Goal: Communication & Community: Share content

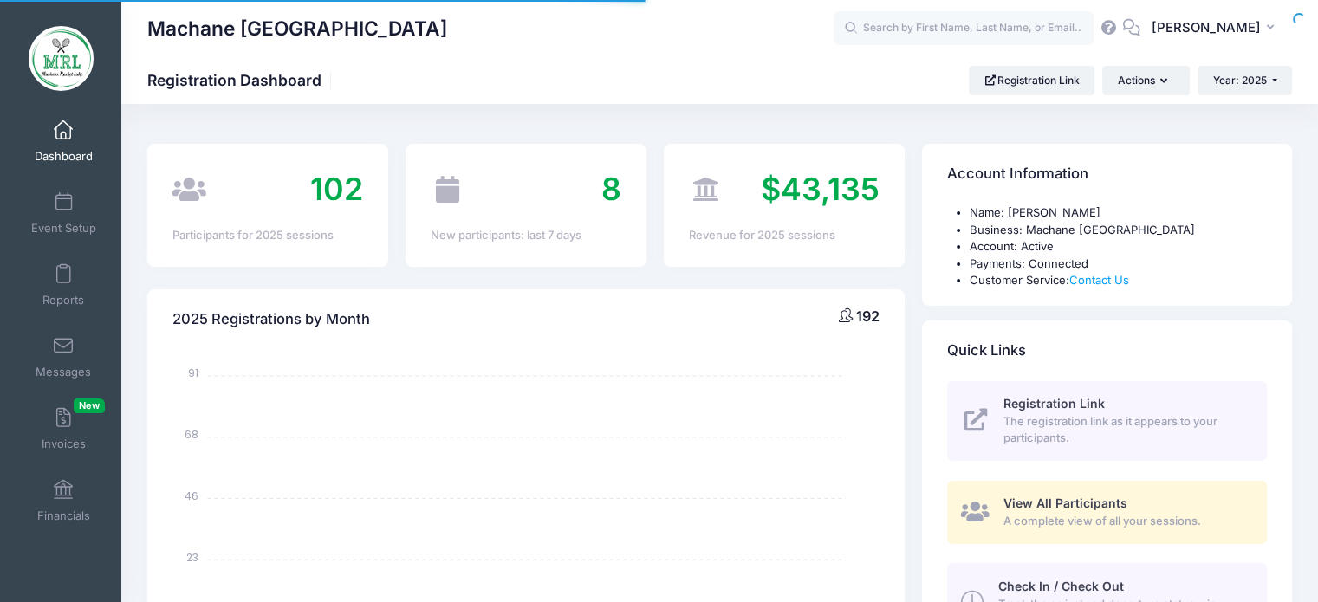
select select
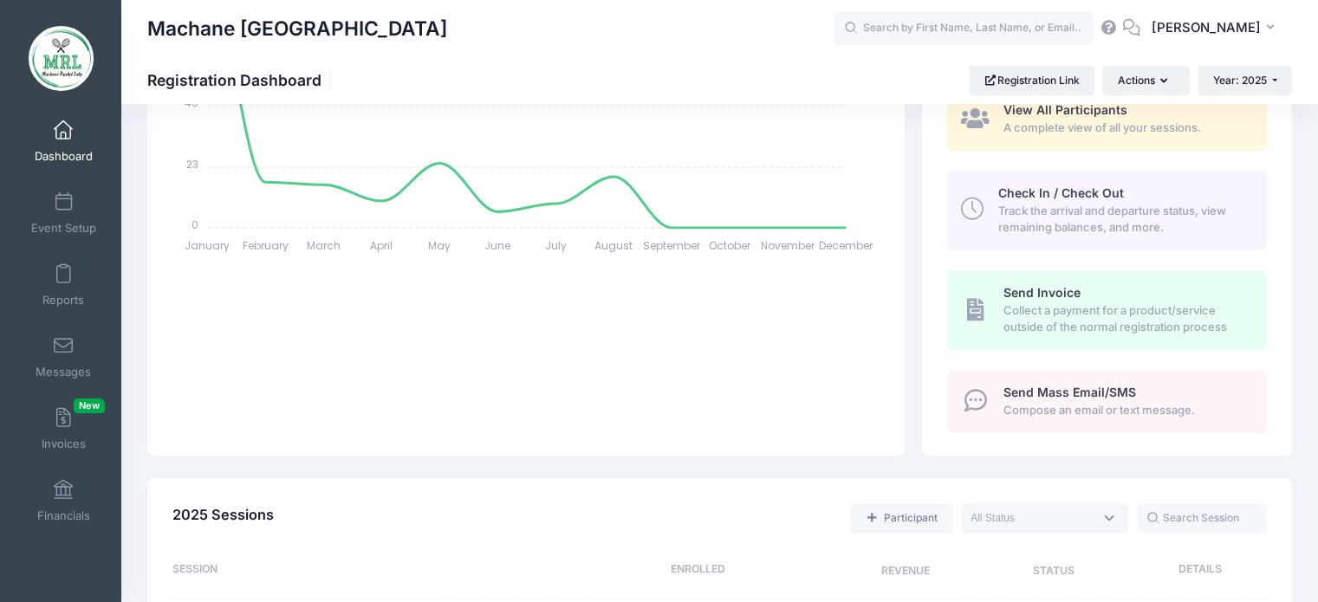
scroll to position [468, 0]
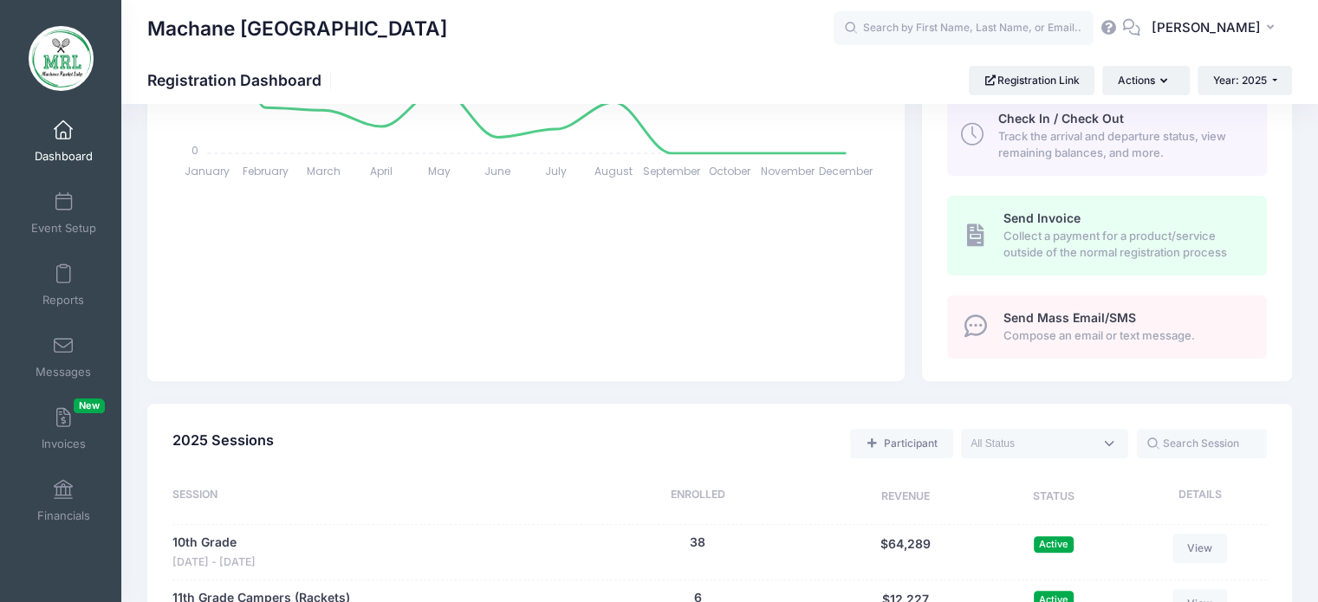
click at [1092, 328] on span "Compose an email or text message." at bounding box center [1126, 336] width 244 height 17
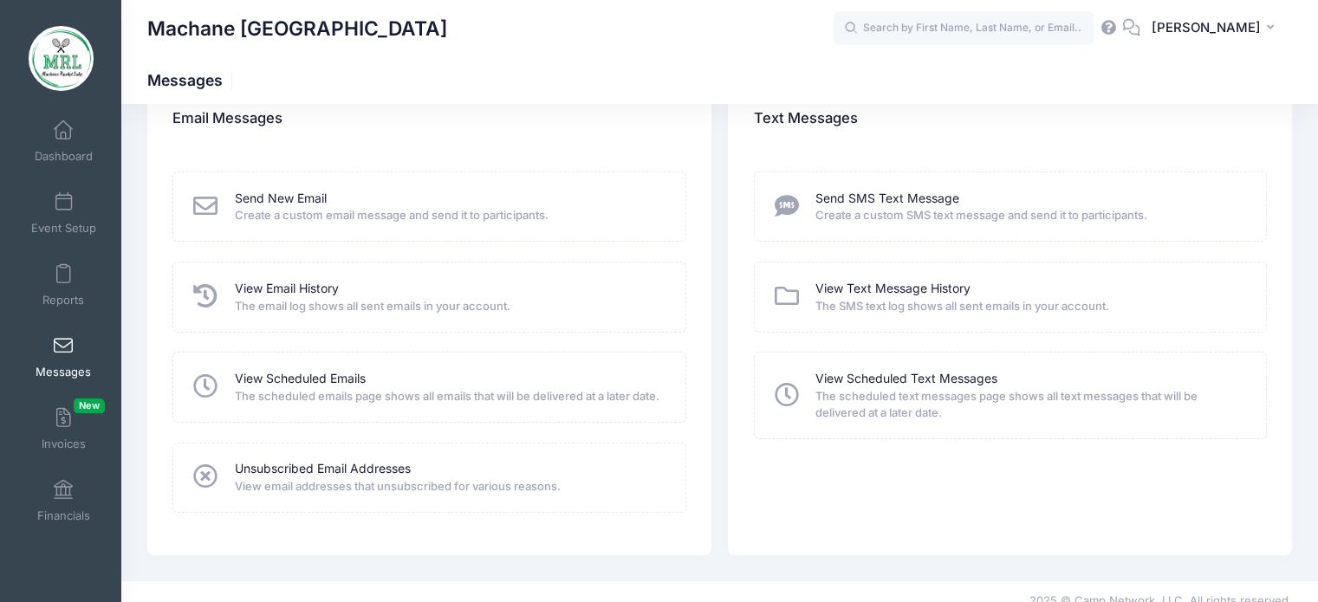
scroll to position [49, 0]
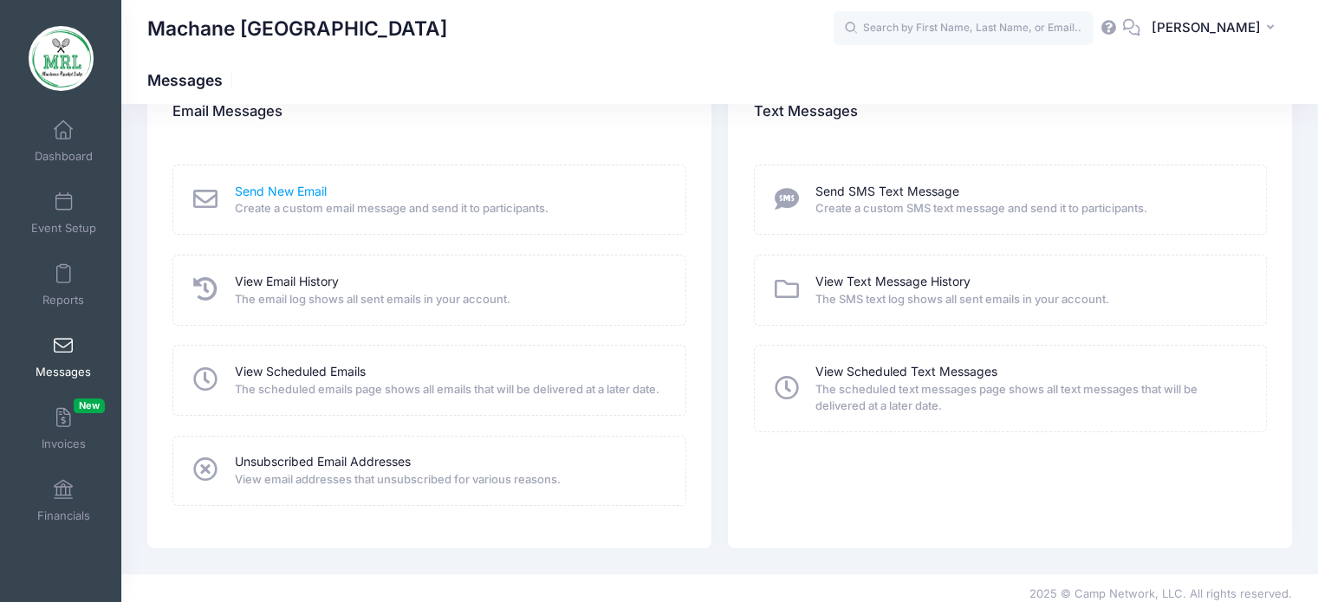
click at [296, 194] on link "Send New Email" at bounding box center [281, 192] width 92 height 18
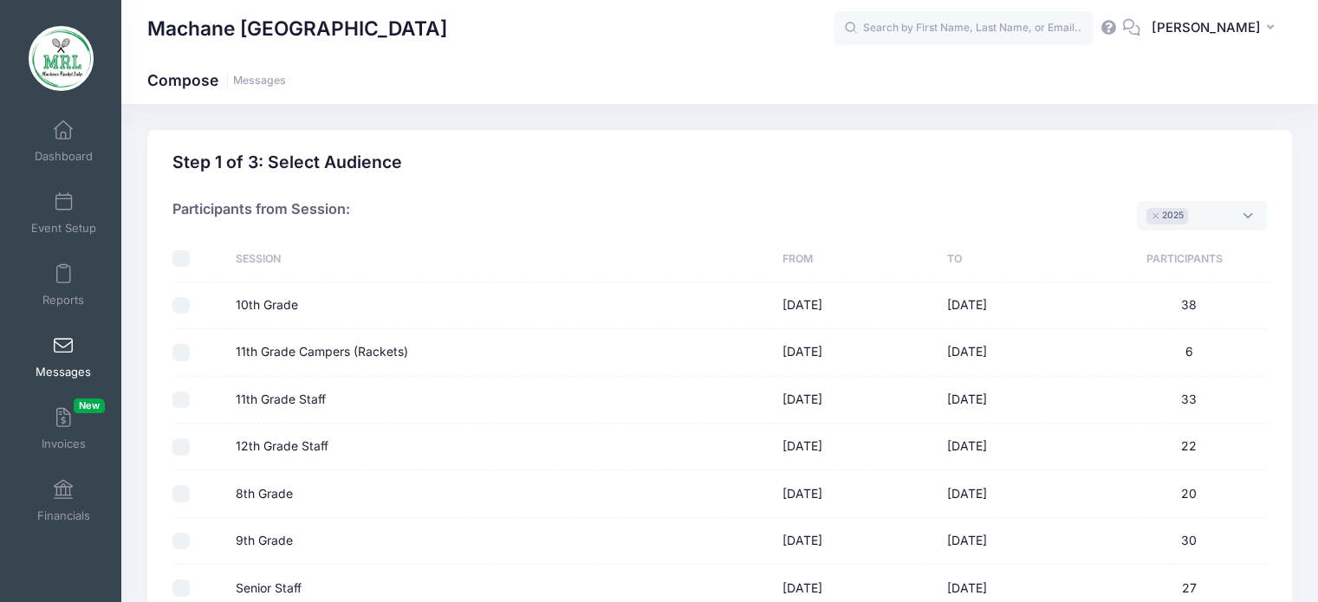
click at [177, 258] on input "checkbox" at bounding box center [180, 259] width 17 height 17
checkbox input "true"
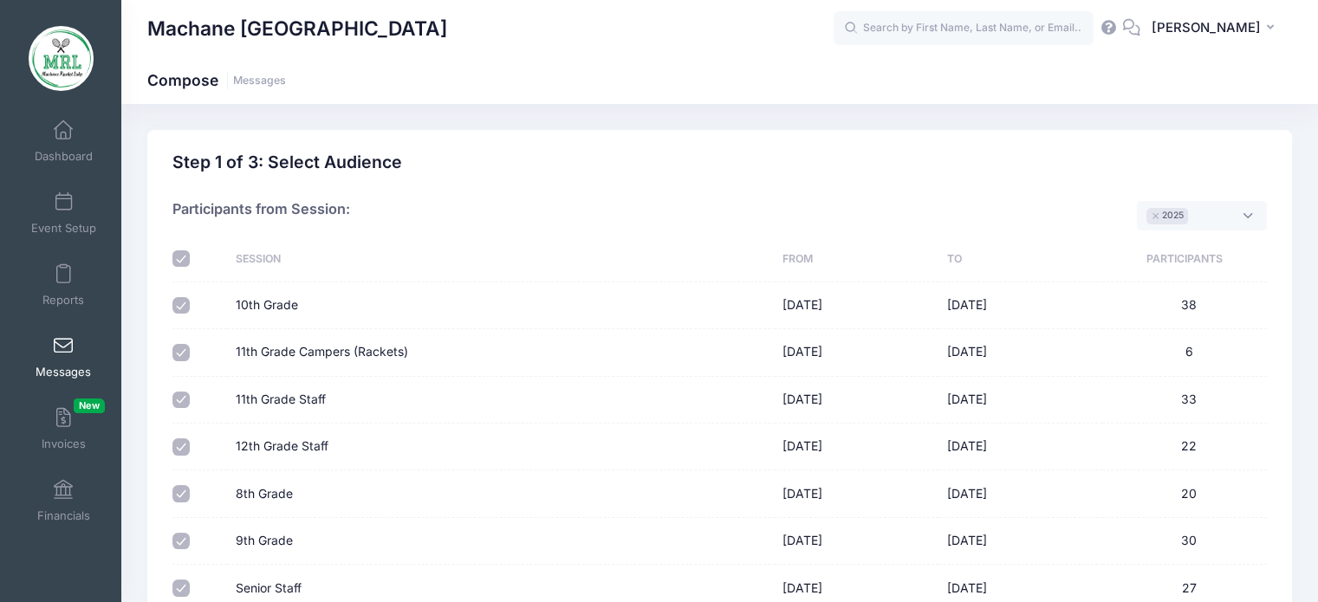
checkbox input "true"
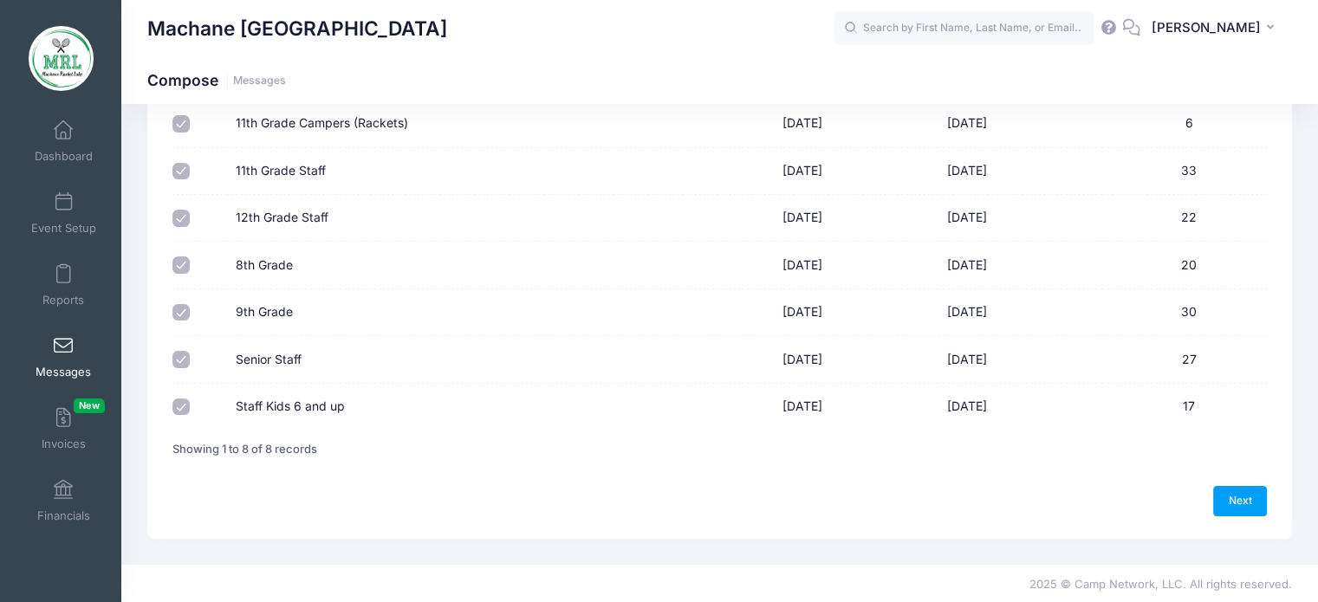
scroll to position [228, 0]
click at [1242, 495] on link "Next" at bounding box center [1241, 501] width 54 height 29
select select "50"
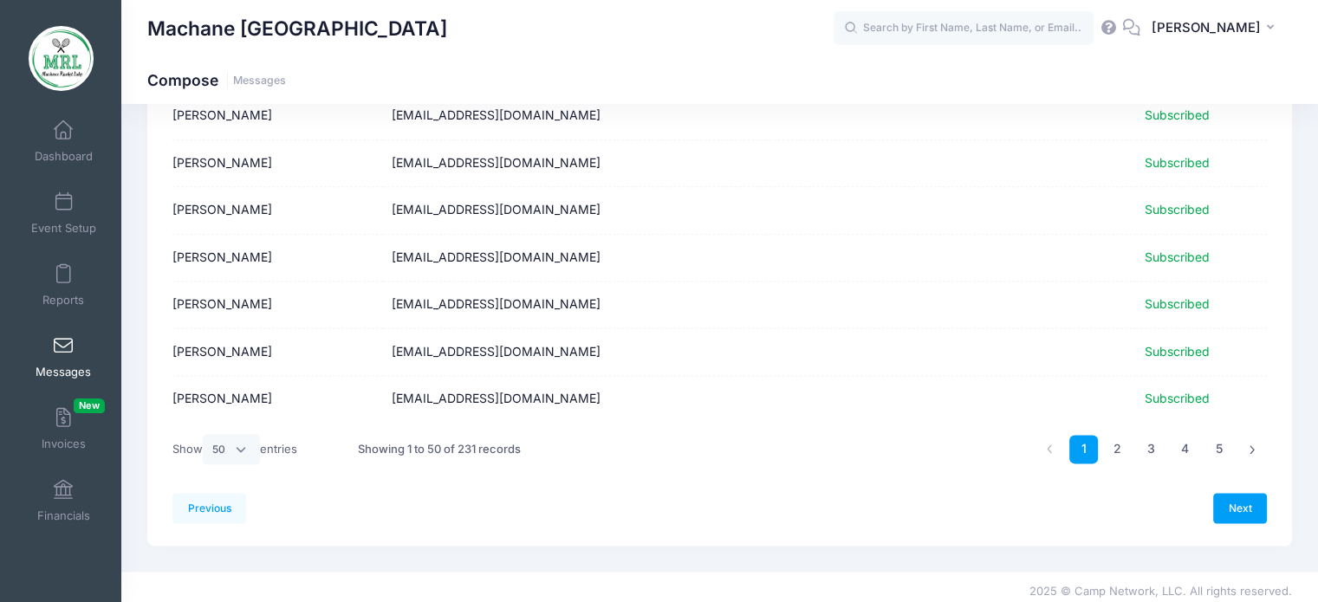
scroll to position [2195, 0]
click at [1243, 500] on link "Next" at bounding box center [1241, 508] width 54 height 29
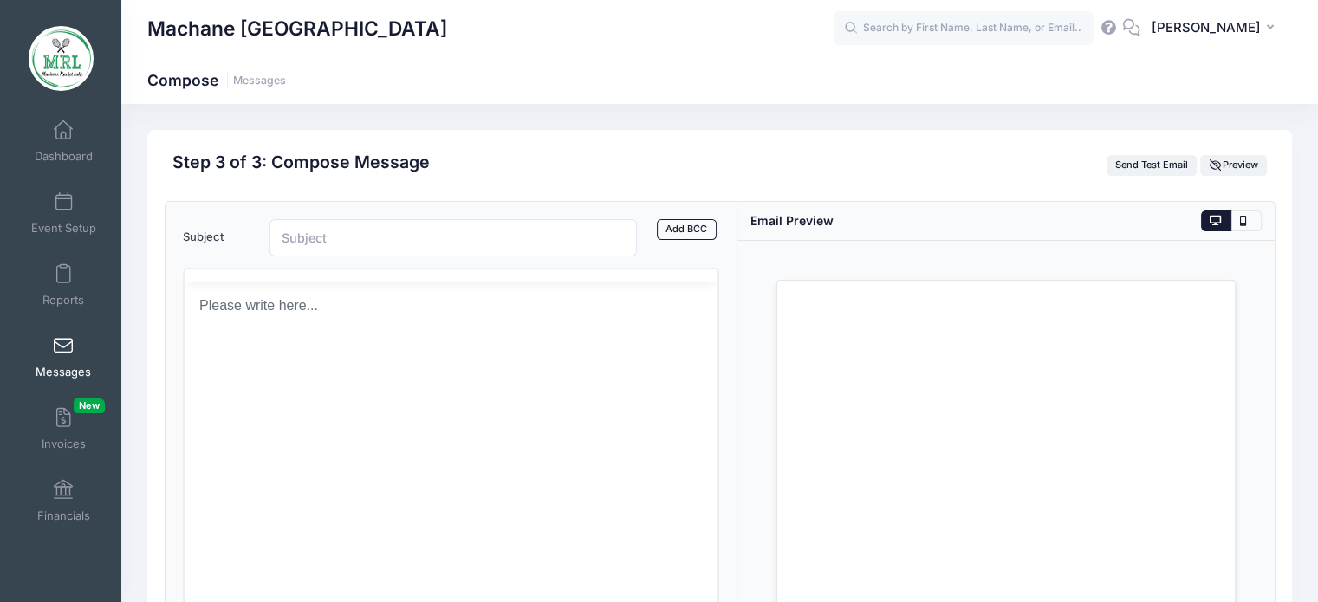
scroll to position [0, 0]
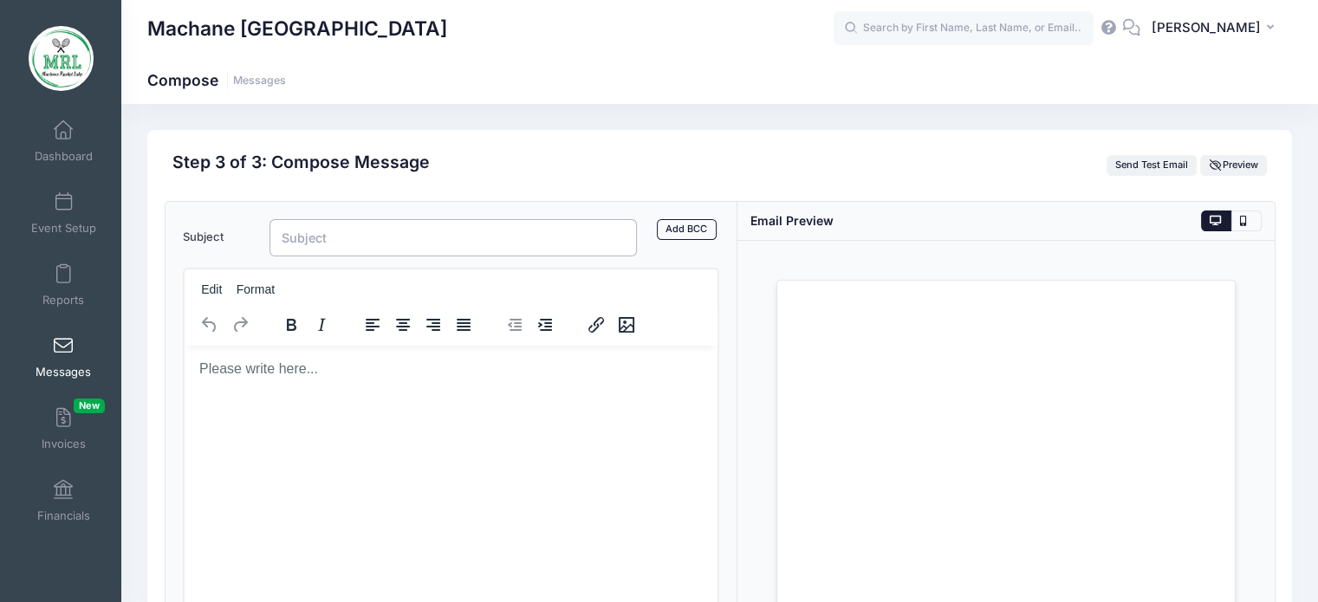
click at [343, 236] on input "Subject" at bounding box center [454, 237] width 368 height 37
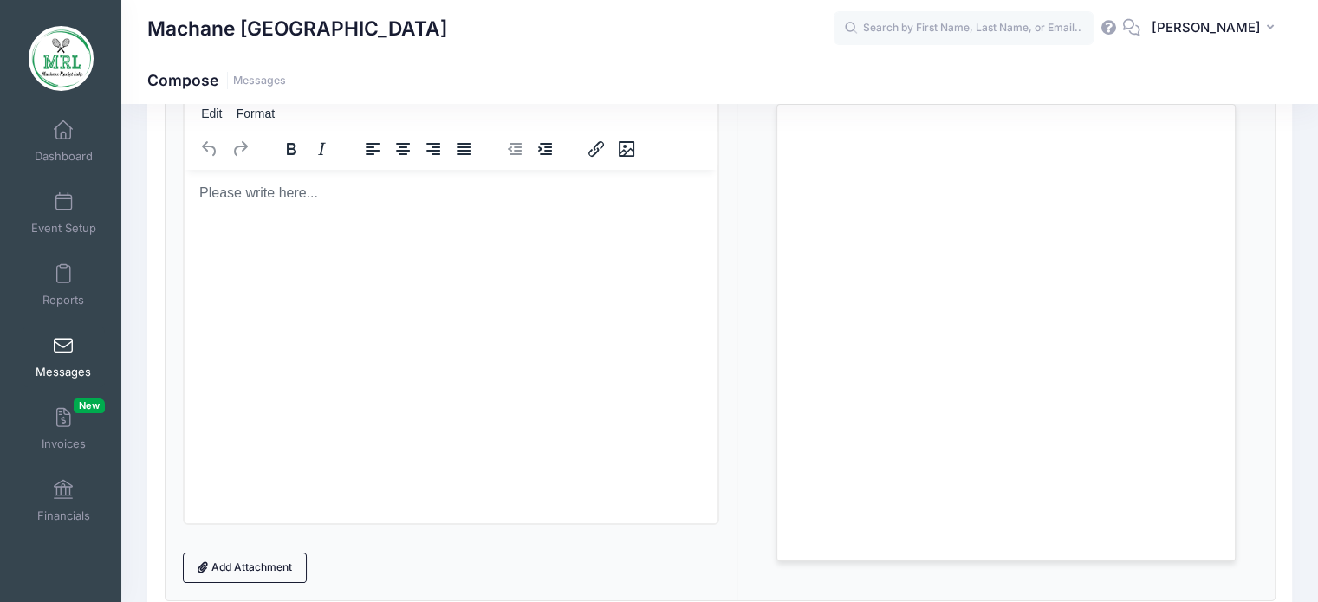
scroll to position [238, 0]
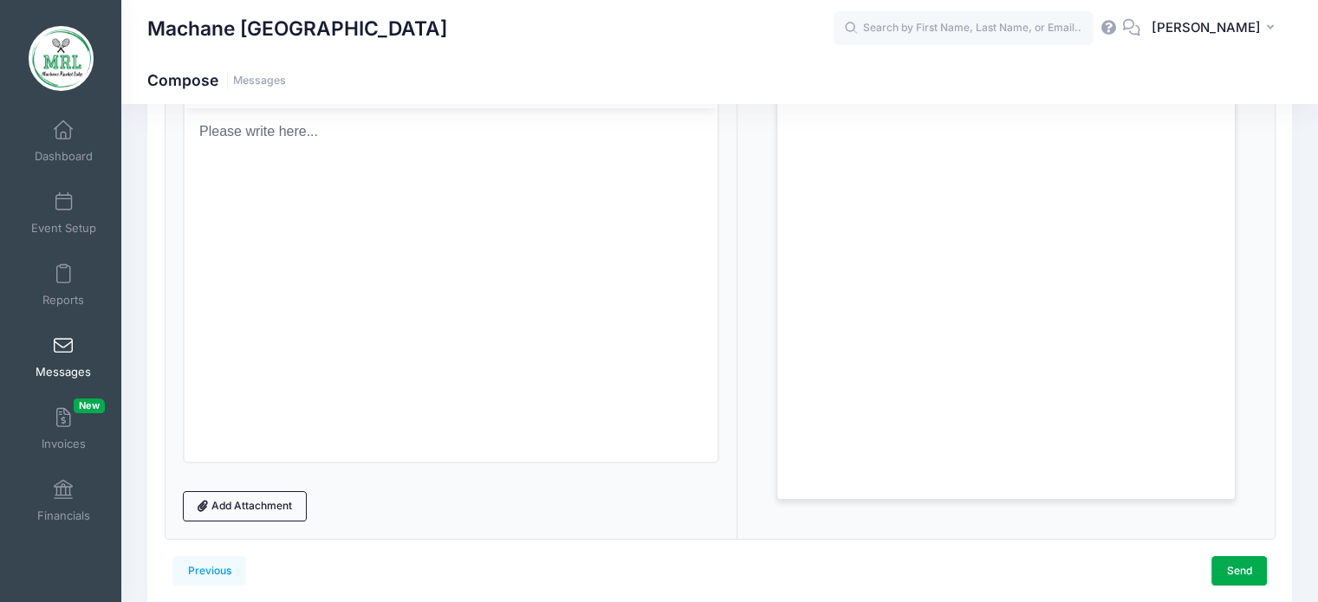
type input "Food Policy Reminder"
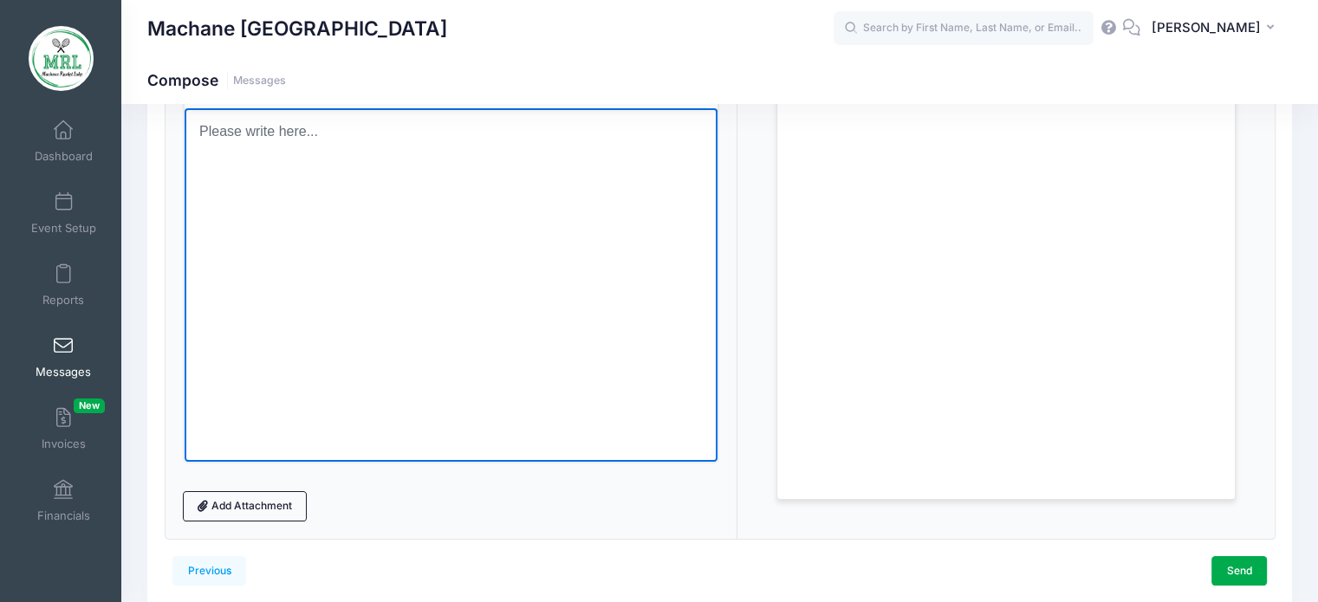
drag, startPoint x: 274, startPoint y: 180, endPoint x: 260, endPoint y: 133, distance: 48.8
click at [260, 133] on html at bounding box center [451, 130] width 534 height 47
click at [260, 133] on body "Rich Text Area. Press ALT-0 for help." at bounding box center [451, 130] width 506 height 19
paste body "Rich Text Area. Press ALT-0 for help."
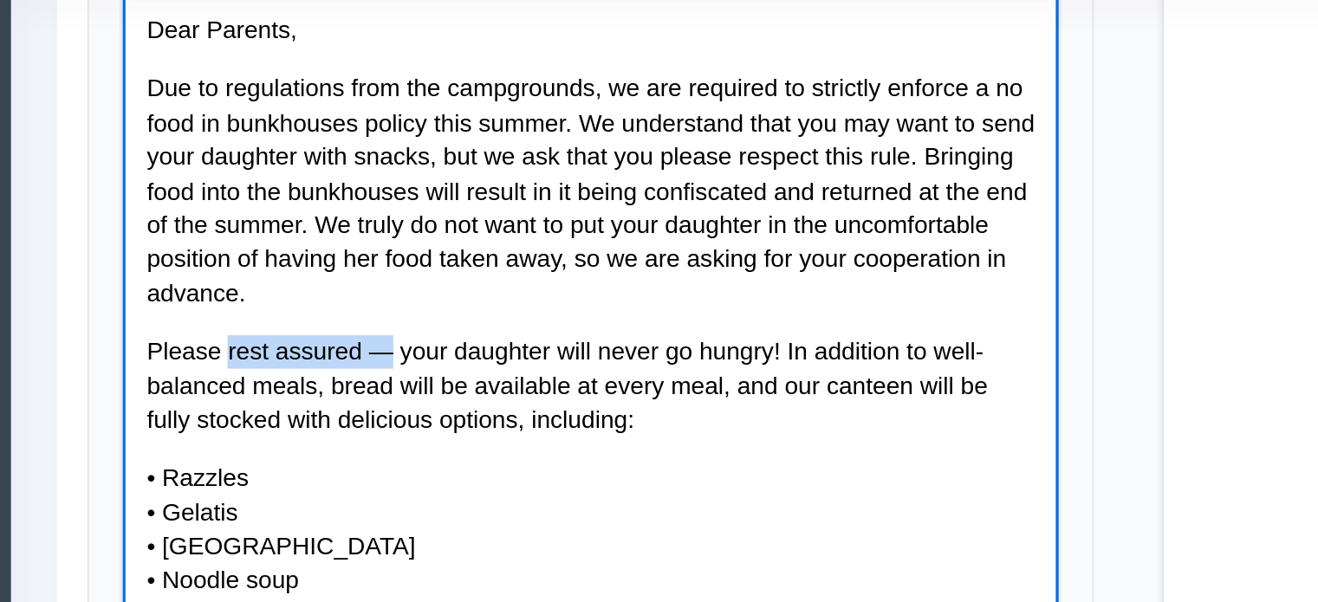
drag, startPoint x: 270, startPoint y: 196, endPoint x: 177, endPoint y: 196, distance: 92.7
click at [177, 196] on p "Please rest assured — your daughter will never go hungry! In addition to well-b…" at bounding box center [388, 215] width 506 height 58
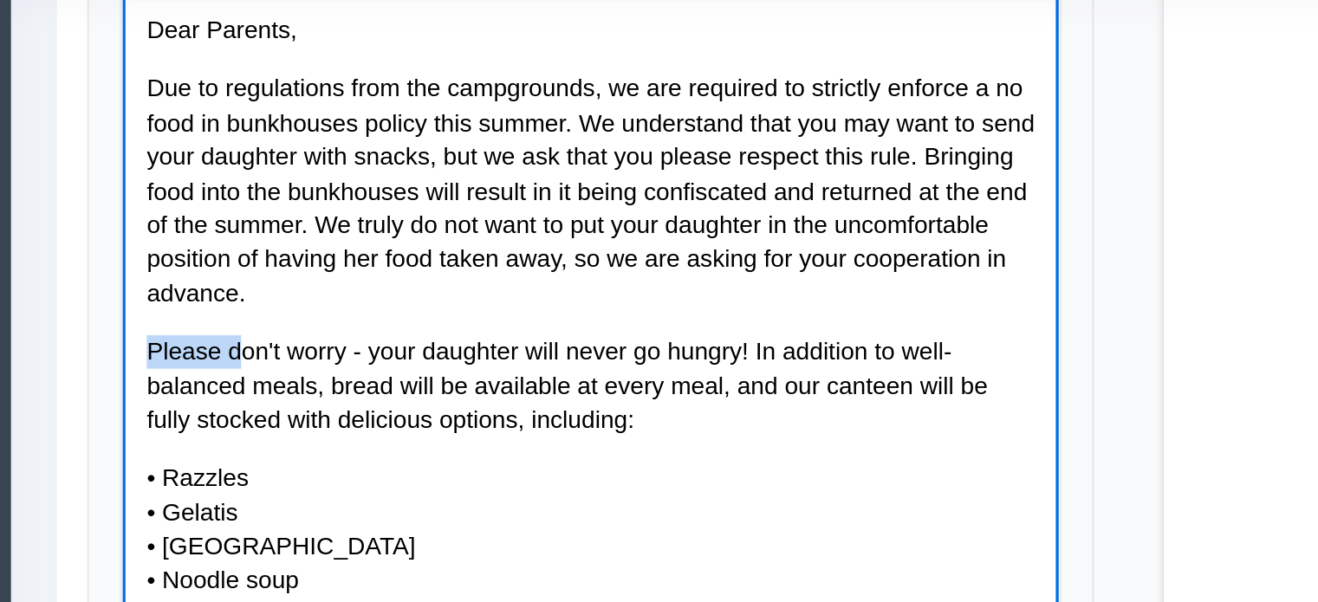
drag, startPoint x: 185, startPoint y: 197, endPoint x: 128, endPoint y: 195, distance: 57.2
click at [128, 195] on html "Dear Parents, Due to regulations from the campgrounds, we are required to stric…" at bounding box center [388, 291] width 534 height 602
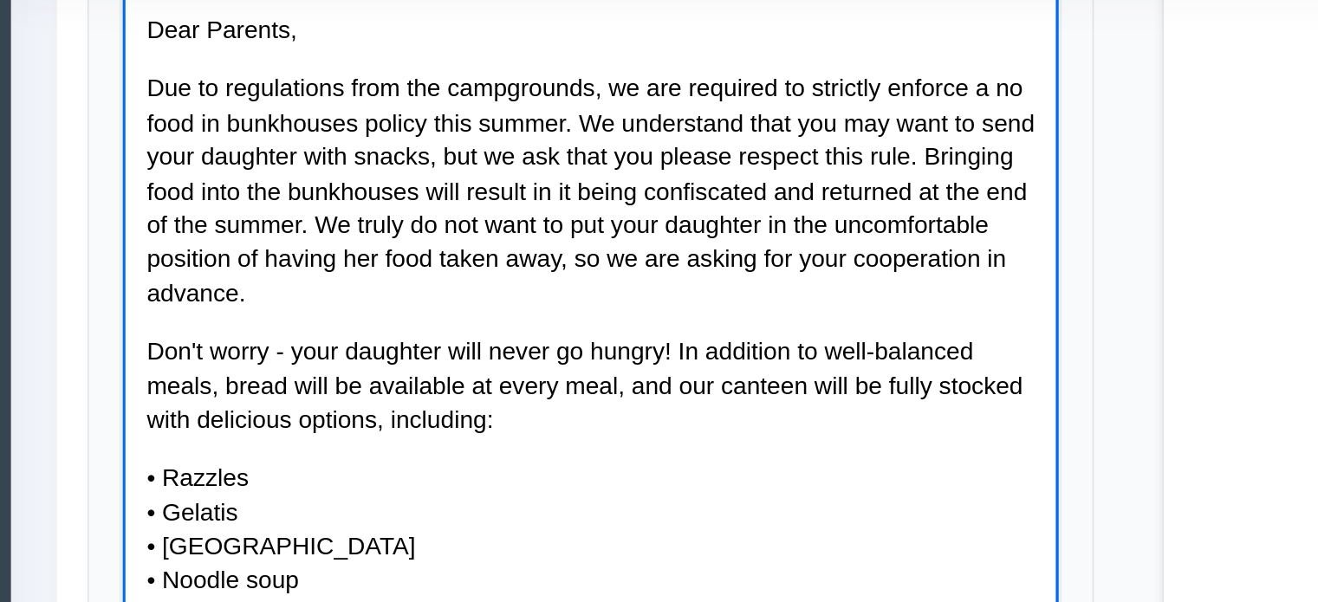
click at [212, 196] on p "Don't worry - your daughter will never go hungry! In addition to well-balanced …" at bounding box center [388, 215] width 506 height 58
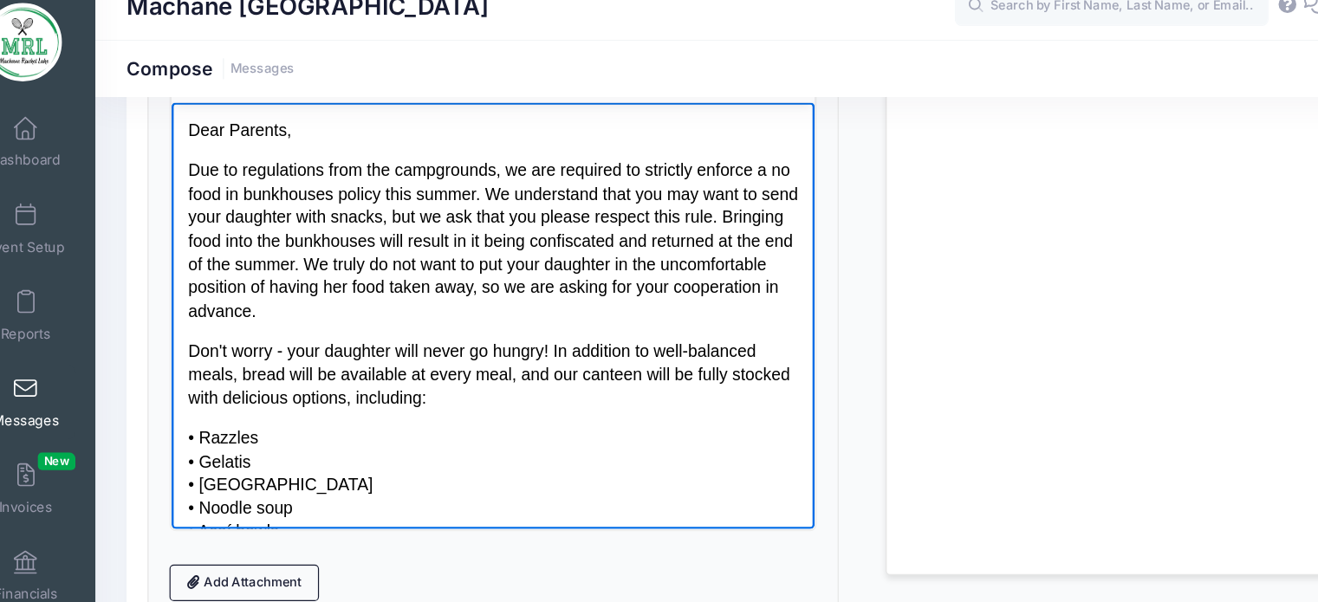
click at [231, 328] on p "Don't worry - your daughter will never go hungry! In addition to well-balanced …" at bounding box center [438, 327] width 506 height 58
click at [224, 329] on p "Don't worry - your daughter will never go hungry! In addition to well-balanced …" at bounding box center [438, 327] width 506 height 58
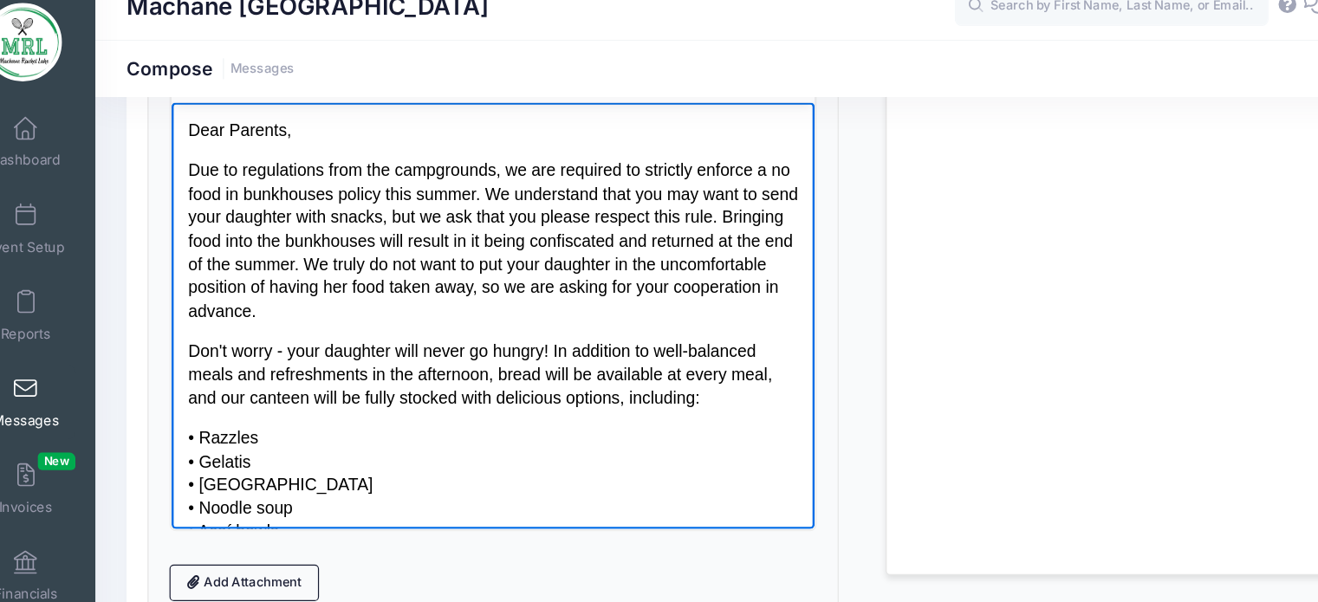
click at [185, 155] on p "Due to regulations from the campgrounds, we are required to strictly enforce a …" at bounding box center [438, 216] width 506 height 136
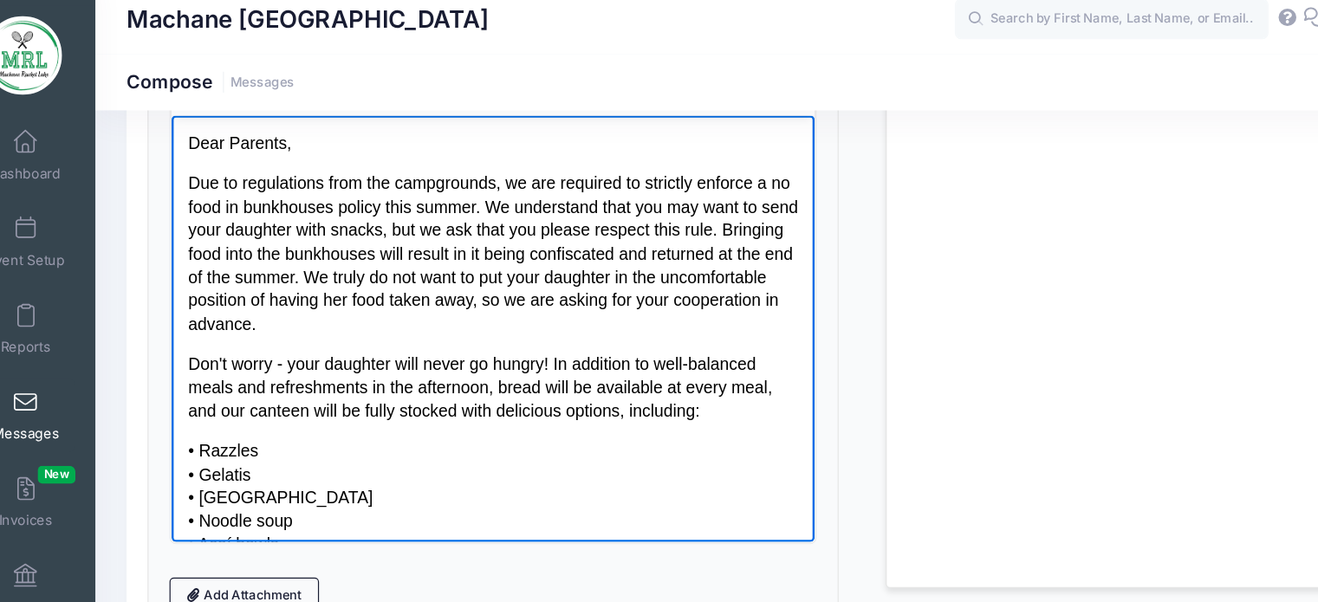
click at [197, 155] on body "Dear Parents, Due to regulations from the campgrounds, we are required to stric…" at bounding box center [438, 416] width 506 height 574
click at [186, 171] on p "Due to regulations from the campgrounds, we are required to strictly enforce a …" at bounding box center [438, 230] width 506 height 136
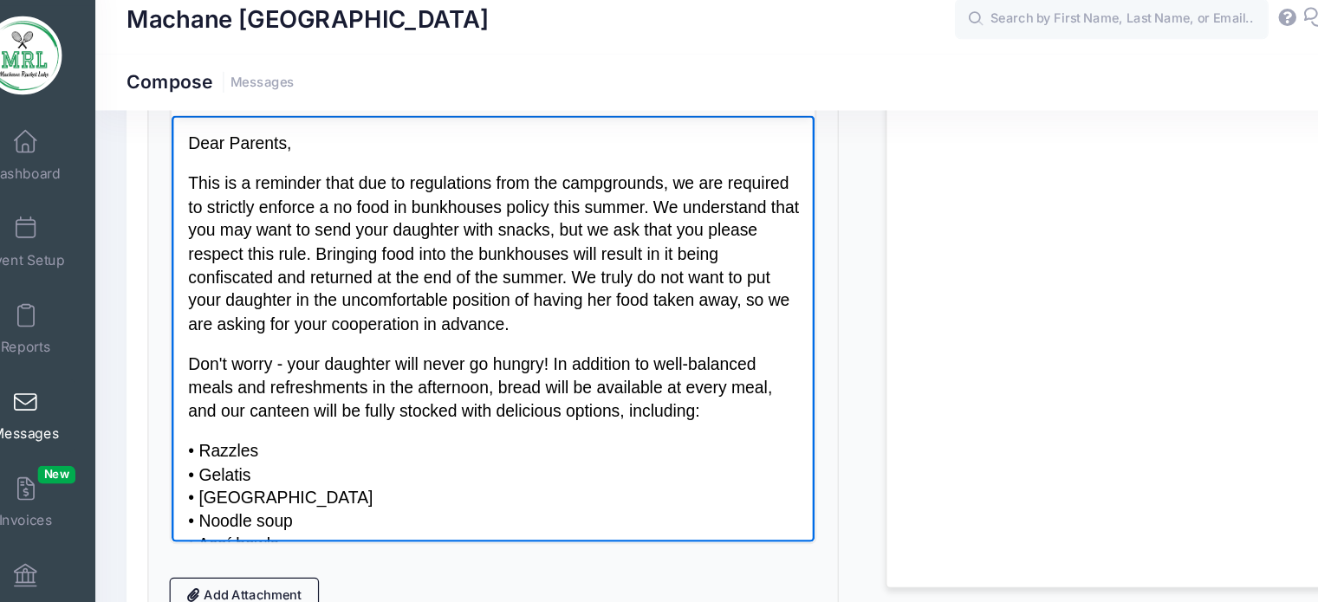
click at [225, 192] on p "This is a reminder that due to regulations from the campgrounds, we are require…" at bounding box center [438, 230] width 506 height 136
click at [302, 172] on p "This is a reminder that due to regulations from the campgrounds, we are require…" at bounding box center [438, 230] width 506 height 136
drag, startPoint x: 321, startPoint y: 172, endPoint x: 177, endPoint y: 158, distance: 144.6
click at [177, 158] on html "Dear Parents, This is a reminder that due to regulations from the campgrounds, …" at bounding box center [438, 416] width 534 height 602
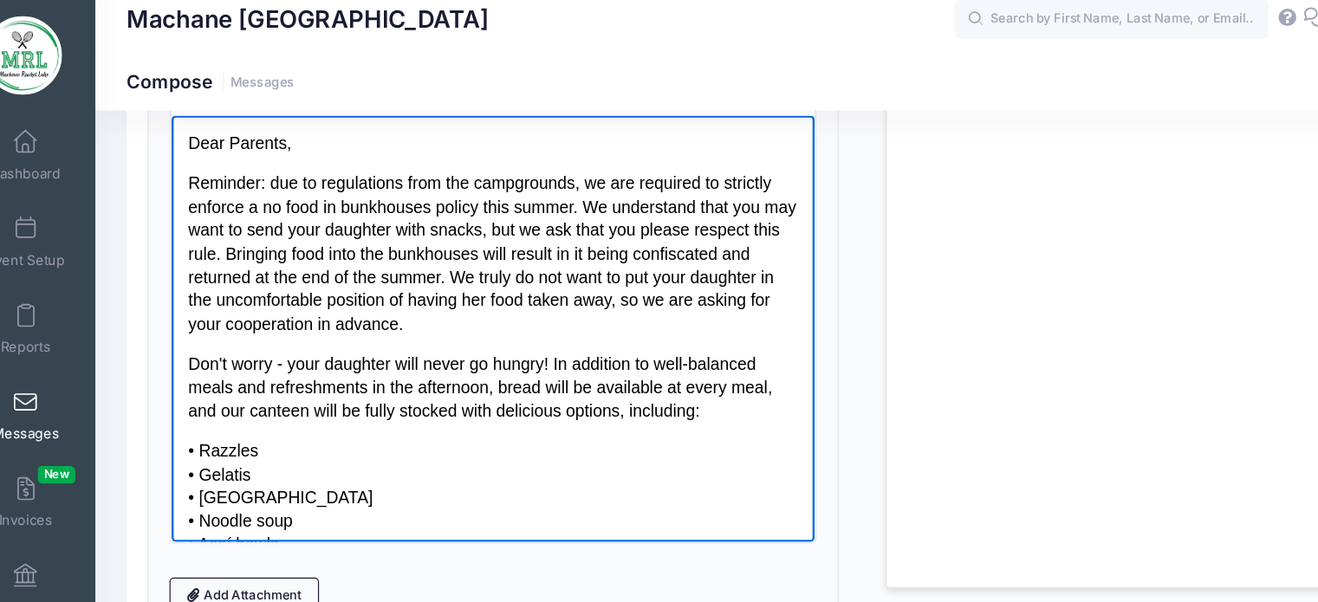
click at [329, 215] on p "Reminder: due to regulations from the campgrounds, we are required to strictly …" at bounding box center [438, 230] width 506 height 136
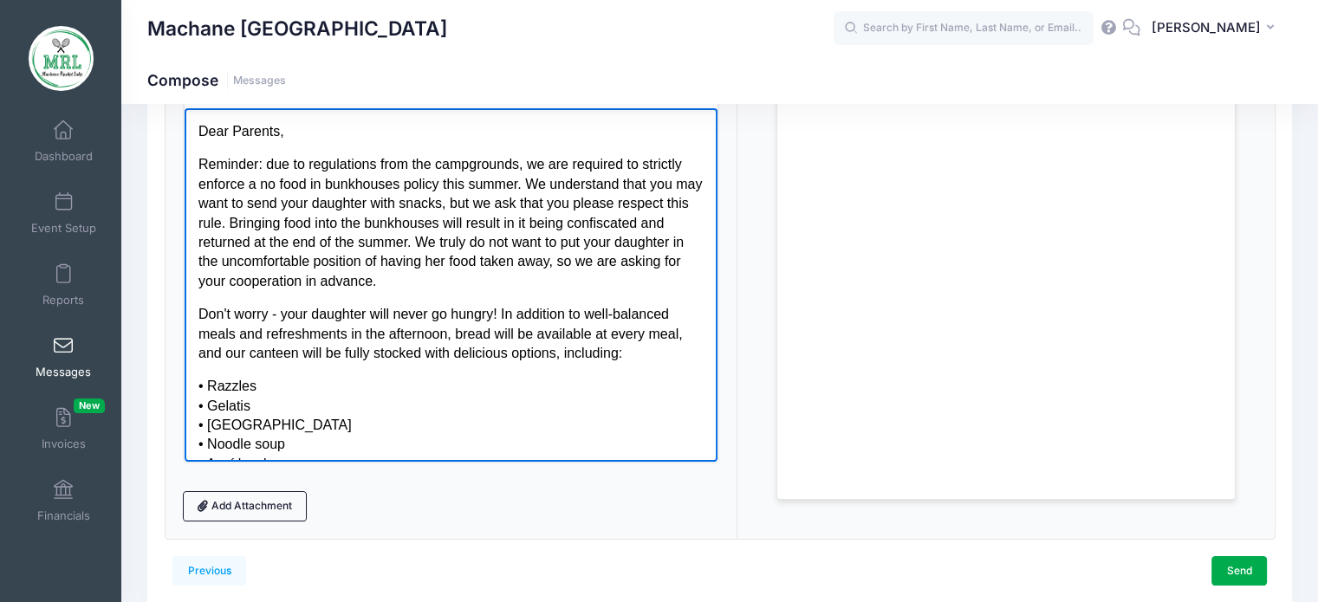
click at [443, 194] on p "Reminder: due to regulations from the campgrounds, we are required to strictly …" at bounding box center [451, 222] width 506 height 136
click at [543, 346] on p "Don't worry - your daughter will never go hungry! In addition to well-balanced …" at bounding box center [451, 333] width 506 height 58
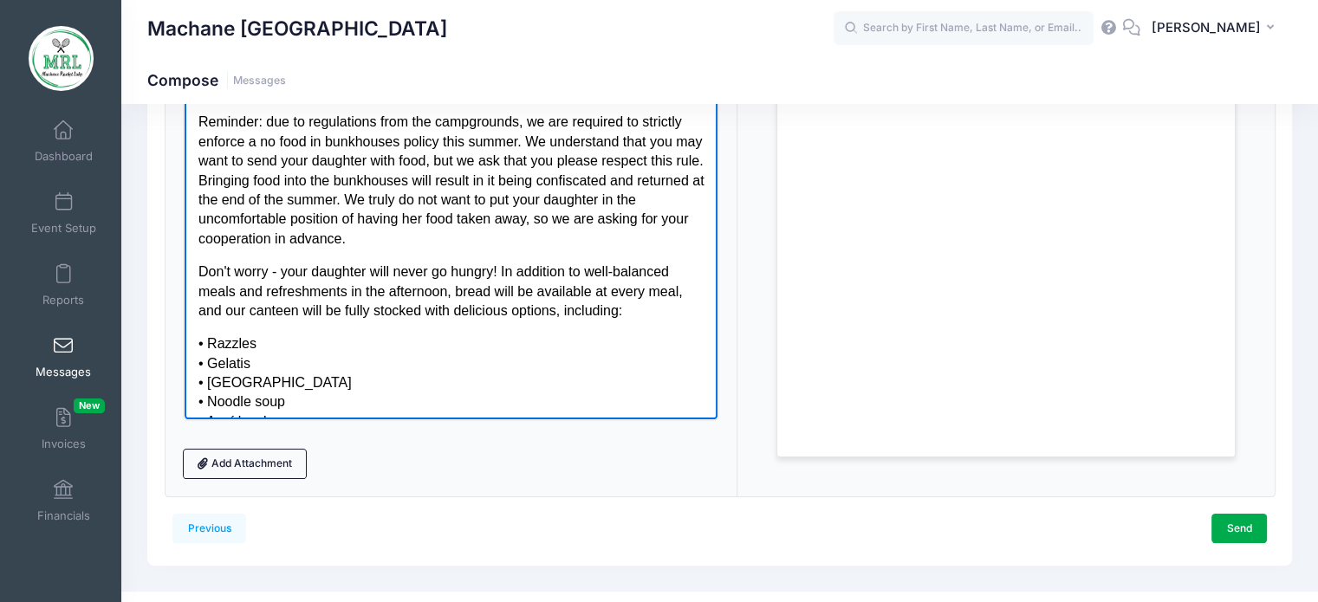
scroll to position [242, 0]
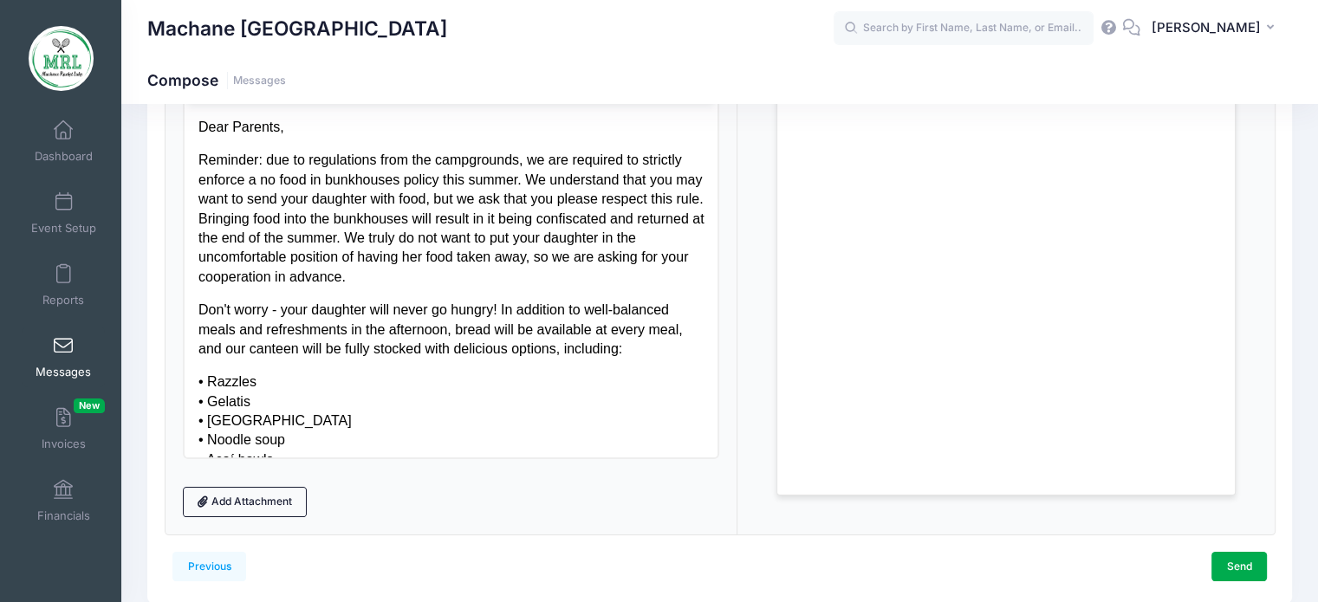
click at [738, 296] on div "Loading..." at bounding box center [1006, 267] width 537 height 536
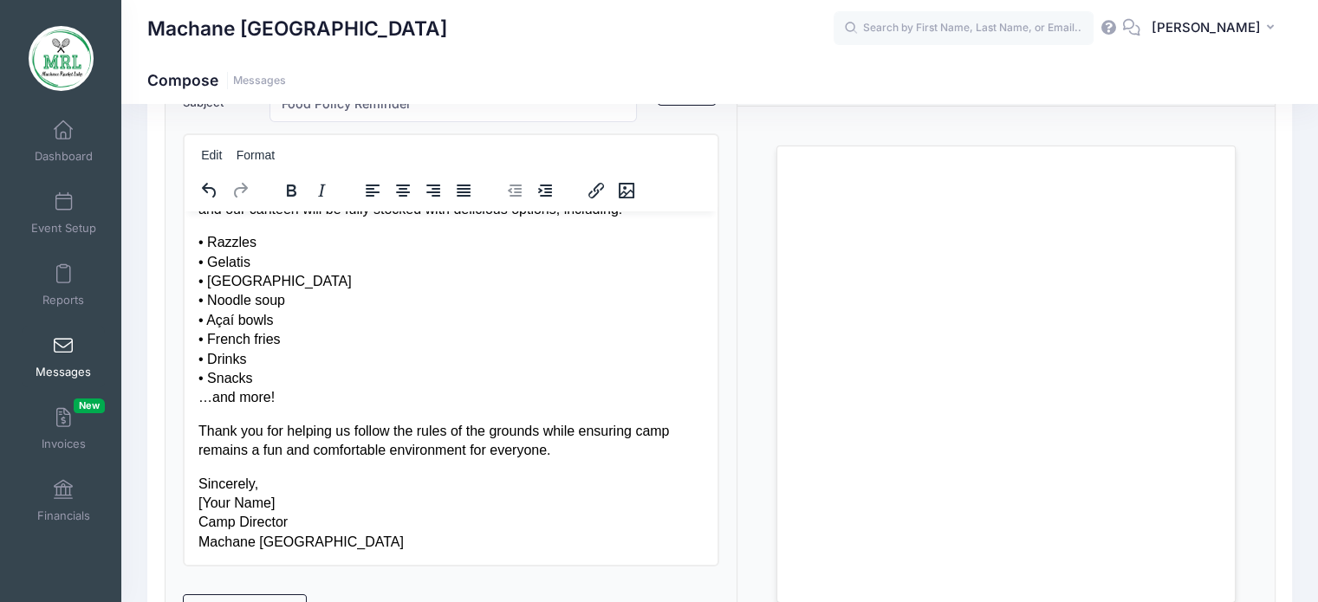
scroll to position [145, 0]
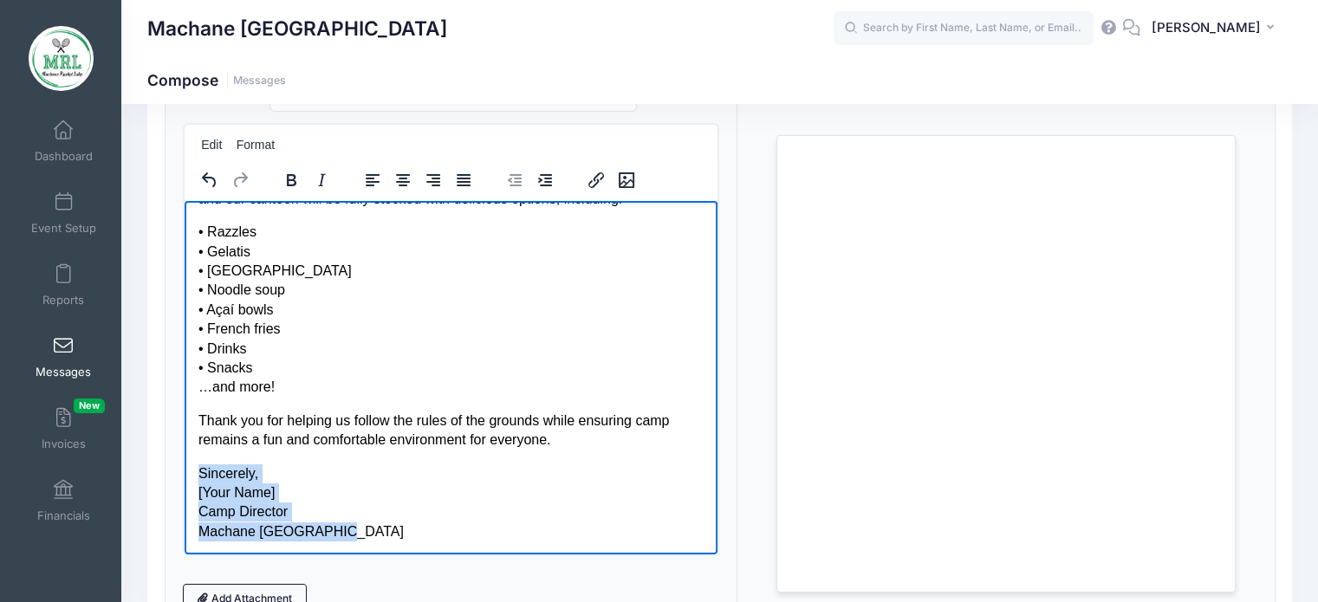
drag, startPoint x: 355, startPoint y: 532, endPoint x: 186, endPoint y: 459, distance: 183.6
click at [186, 459] on html "Dear Parents, Reminder: due to regulations from the campgrounds, we are require…" at bounding box center [451, 254] width 534 height 602
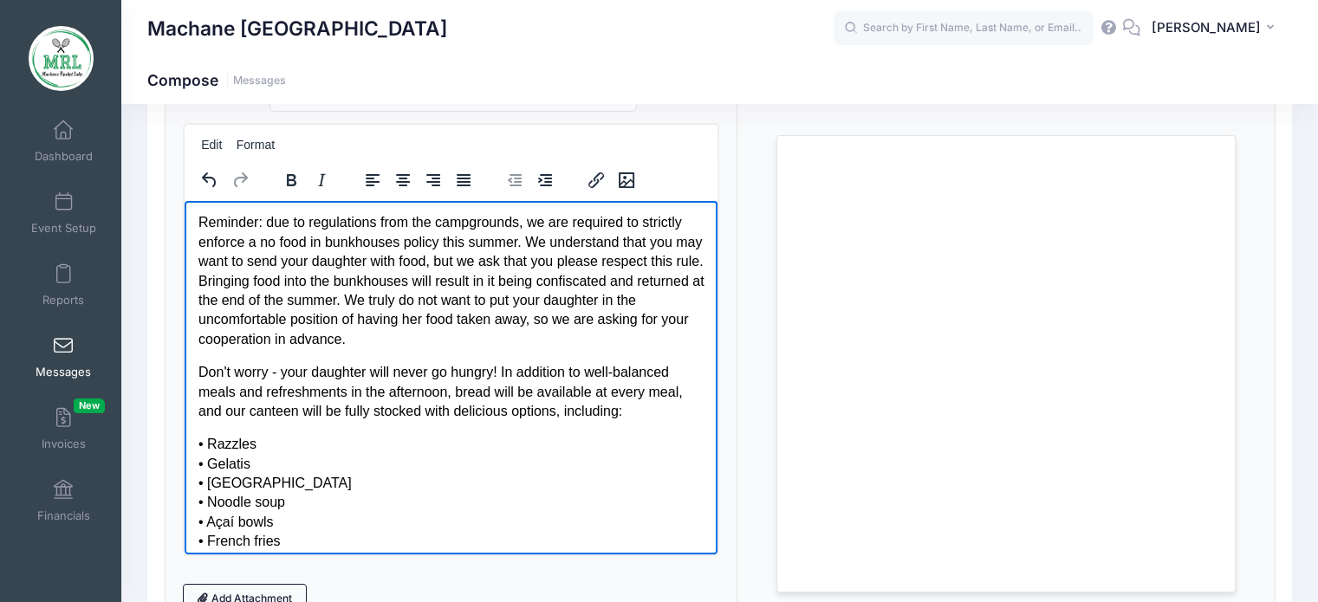
scroll to position [30, 0]
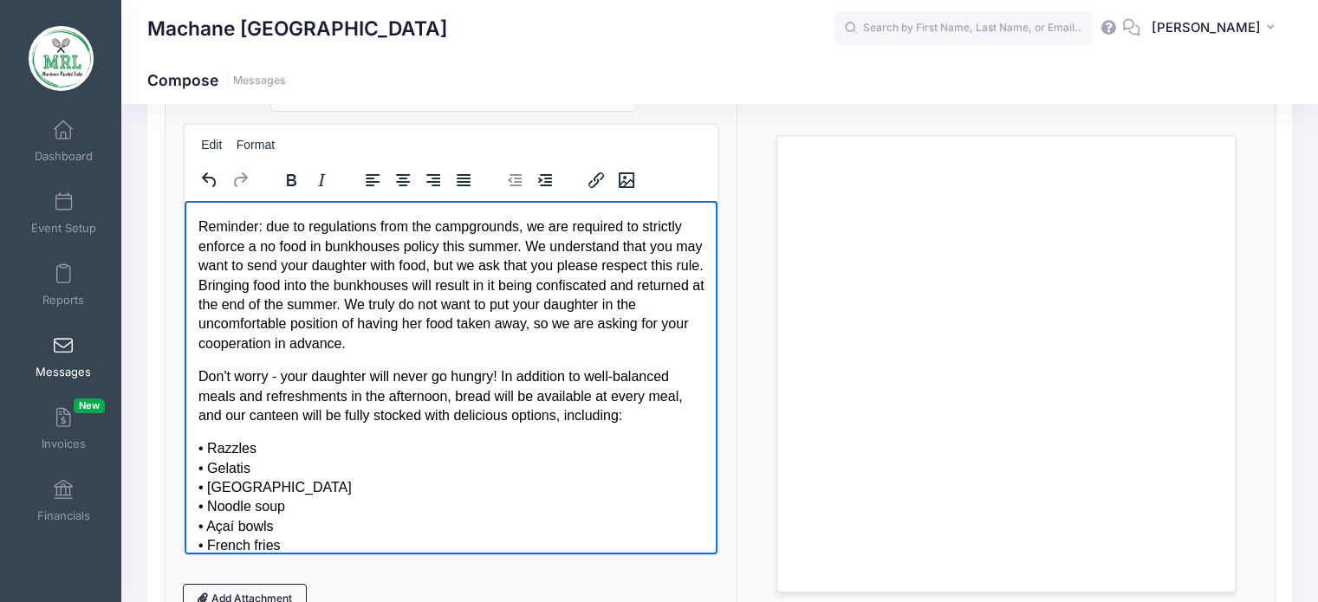
click at [394, 320] on p "Reminder: due to regulations from the campgrounds, we are required to strictly …" at bounding box center [451, 285] width 506 height 136
drag, startPoint x: 593, startPoint y: 377, endPoint x: 680, endPoint y: 377, distance: 86.7
click at [680, 377] on p "Don't worry - your daughter will never go hungry! In addition to well-balanced …" at bounding box center [451, 396] width 506 height 58
click at [621, 451] on p "• Razzles • Gelatis • Slush • Noodle soup • Açaí bowls • French fries • Drinks …" at bounding box center [451, 526] width 506 height 175
drag, startPoint x: 406, startPoint y: 395, endPoint x: 304, endPoint y: 396, distance: 101.4
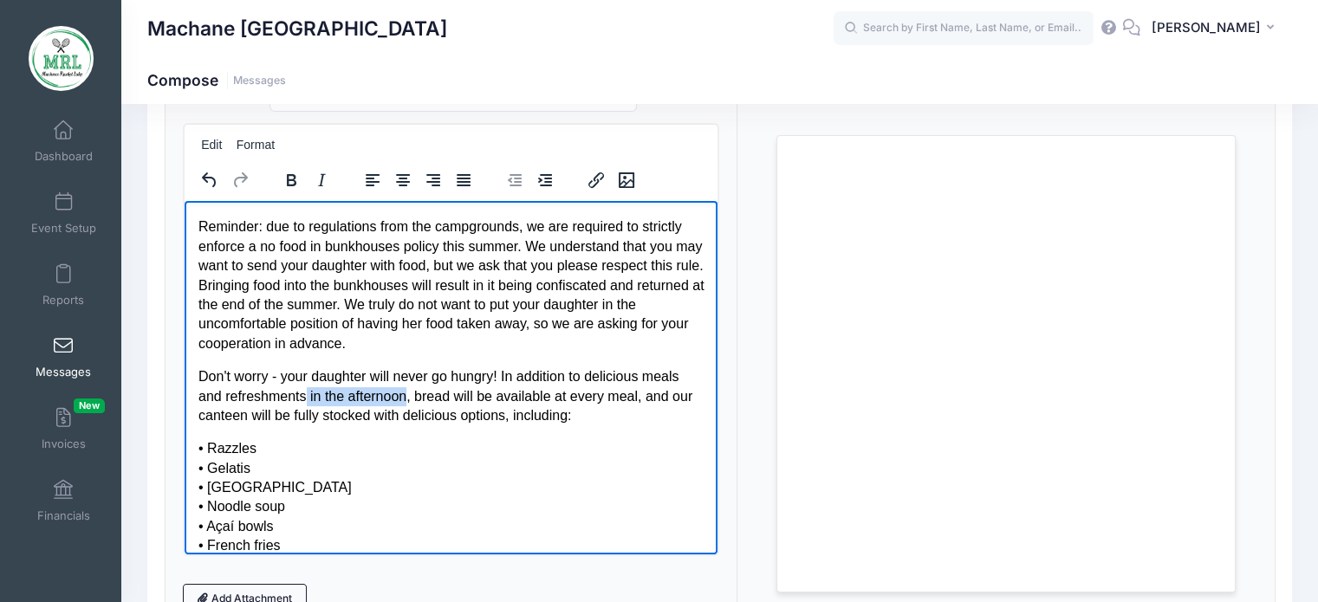
click at [304, 396] on p "Don't worry - your daughter will never go hungry! In addition to delicious meal…" at bounding box center [451, 396] width 506 height 58
click at [221, 392] on p "Don't worry - your daughter will never go hungry! In addition to delicious meal…" at bounding box center [451, 396] width 506 height 58
click at [430, 472] on p "• Razzles • Gelatis • Slush • Noodle soup • Açaí bowls • French fries • Drinks …" at bounding box center [451, 526] width 506 height 175
click at [234, 531] on p "• Razzles • Gelatis • Slush • Noodle soup • Açaí bowls • French fries • Drinks …" at bounding box center [451, 526] width 506 height 175
click at [386, 413] on p "Don't worry - your daughter will never go hungry! In addition to delicious meal…" at bounding box center [451, 396] width 506 height 58
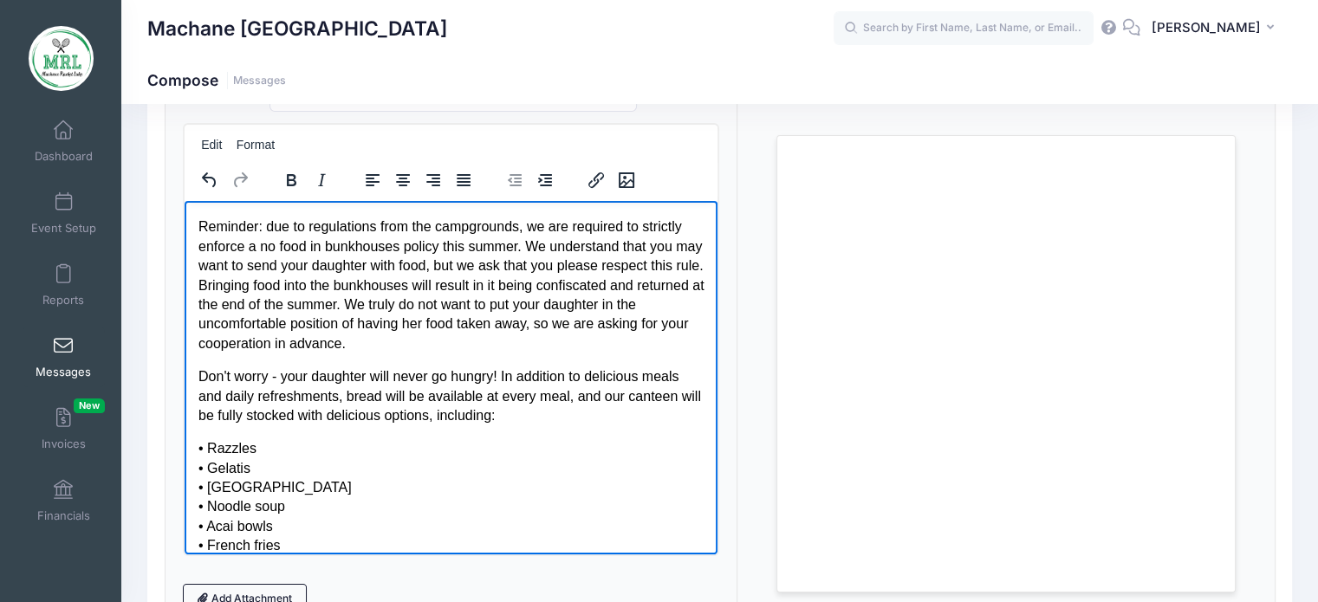
click at [467, 329] on p "Reminder: due to regulations from the campgrounds, we are required to strictly …" at bounding box center [451, 285] width 506 height 136
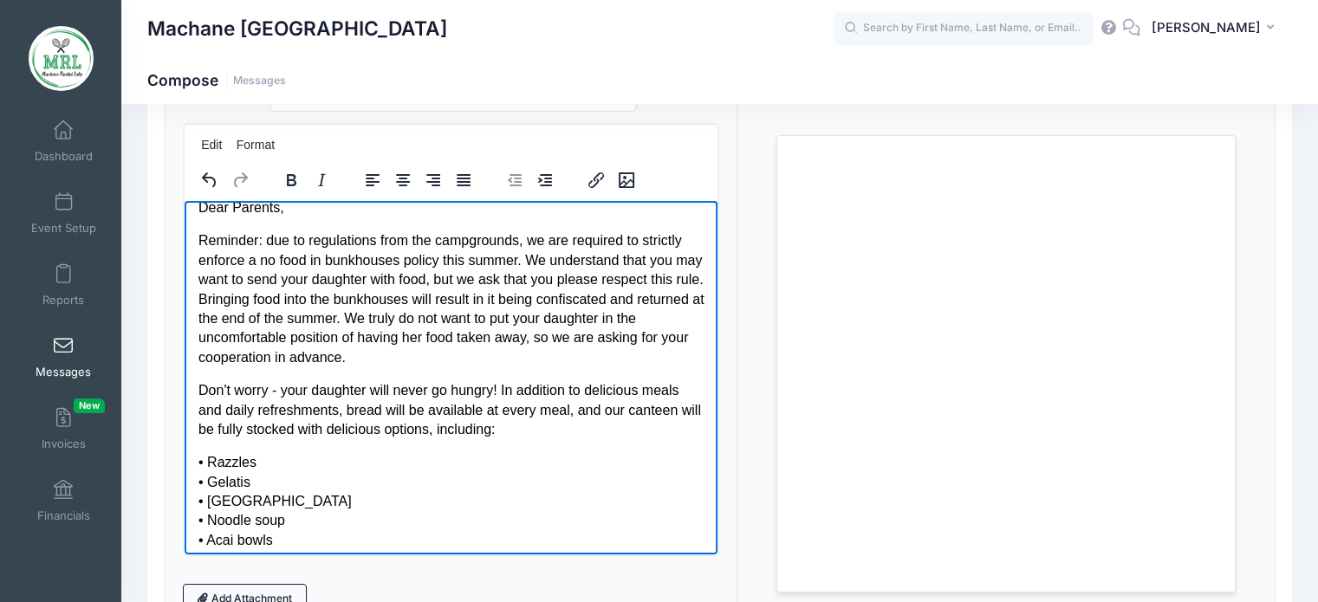
scroll to position [16, 0]
click at [490, 361] on p "Reminder: due to regulations from the campgrounds, we are required to strictly …" at bounding box center [451, 299] width 506 height 136
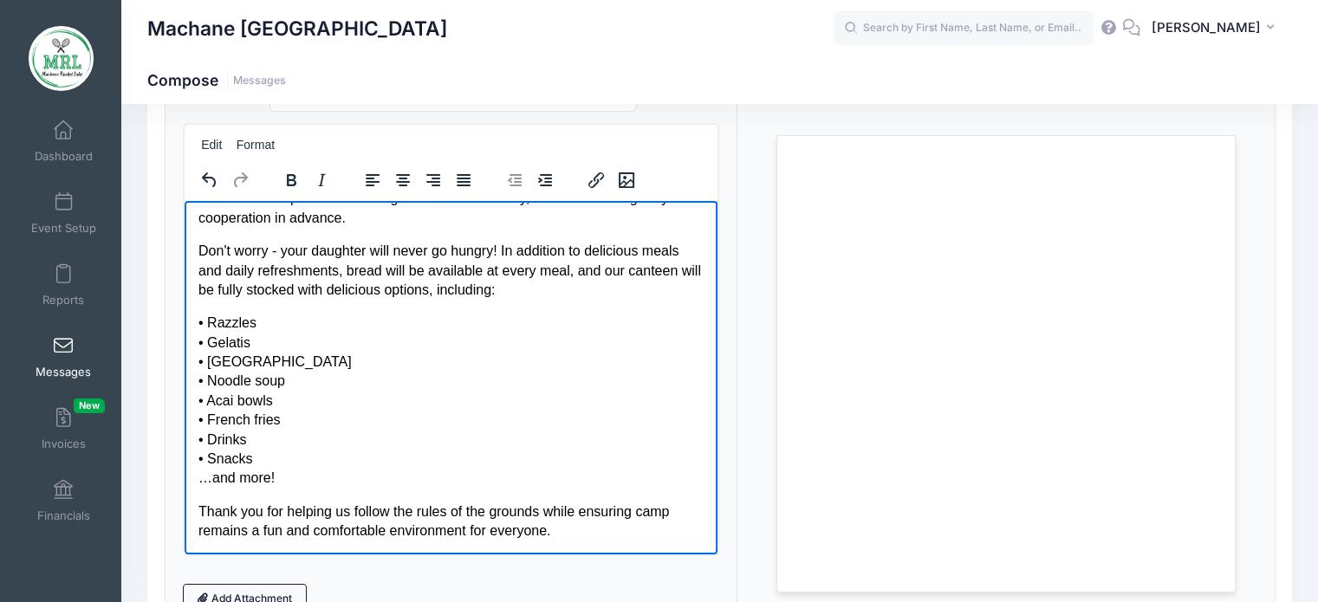
click at [316, 426] on p "• Razzles • Gelatis • Slush • Noodle soup • Acai bowls • French fries • Drinks …" at bounding box center [451, 400] width 506 height 175
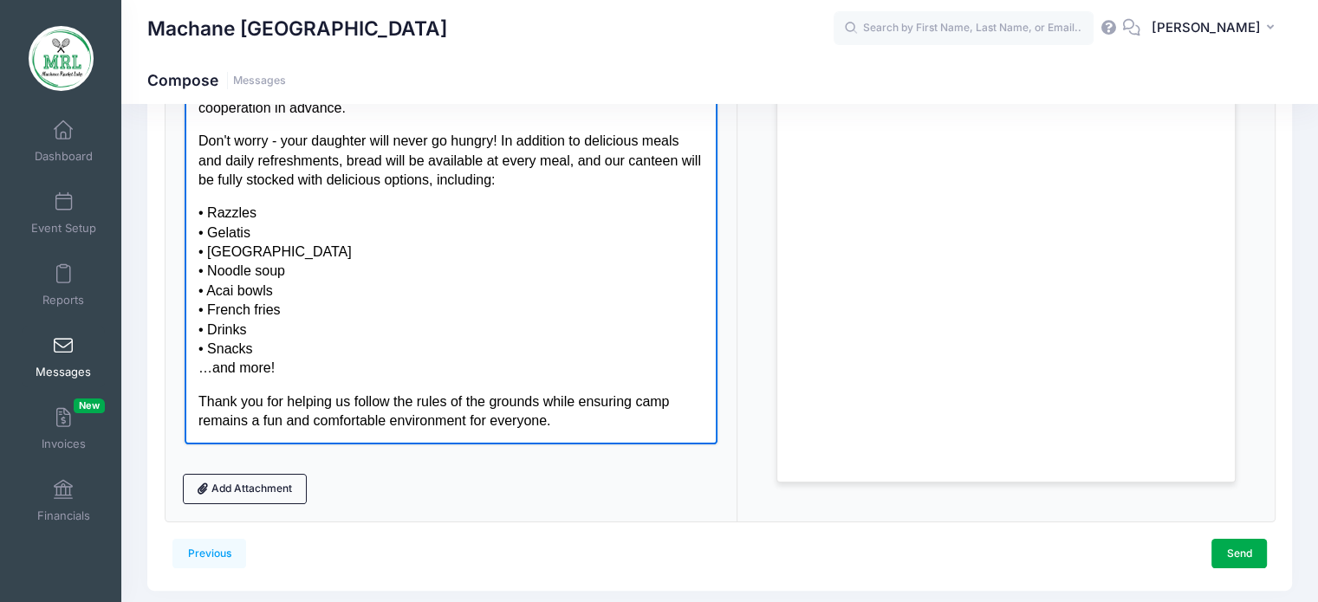
scroll to position [258, 0]
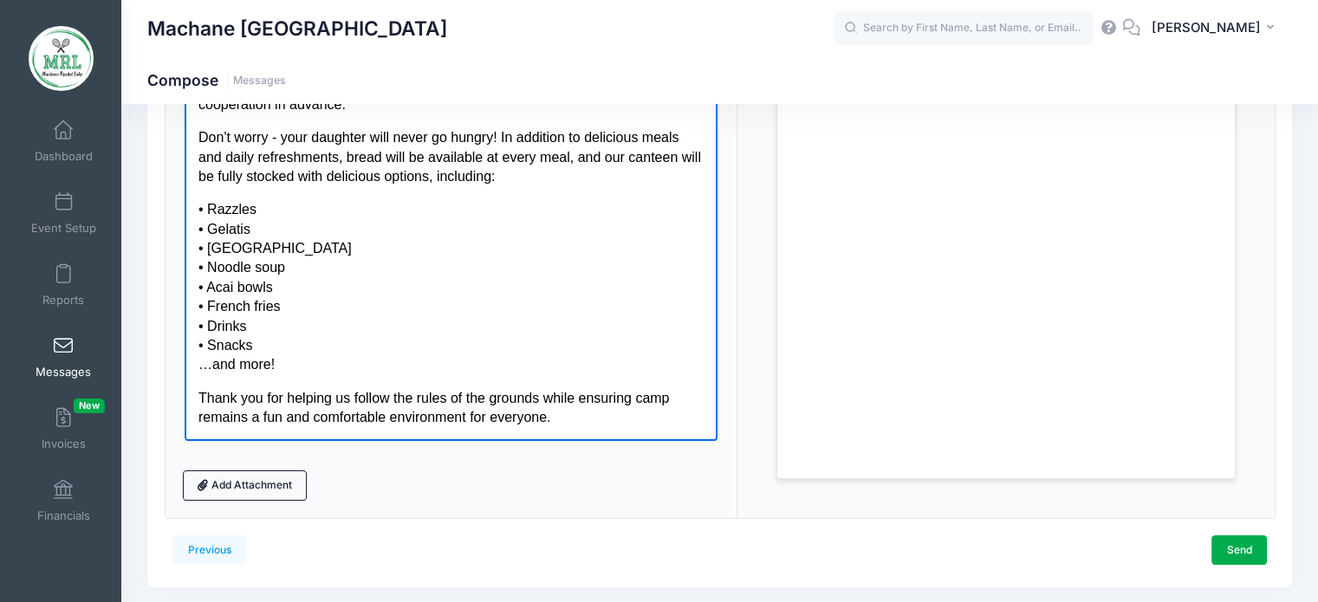
click at [337, 425] on p "Thank you for helping us follow the rules of the grounds while ensuring camp re…" at bounding box center [451, 407] width 506 height 39
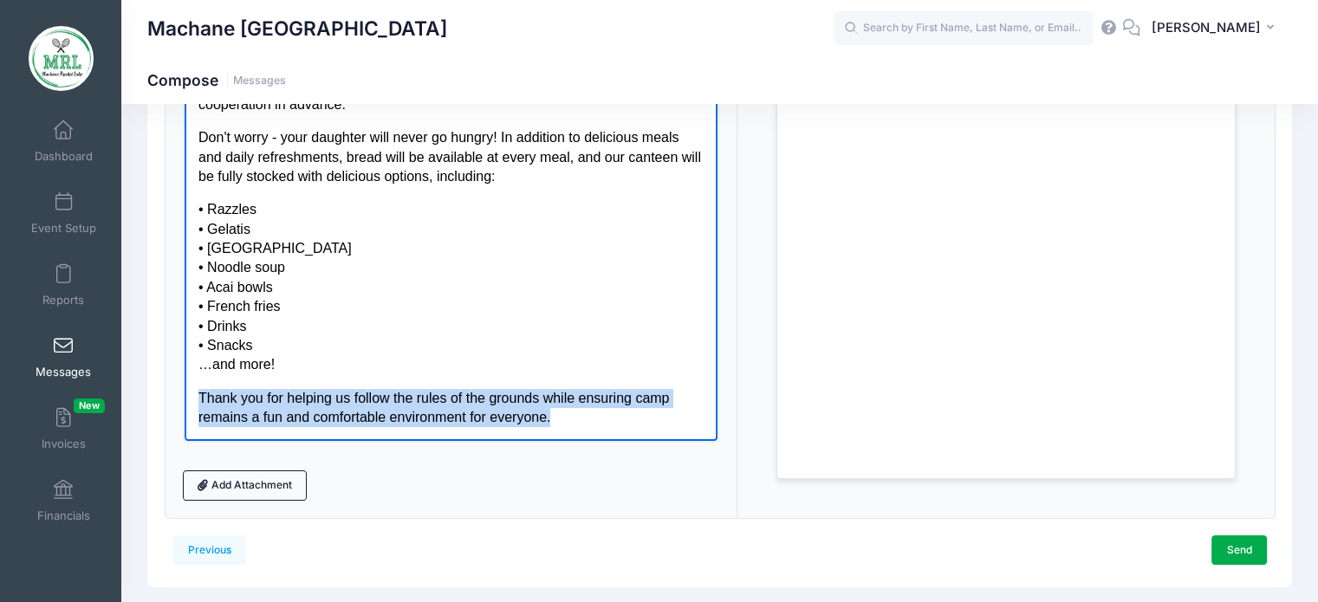
drag, startPoint x: 559, startPoint y: 421, endPoint x: 190, endPoint y: 400, distance: 369.9
click at [190, 400] on html "Dear Parents, Reminder: due to regulations from the campgrounds, we are require…" at bounding box center [451, 186] width 534 height 511
copy p "Thank you for helping us follow the rules of the grounds while ensuring camp re…"
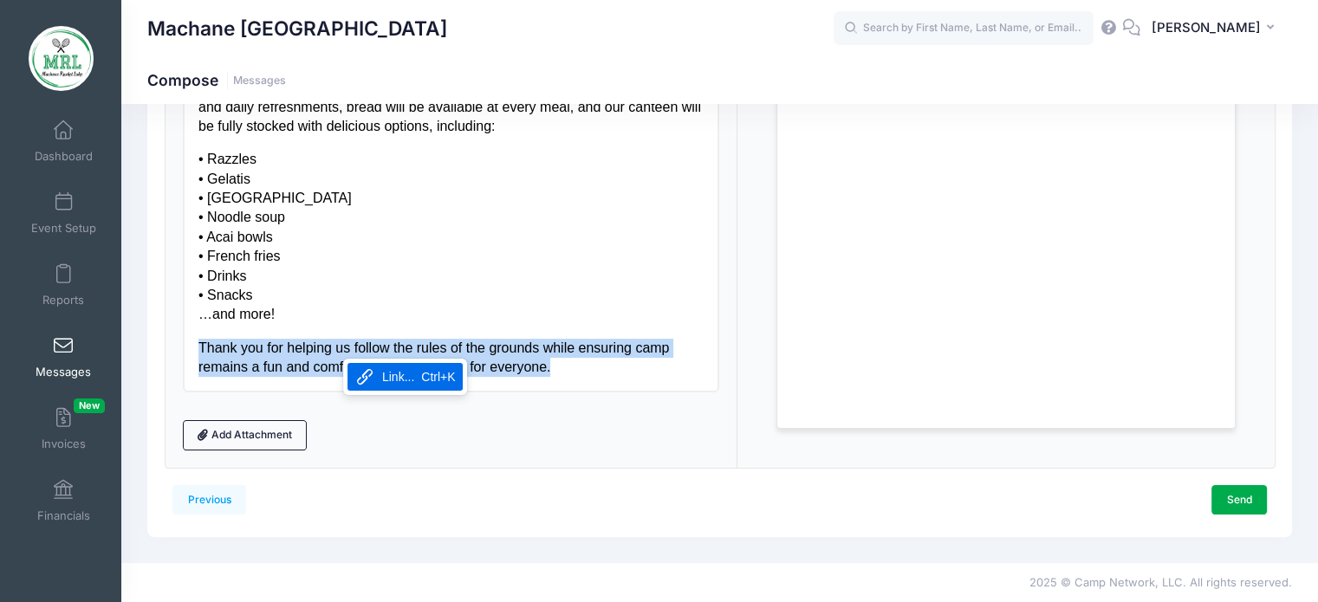
click at [315, 352] on p "Thank you for helping us follow the rules of the grounds while ensuring camp re…" at bounding box center [451, 357] width 506 height 39
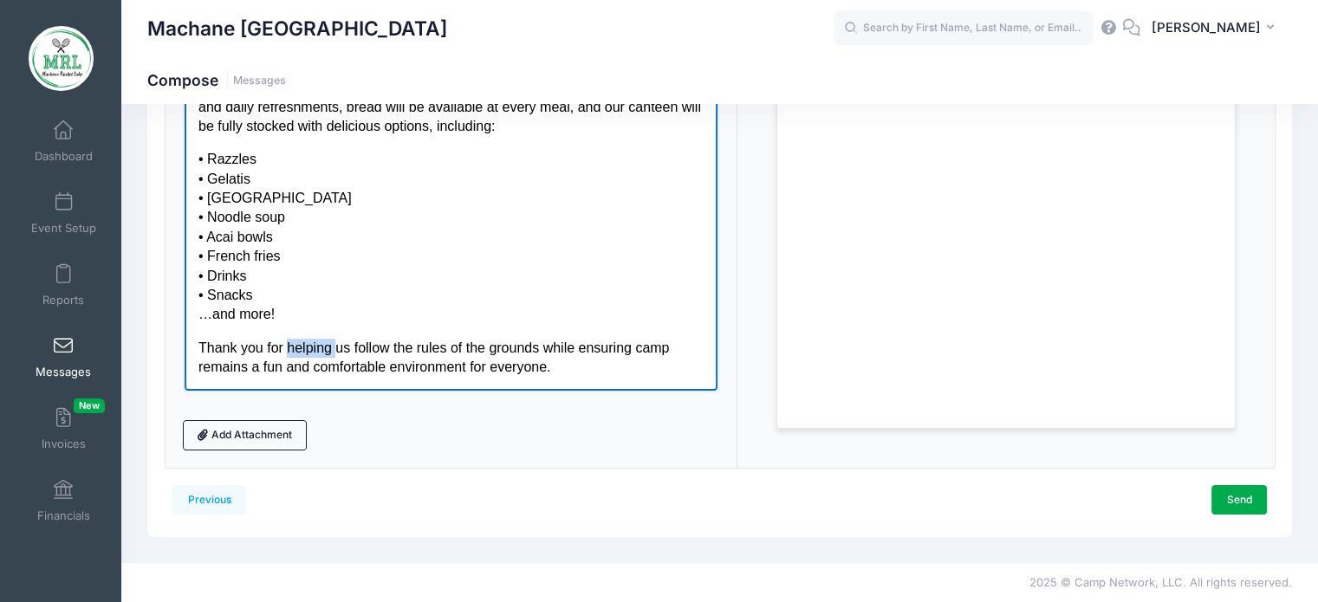
click at [315, 352] on p "Thank you for helping us follow the rules of the grounds while ensuring camp re…" at bounding box center [451, 357] width 506 height 39
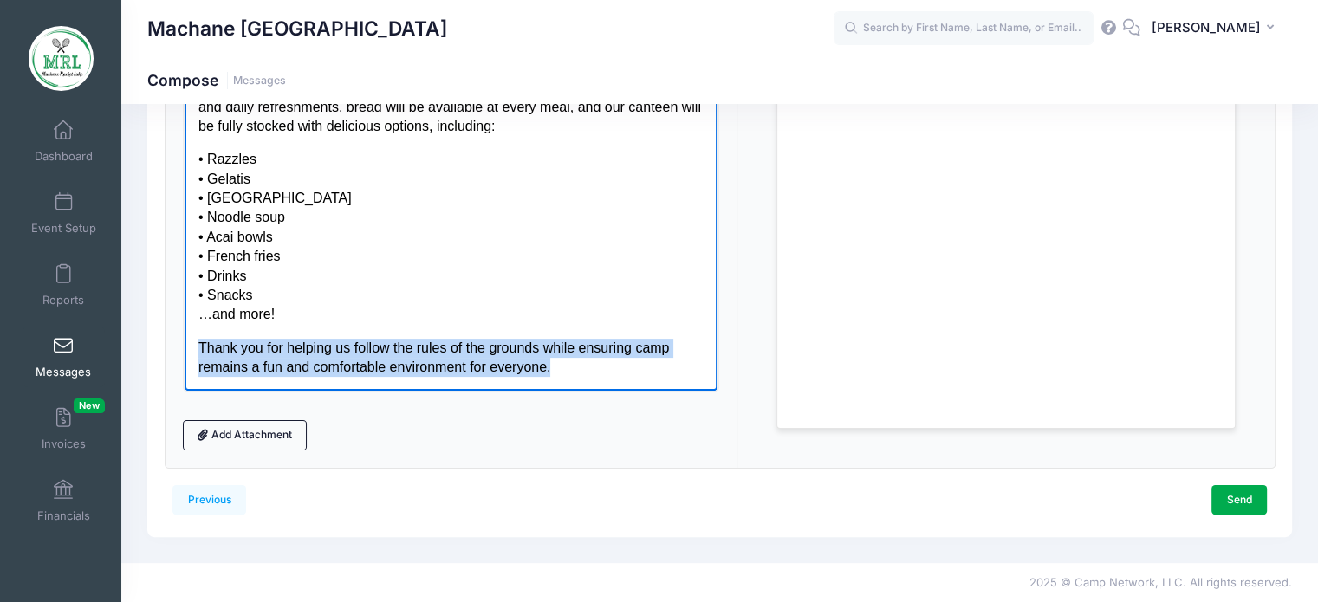
click at [315, 352] on p "Thank you for helping us follow the rules of the grounds while ensuring camp re…" at bounding box center [451, 357] width 506 height 39
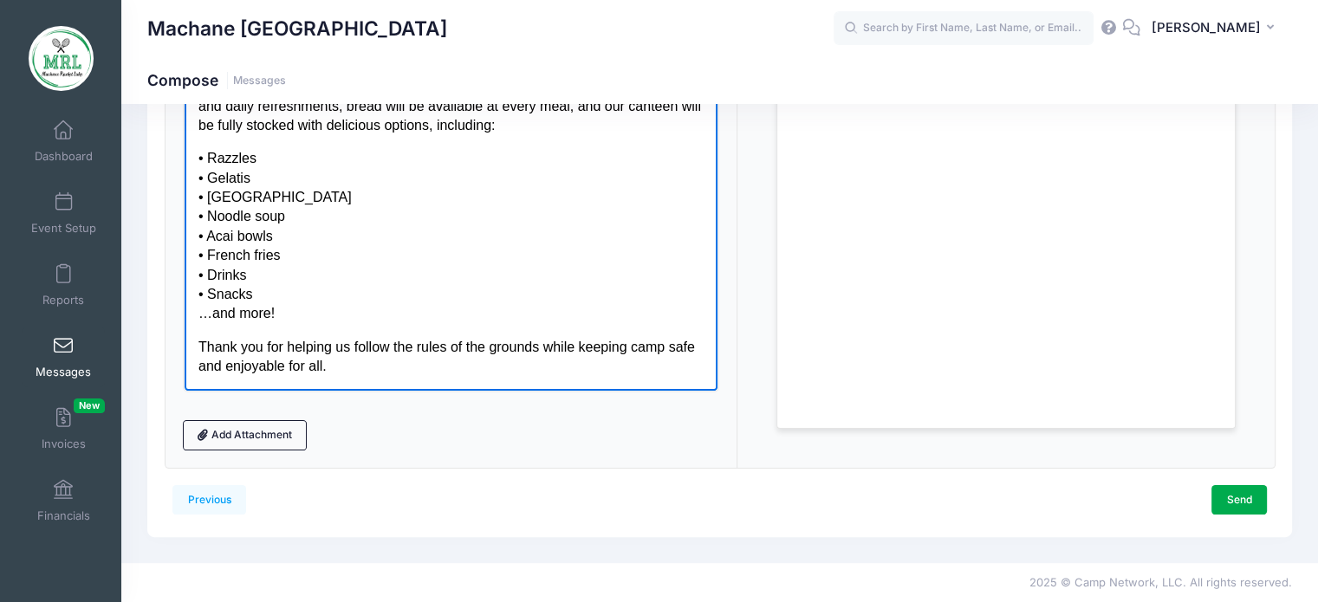
scroll to position [156, 0]
click at [214, 370] on p "Thank you for helping us follow the rules of the grounds while keeping camp saf…" at bounding box center [451, 357] width 506 height 39
drag, startPoint x: 251, startPoint y: 368, endPoint x: 198, endPoint y: 366, distance: 52.9
click at [198, 366] on p "Thank you for helping us follow the rules of the grounds while keeping camp saf…" at bounding box center [451, 357] width 506 height 39
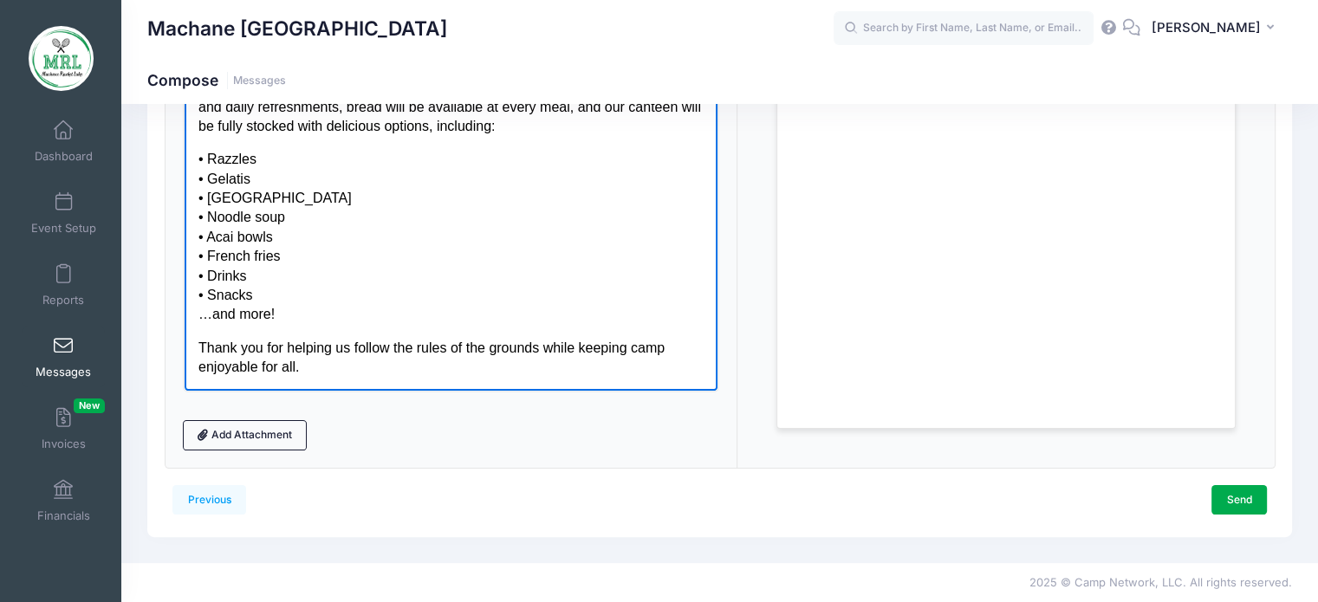
click at [286, 371] on p "Thank you for helping us follow the rules of the grounds while keeping camp enj…" at bounding box center [451, 357] width 506 height 39
click at [402, 365] on p "Thank you for helping us follow the rules of the grounds while keeping camp enj…" at bounding box center [451, 358] width 506 height 39
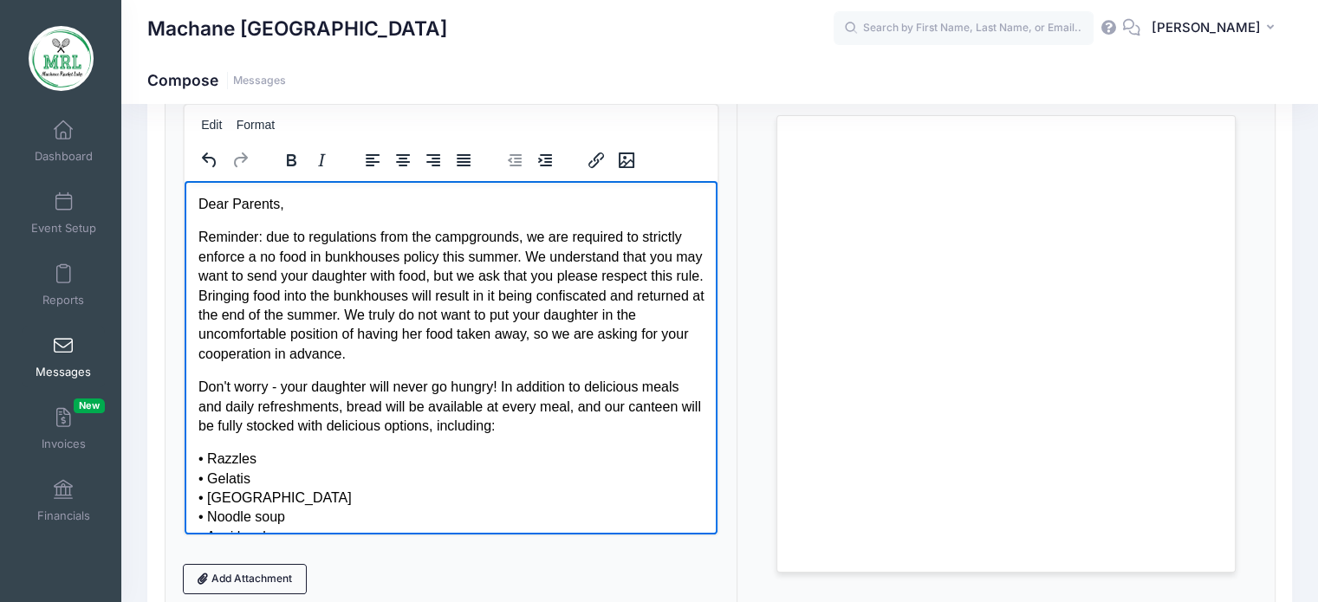
scroll to position [166, 0]
click at [463, 261] on p "Reminder: due to regulations from the campgrounds, we are required to strictly …" at bounding box center [451, 294] width 506 height 136
click at [500, 273] on p "Reminder: due to regulations from the campgrounds, we are required to strictly …" at bounding box center [451, 294] width 506 height 136
click at [515, 264] on p "Reminder: due to regulations from the campgrounds, we are required to strictly …" at bounding box center [451, 294] width 506 height 136
drag, startPoint x: 401, startPoint y: 258, endPoint x: 304, endPoint y: 258, distance: 97.1
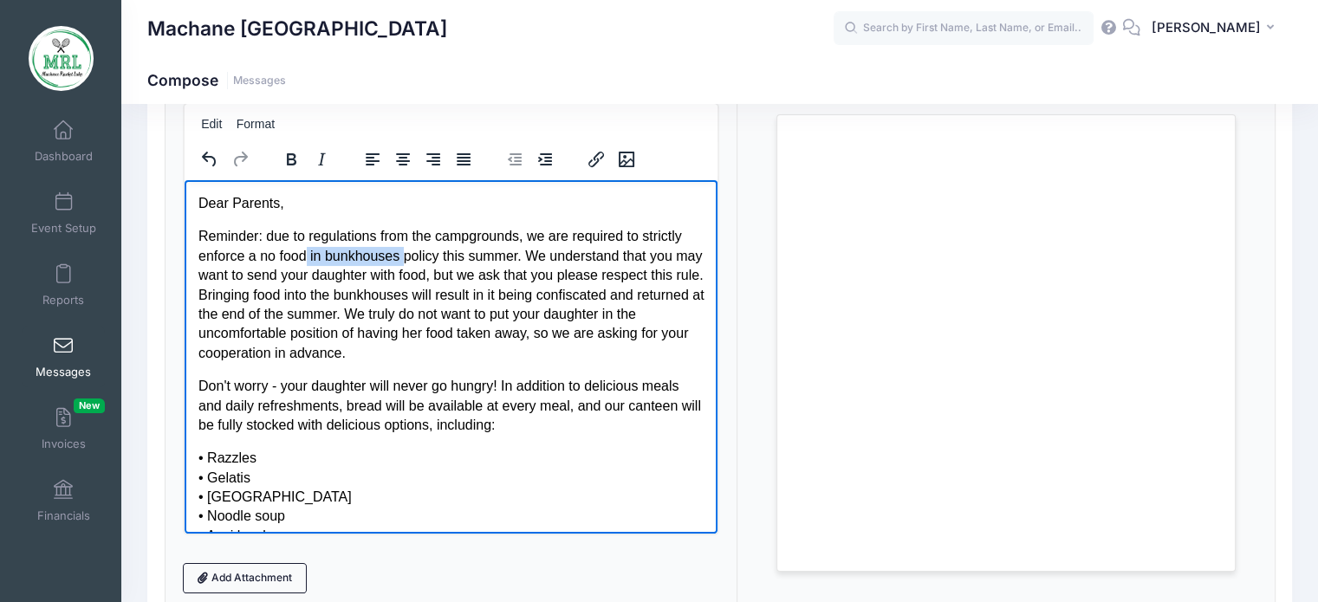
click at [304, 258] on p "Reminder: due to regulations from the campgrounds, we are required to strictly …" at bounding box center [451, 294] width 506 height 136
click at [379, 275] on p "Reminder: due to regulations from the campgrounds, we are required to strictly …" at bounding box center [451, 294] width 506 height 136
drag, startPoint x: 402, startPoint y: 257, endPoint x: 305, endPoint y: 253, distance: 97.2
click at [305, 253] on p "Reminder: due to regulations from the campgrounds, we are required to strictly …" at bounding box center [451, 294] width 506 height 136
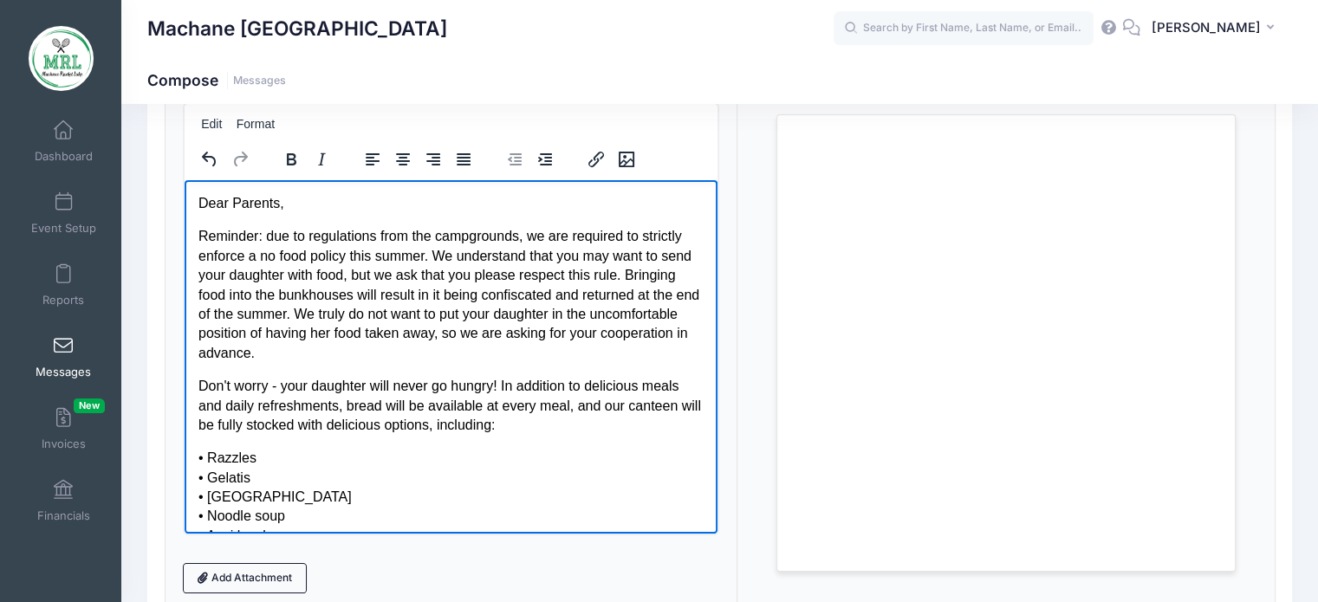
click at [277, 251] on p "Reminder: due to regulations from the campgrounds, we are required to strictly …" at bounding box center [451, 294] width 506 height 136
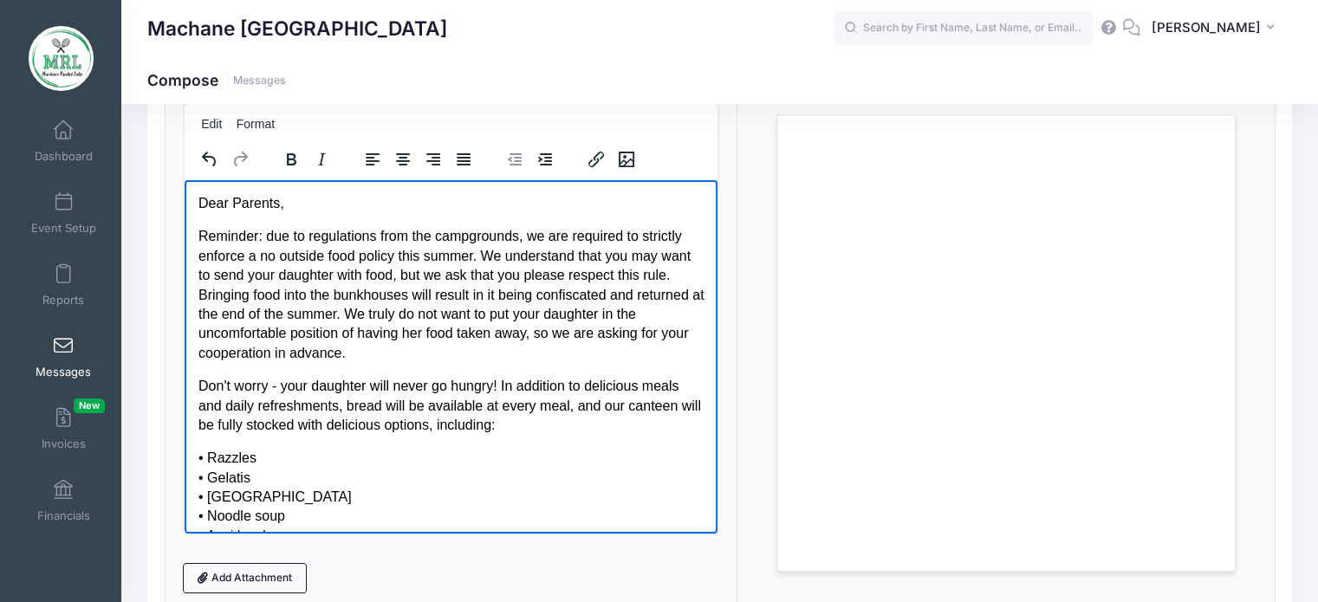
click at [403, 308] on p "Reminder: due to regulations from the campgrounds, we are required to strictly …" at bounding box center [451, 294] width 506 height 136
click at [446, 341] on p "Reminder: due to regulations from the campgrounds, we are required to strictly …" at bounding box center [451, 294] width 506 height 136
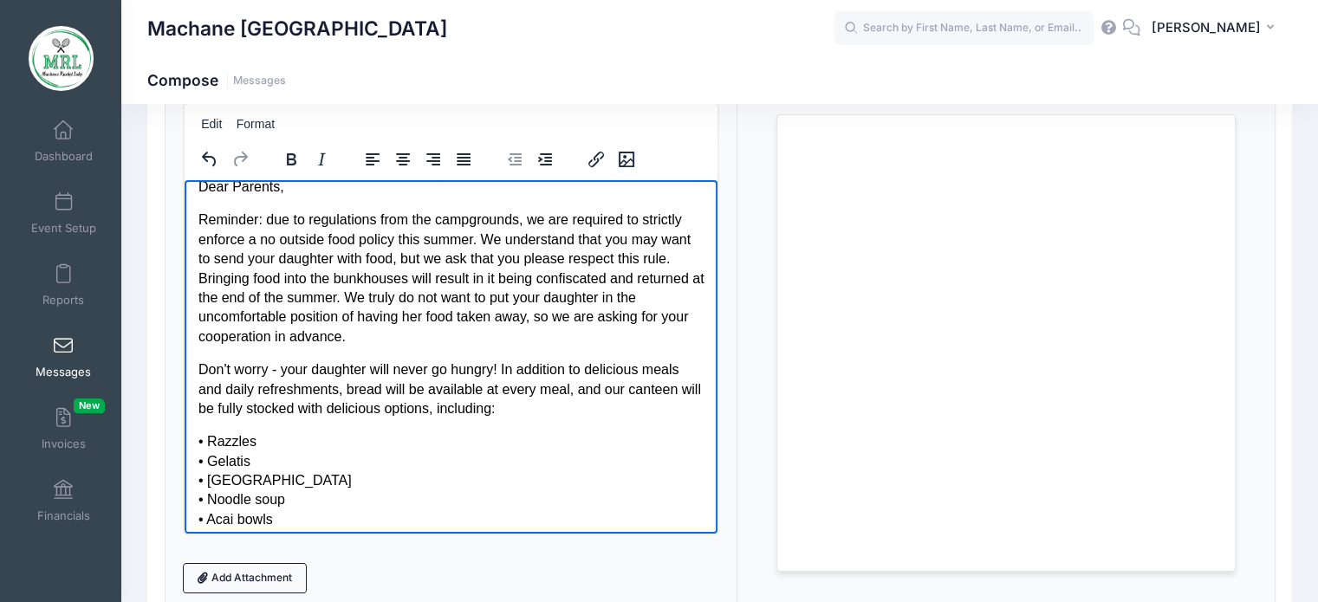
scroll to position [21, 0]
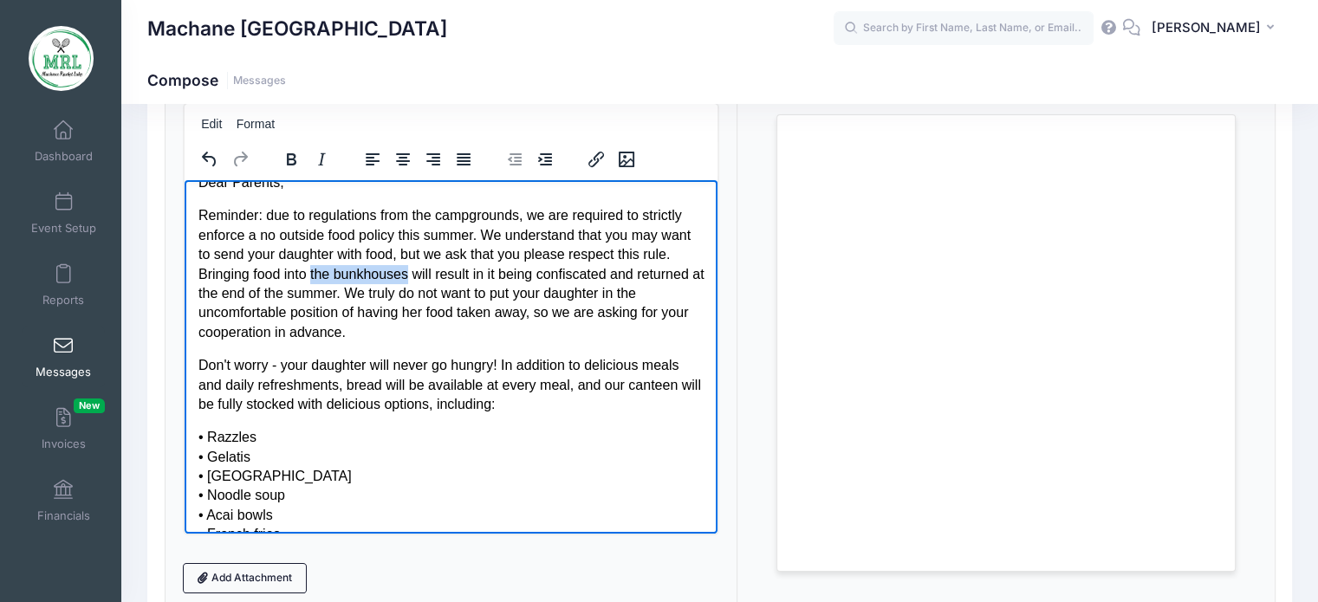
drag, startPoint x: 441, startPoint y: 274, endPoint x: 343, endPoint y: 272, distance: 98.0
click at [343, 272] on p "Reminder: due to regulations from the campgrounds, we are required to strictly …" at bounding box center [451, 273] width 506 height 136
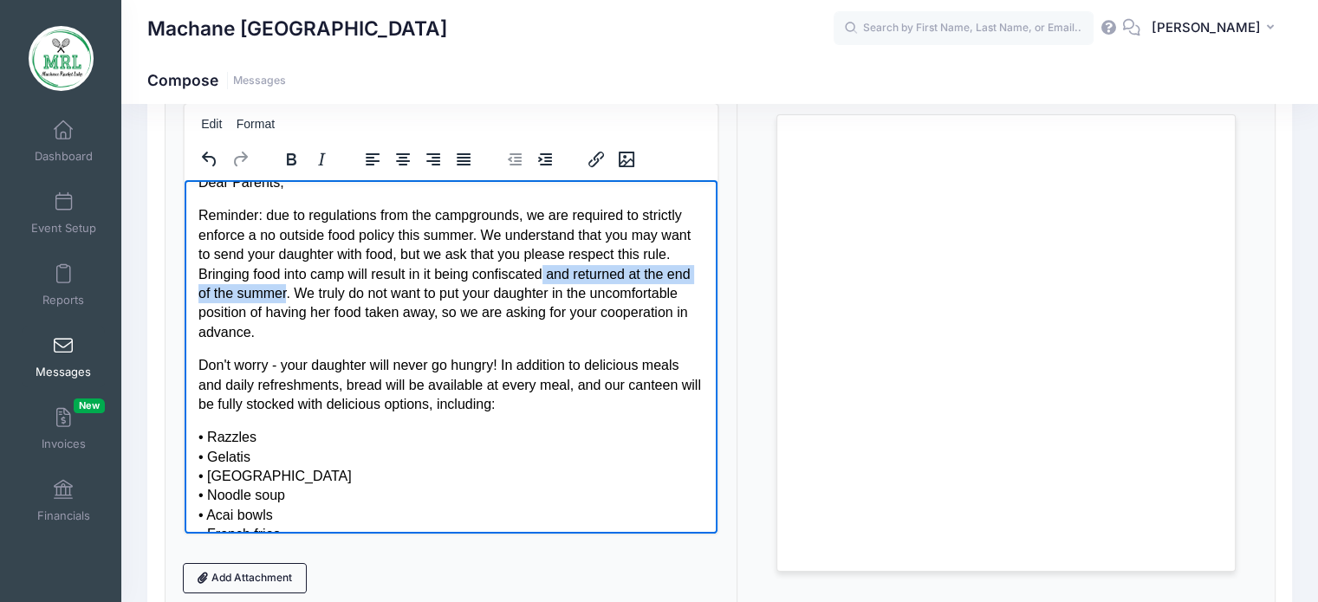
drag, startPoint x: 578, startPoint y: 275, endPoint x: 339, endPoint y: 299, distance: 240.5
click at [339, 299] on p "Reminder: due to regulations from the campgrounds, we are required to strictly …" at bounding box center [451, 273] width 506 height 136
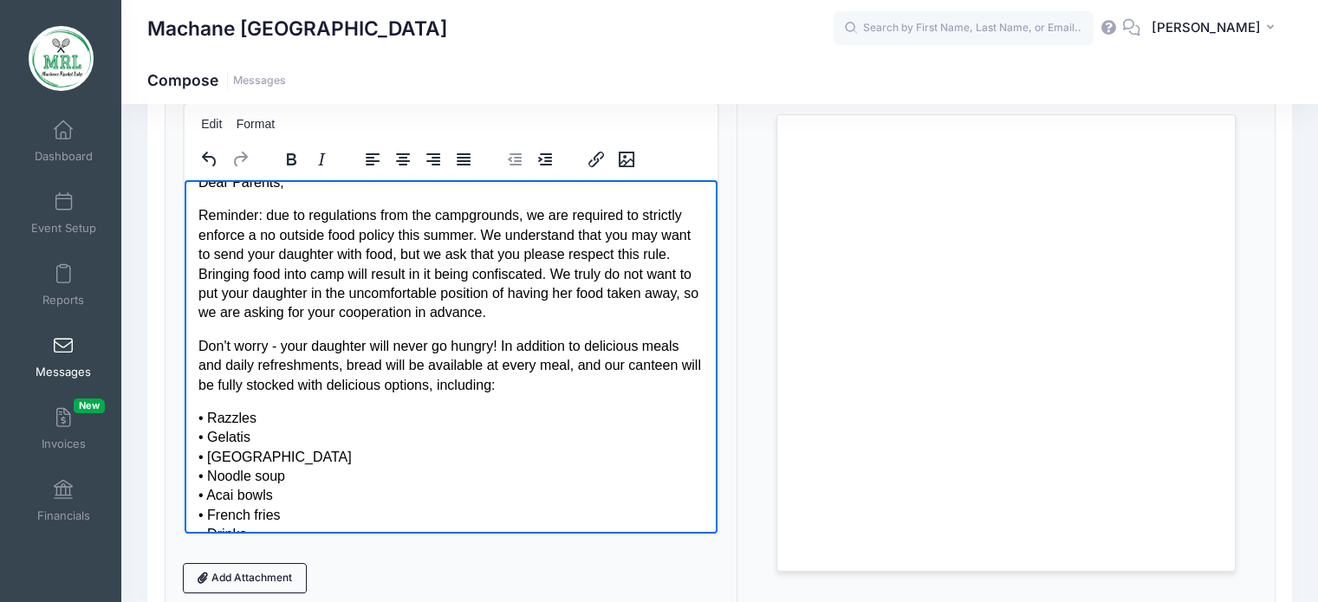
click at [314, 416] on p "• Razzles • Gelatis • Slush • Noodle soup • Acai bowls • French fries • Drinks …" at bounding box center [451, 495] width 506 height 175
click at [406, 364] on p "Don't worry - your daughter will never go hungry! In addition to delicious meal…" at bounding box center [451, 365] width 506 height 58
click at [516, 380] on p "Don't worry - your daughter will never go hungry! In addition to delicious meal…" at bounding box center [451, 365] width 506 height 58
click at [544, 397] on body "Dear Parents, Reminder: due to regulations from the campgrounds, we are require…" at bounding box center [451, 403] width 506 height 463
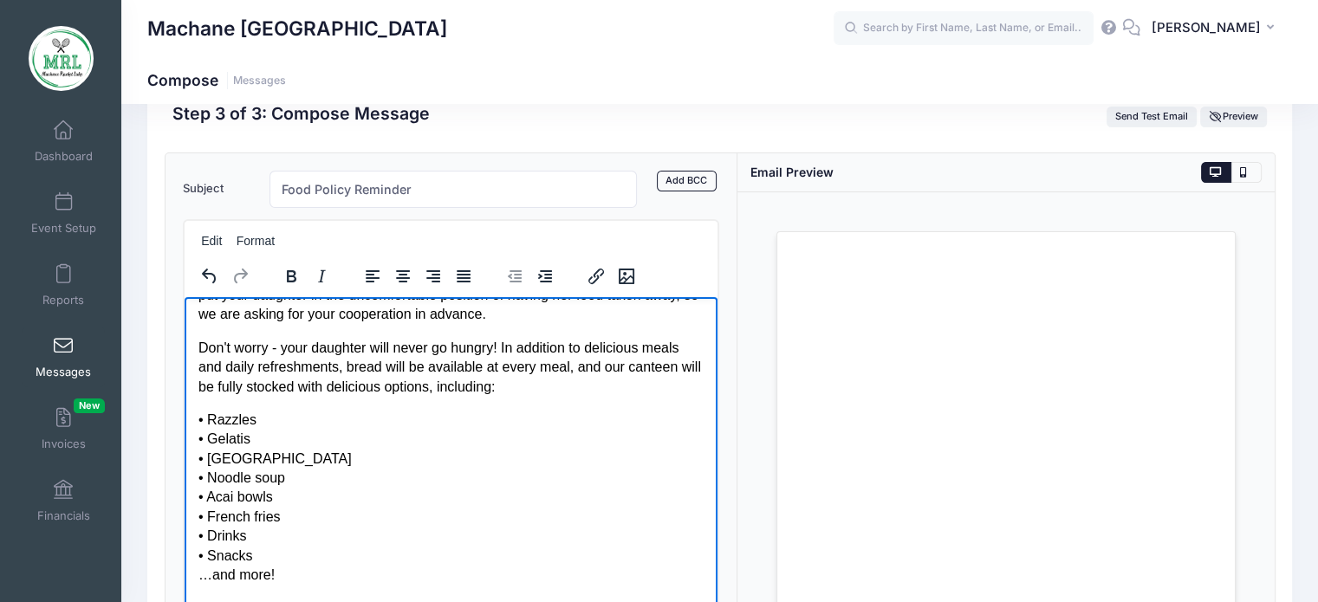
scroll to position [0, 0]
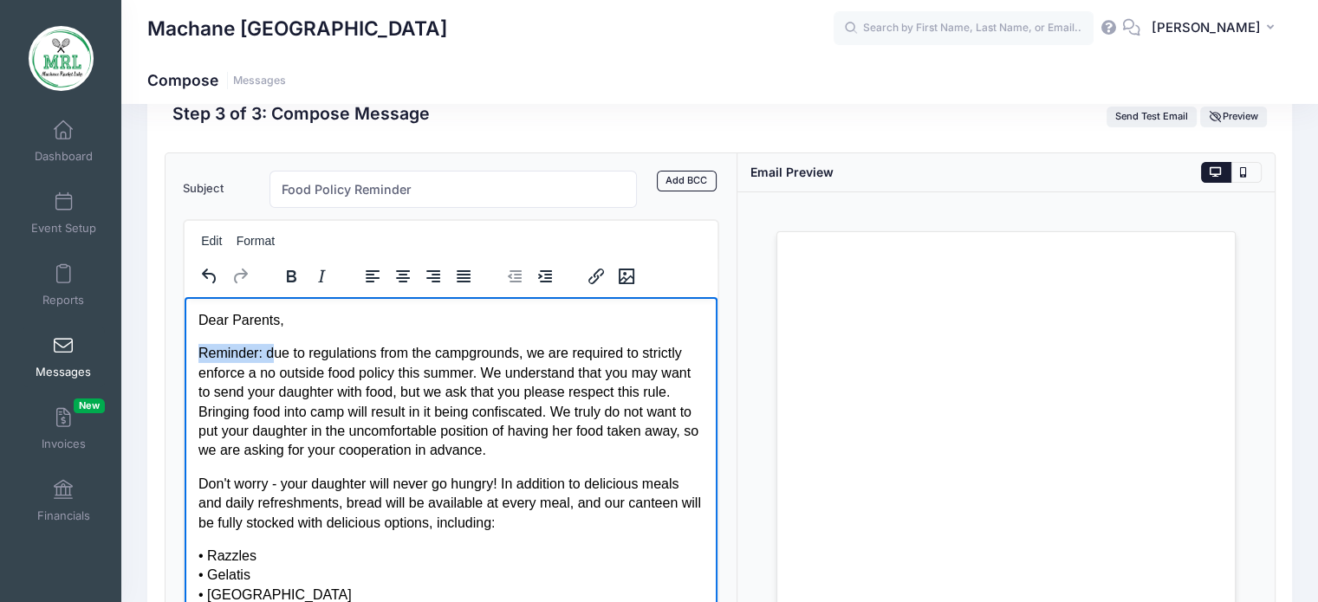
drag, startPoint x: 270, startPoint y: 354, endPoint x: 198, endPoint y: 355, distance: 71.1
click at [198, 355] on p "Reminder: due to regulations from the campgrounds, we are required to strictly …" at bounding box center [451, 401] width 506 height 116
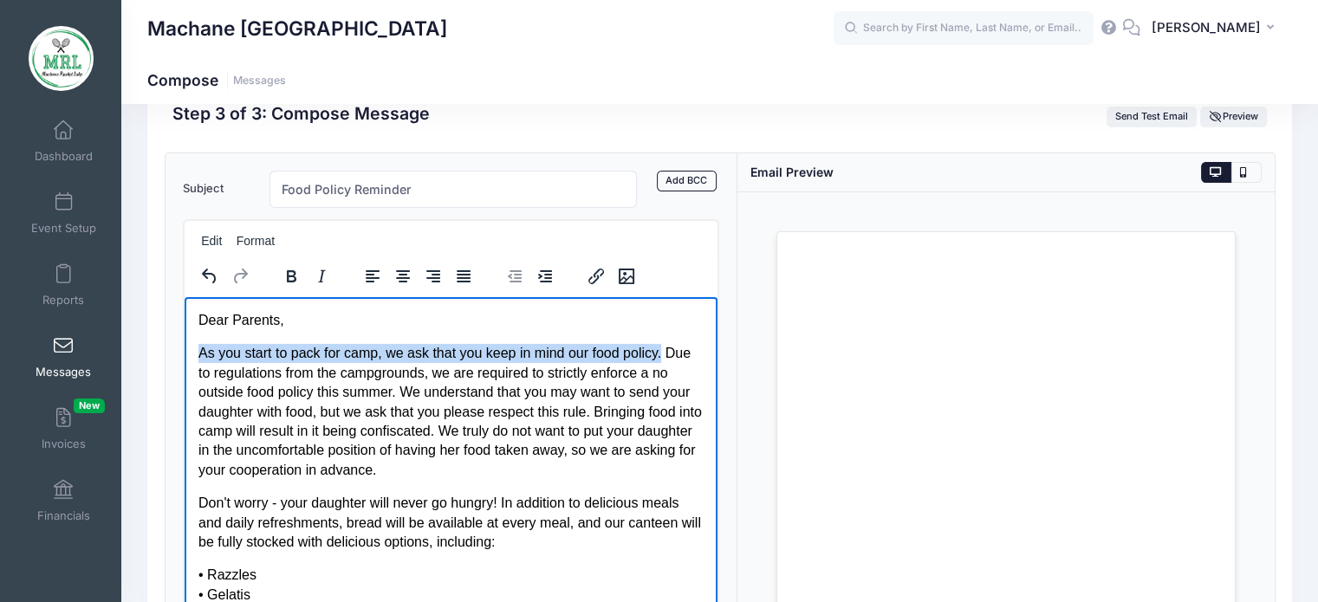
drag, startPoint x: 201, startPoint y: 355, endPoint x: 675, endPoint y: 349, distance: 474.2
click at [675, 349] on p "As you start to pack for camp, we ask that you keep in mind our food policy. Du…" at bounding box center [451, 411] width 506 height 136
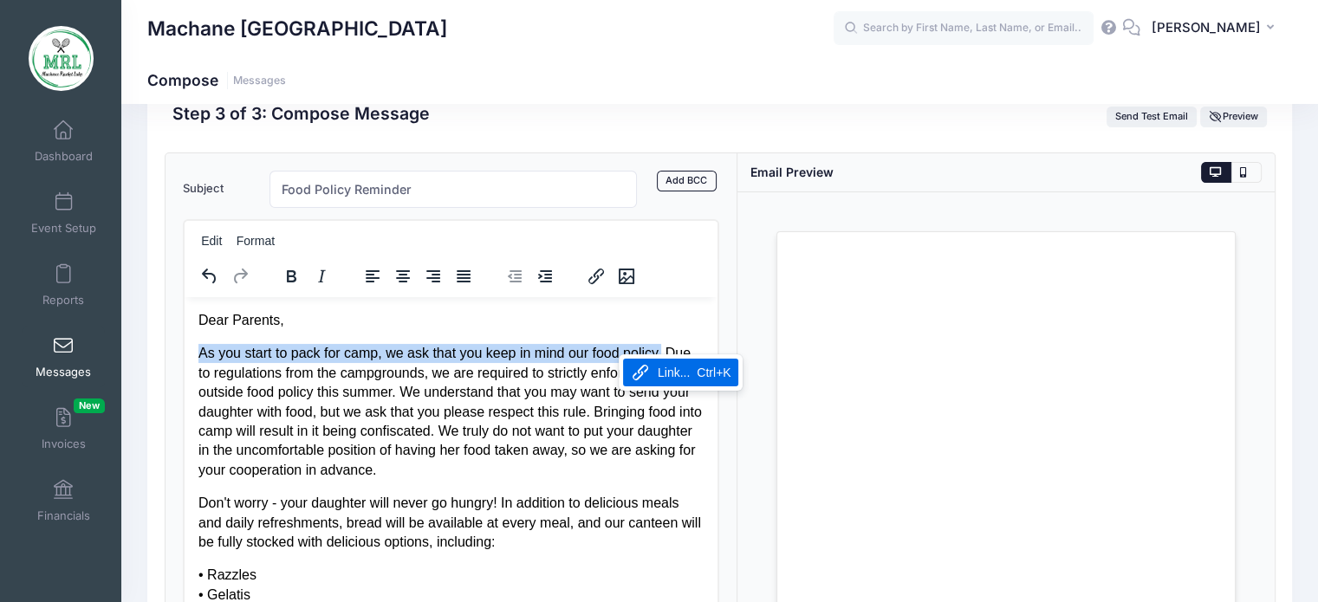
click at [562, 350] on p "As you start to pack for camp, we ask that you keep in mind our food policy. Du…" at bounding box center [451, 411] width 506 height 136
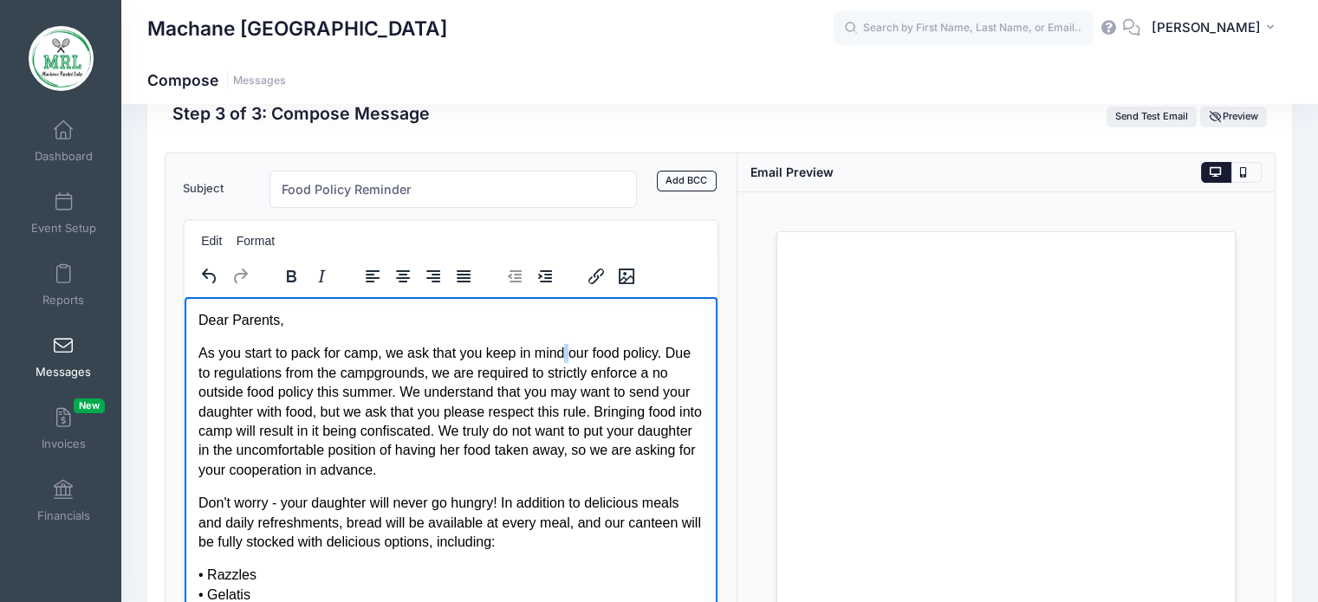
click at [562, 350] on p "As you start to pack for camp, we ask that you keep in mind our food policy. Du…" at bounding box center [451, 411] width 506 height 136
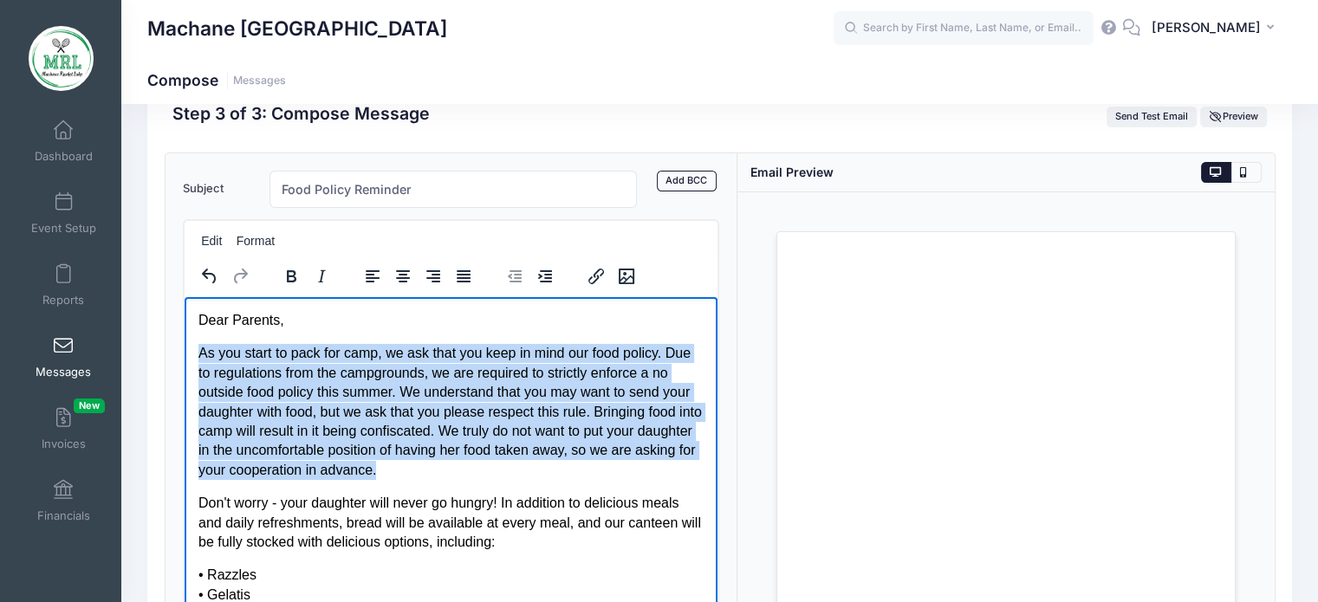
click at [562, 350] on p "As you start to pack for camp, we ask that you keep in mind our food policy. Du…" at bounding box center [451, 411] width 506 height 136
drag, startPoint x: 562, startPoint y: 350, endPoint x: 619, endPoint y: 354, distance: 57.3
click at [619, 354] on p "As you start to pack for camp, we ask that you keep in mind our food policy. Du…" at bounding box center [451, 411] width 506 height 136
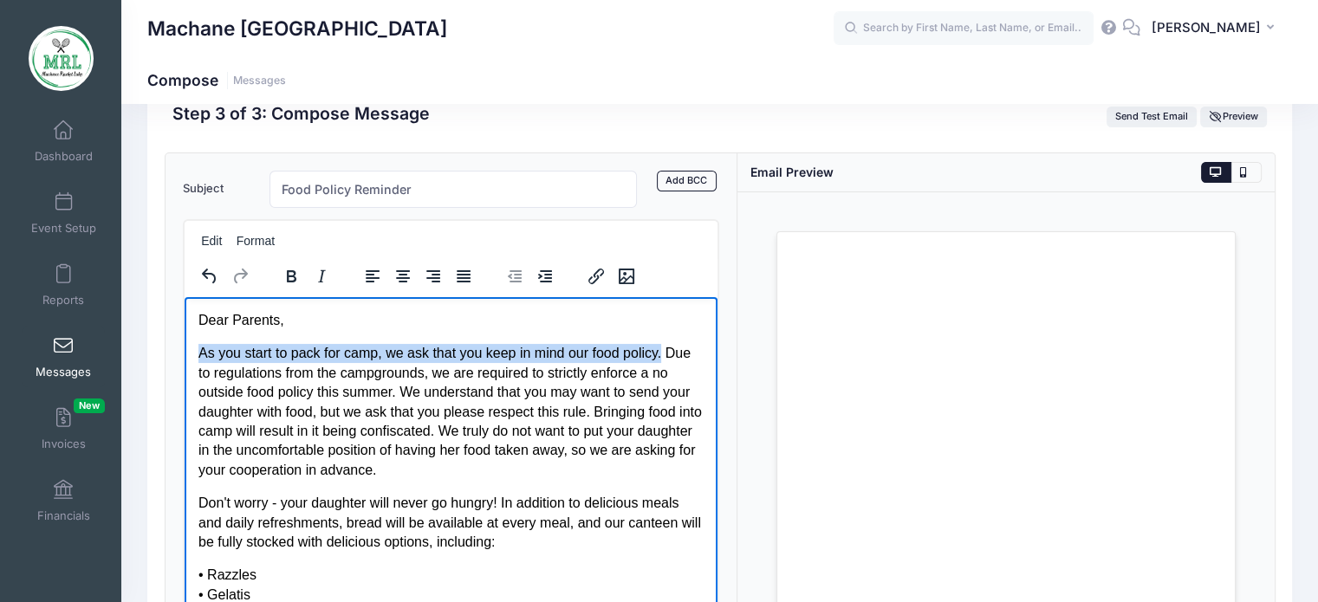
drag, startPoint x: 666, startPoint y: 350, endPoint x: 180, endPoint y: 354, distance: 485.4
click at [184, 354] on html "Dear Parents, As you start to pack for camp, we ask that you keep in mind our f…" at bounding box center [451, 551] width 534 height 511
copy p "As you start to pack for camp, we ask that you keep in mind our food policy."
click at [430, 271] on icon "Align right" at bounding box center [433, 276] width 21 height 21
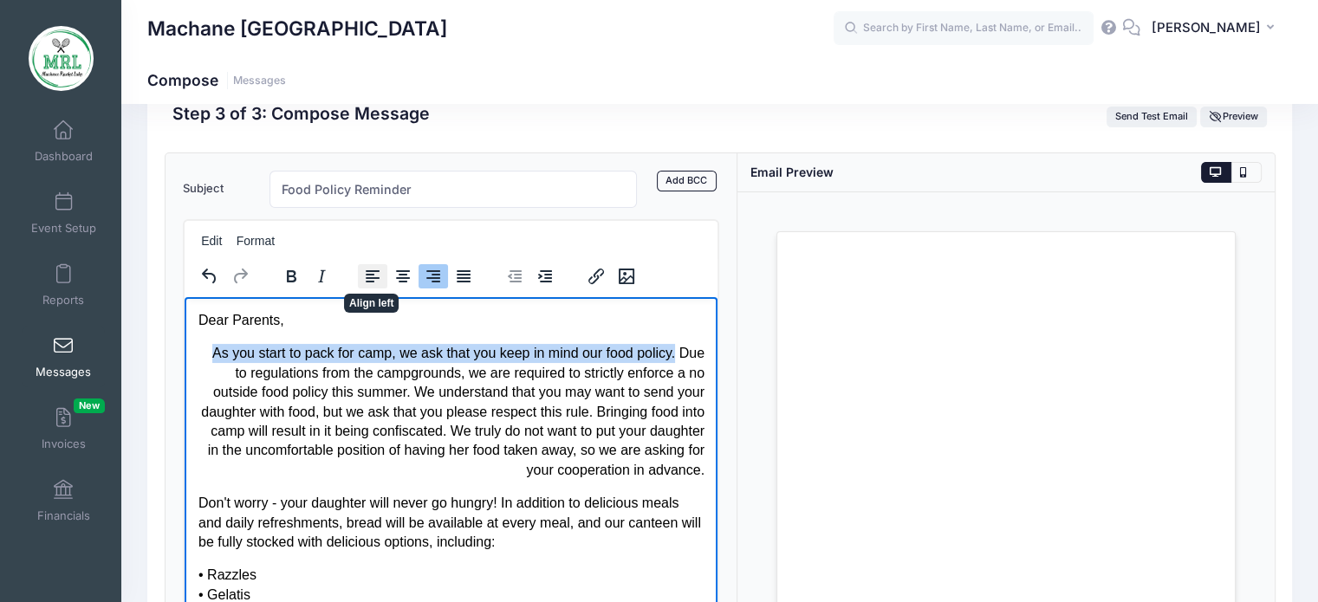
click at [360, 270] on button "Align left" at bounding box center [372, 276] width 29 height 24
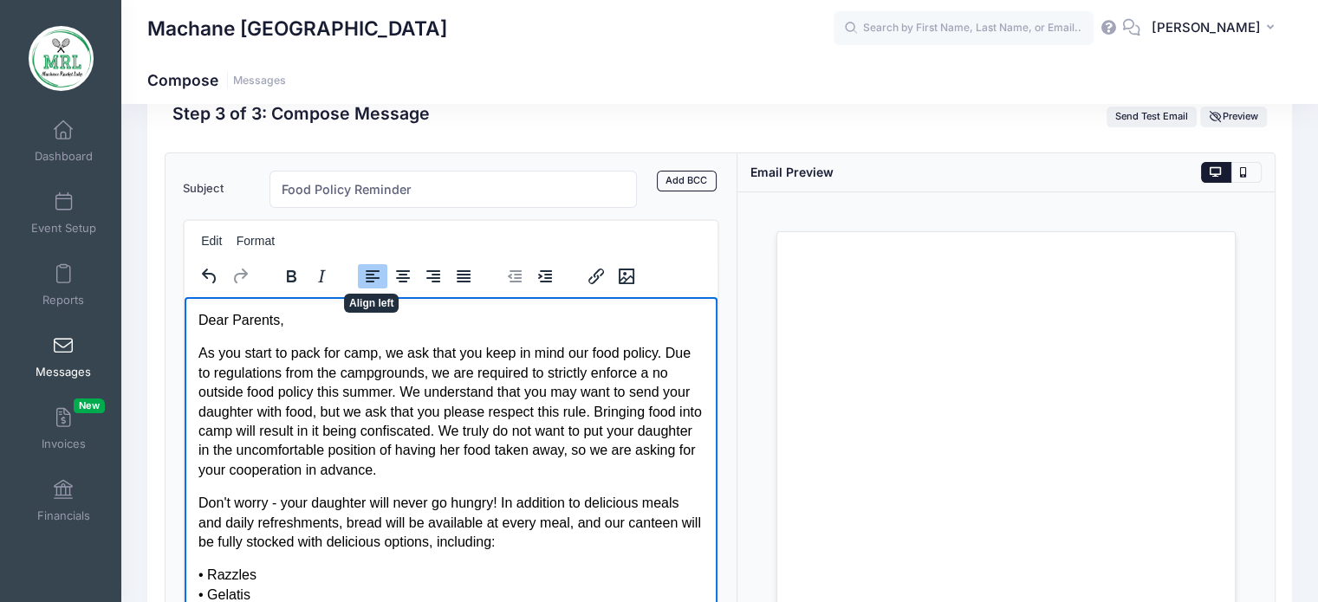
click at [401, 390] on p "As you start to pack for camp, we ask that you keep in mind our food policy. Du…" at bounding box center [451, 411] width 506 height 136
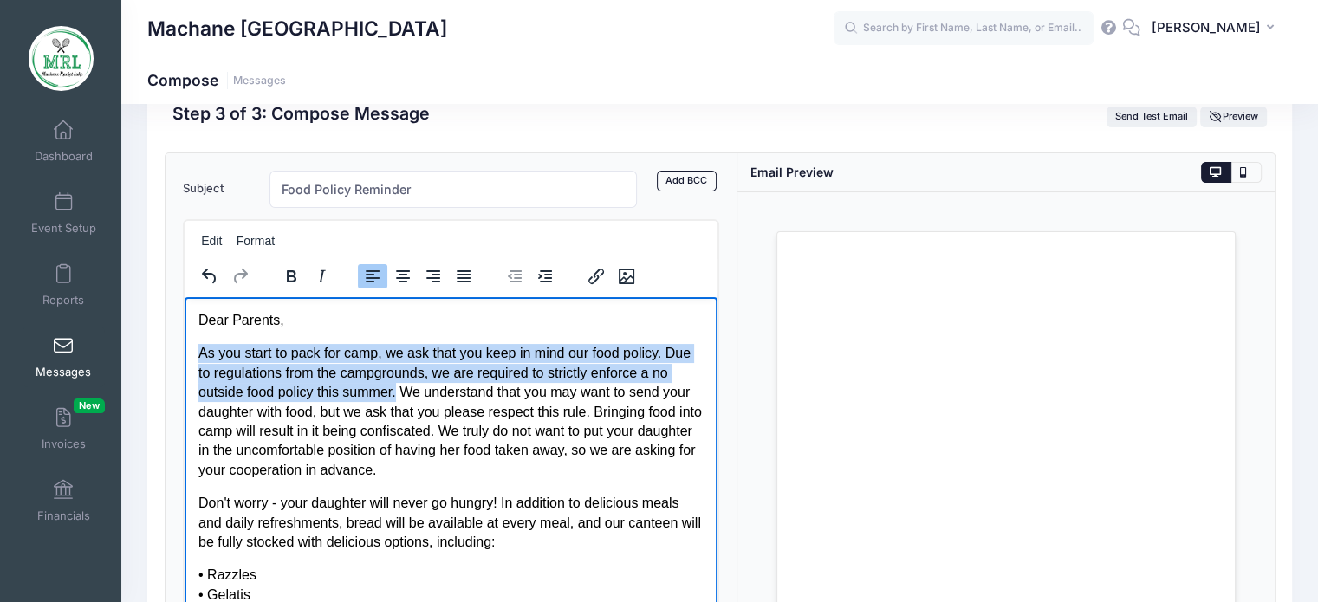
drag, startPoint x: 199, startPoint y: 353, endPoint x: 417, endPoint y: 389, distance: 220.6
click at [417, 389] on p "As you start to pack for camp, we ask that you keep in mind our food policy. Du…" at bounding box center [451, 411] width 506 height 136
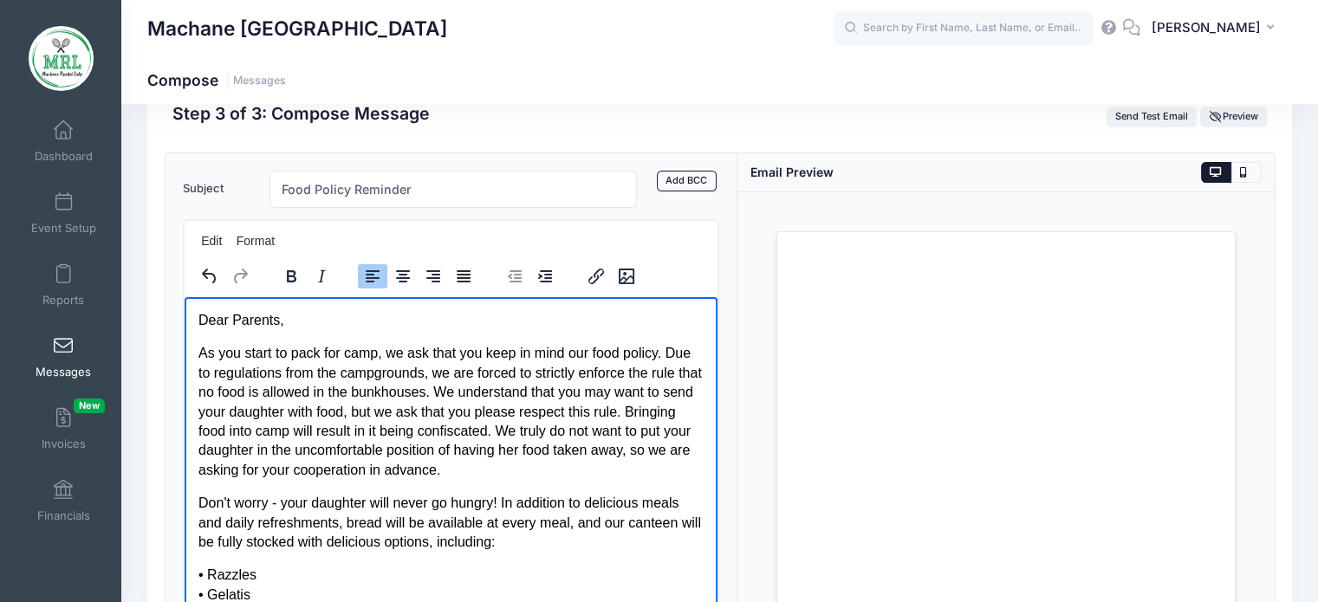
click at [462, 425] on p "As you start to pack for camp, we ask that you keep in mind our food policy. Du…" at bounding box center [451, 411] width 506 height 136
drag, startPoint x: 481, startPoint y: 391, endPoint x: 385, endPoint y: 396, distance: 96.4
click at [385, 396] on p "As you start to pack for camp, we ask that you keep in mind our food policy. Du…" at bounding box center [451, 411] width 506 height 136
click at [484, 425] on p "As you start to pack for camp, we ask that you keep in mind our food policy. Du…" at bounding box center [451, 411] width 506 height 136
click at [537, 462] on p "As you start to pack for camp, we ask that you keep in mind our food policy. Du…" at bounding box center [451, 411] width 506 height 136
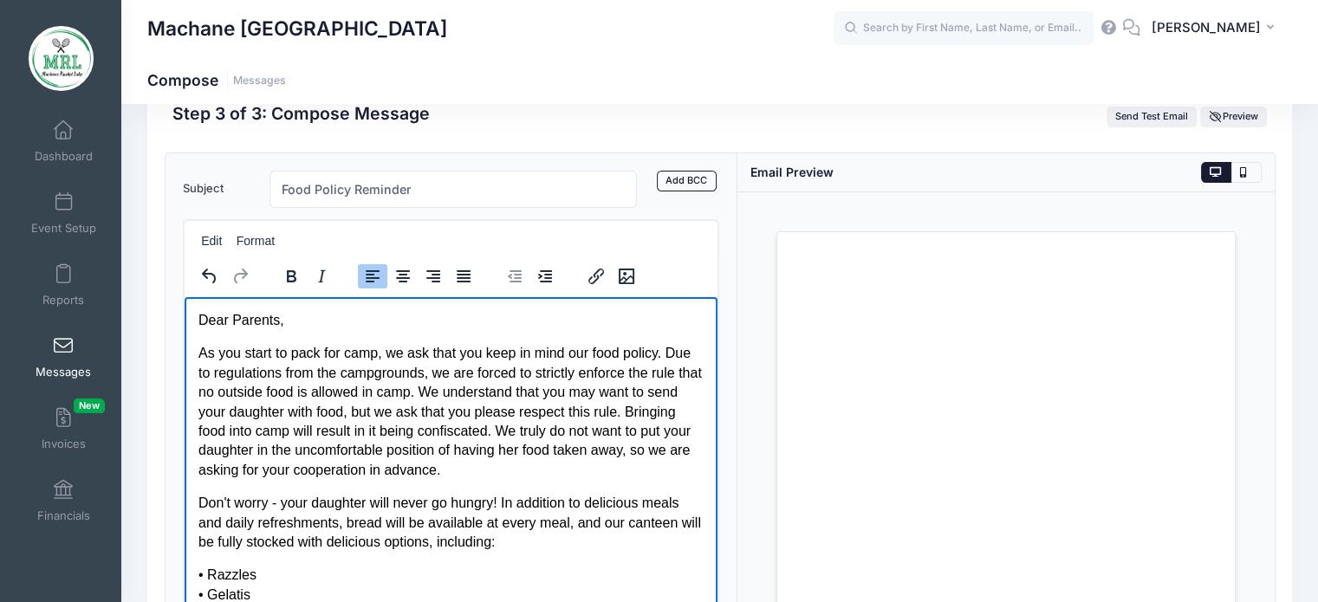
click at [567, 472] on p "As you start to pack for camp, we ask that you keep in mind our food policy. Du…" at bounding box center [451, 411] width 506 height 136
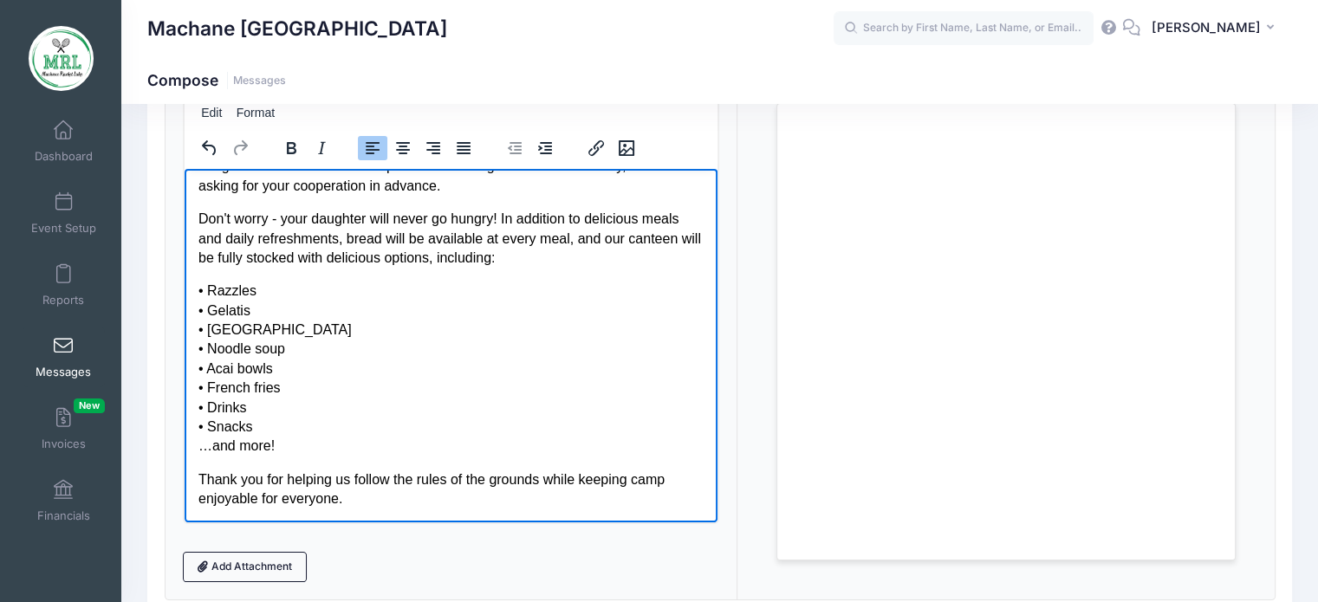
scroll to position [184, 0]
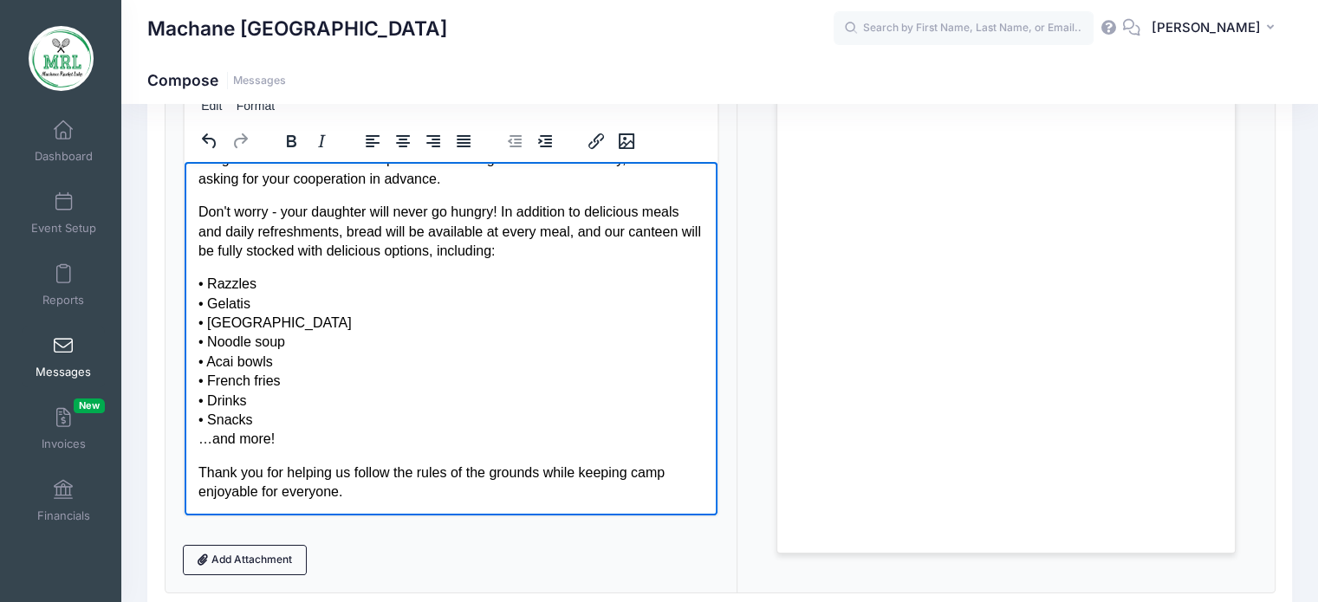
click at [433, 348] on p "• Razzles • Gelatis • Slush • Noodle soup • Acai bowls • French fries • Drinks …" at bounding box center [451, 361] width 506 height 175
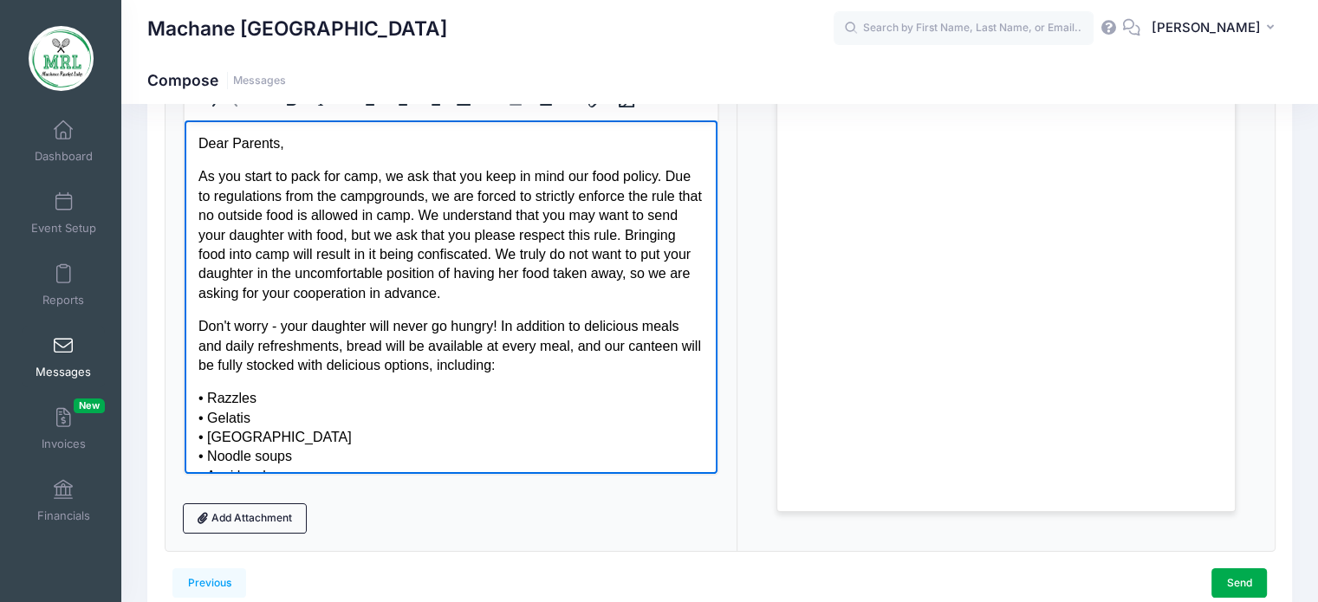
scroll to position [156, 0]
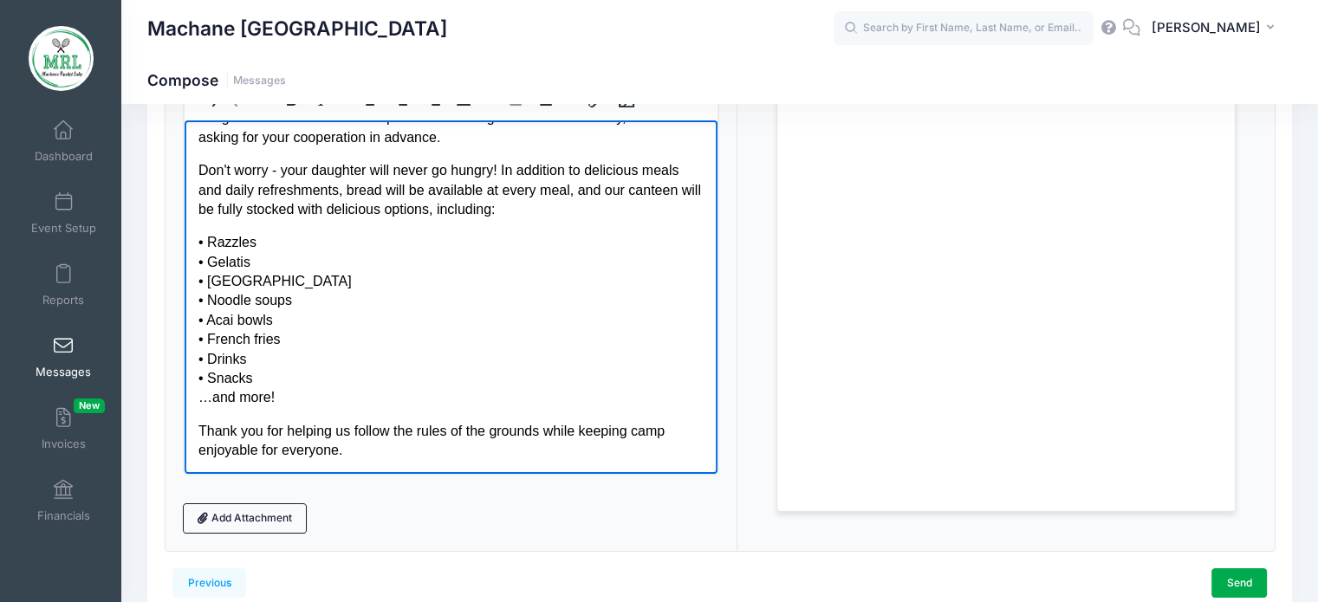
click at [378, 453] on p "Thank you for helping us follow the rules of the grounds while keeping camp enj…" at bounding box center [451, 440] width 506 height 39
click at [443, 385] on p "• Razzles • Gelatis • Slush • Noodle soups • Acai bowls • French fries • Drinks…" at bounding box center [451, 319] width 506 height 175
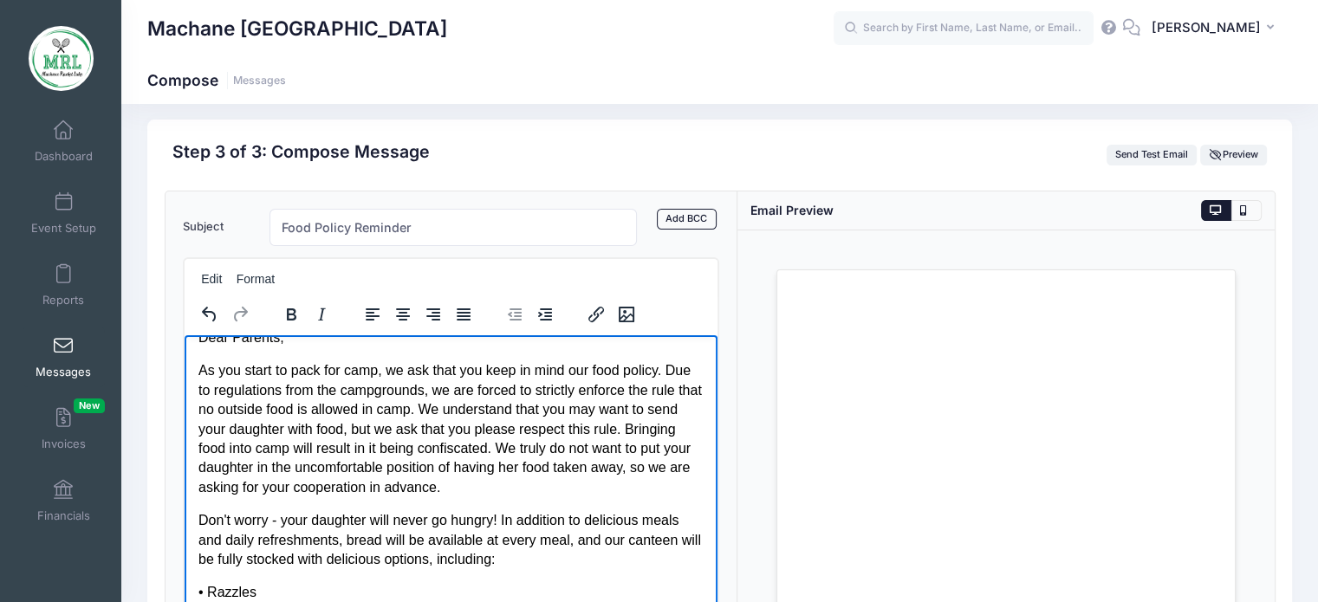
scroll to position [10, 0]
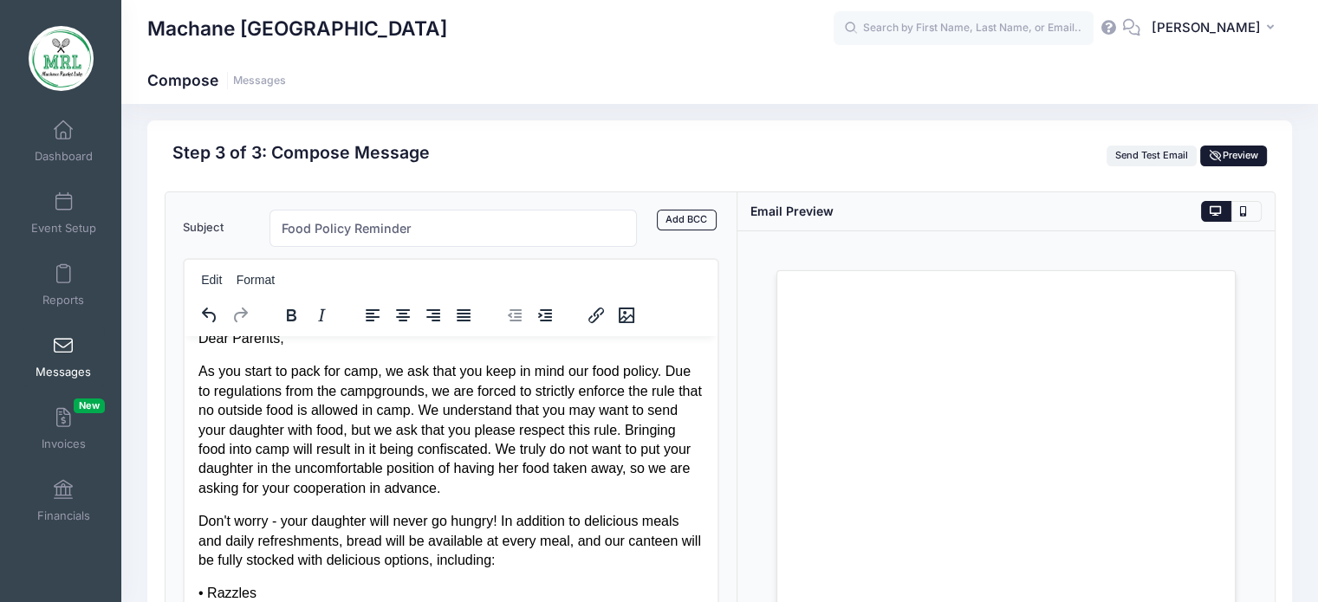
click at [1223, 158] on span "Preview" at bounding box center [1234, 155] width 49 height 12
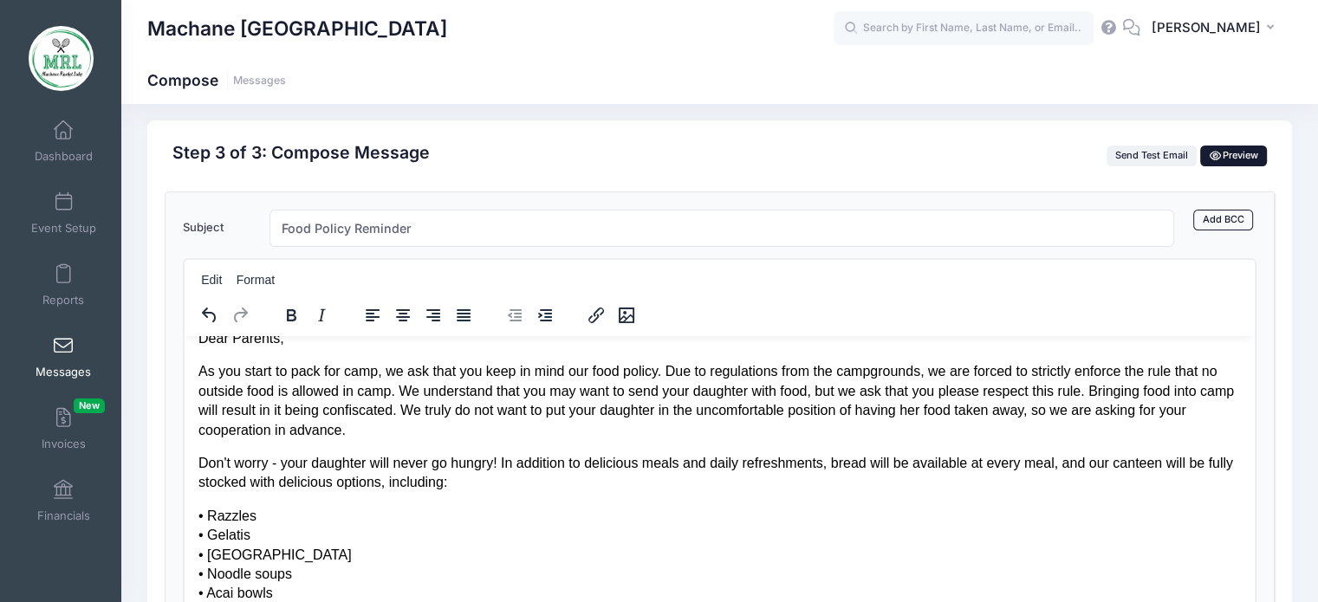
click at [1223, 158] on span "Preview" at bounding box center [1234, 155] width 49 height 12
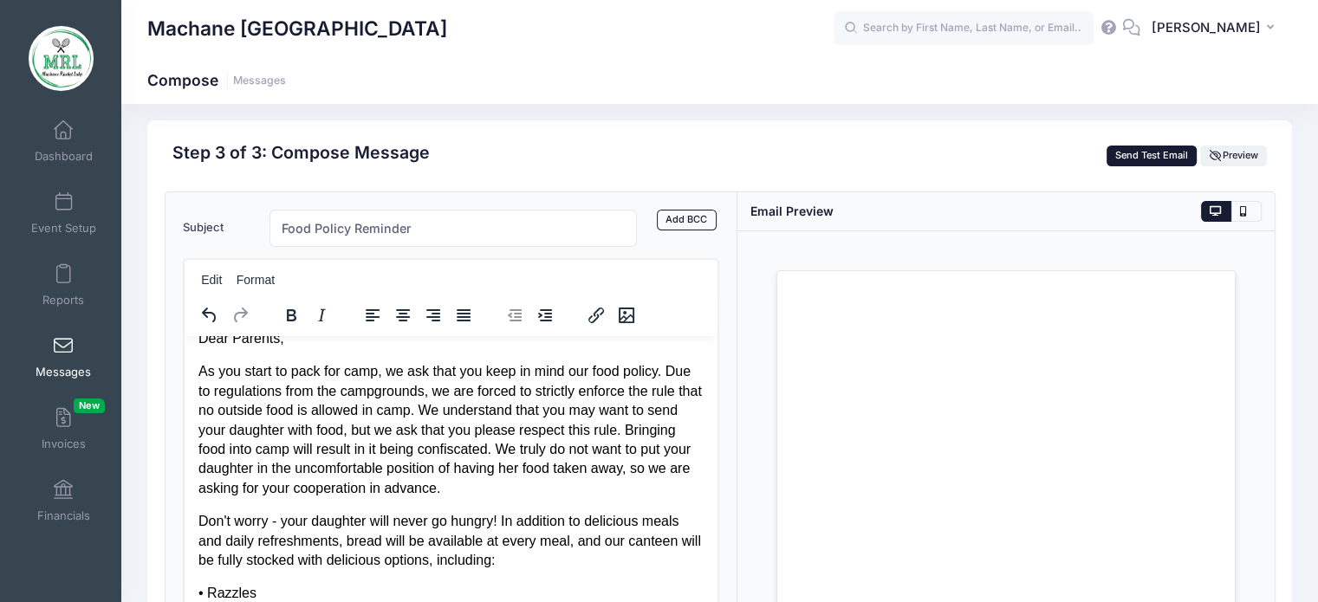
click at [1173, 158] on button "Send Test Email" at bounding box center [1152, 156] width 91 height 21
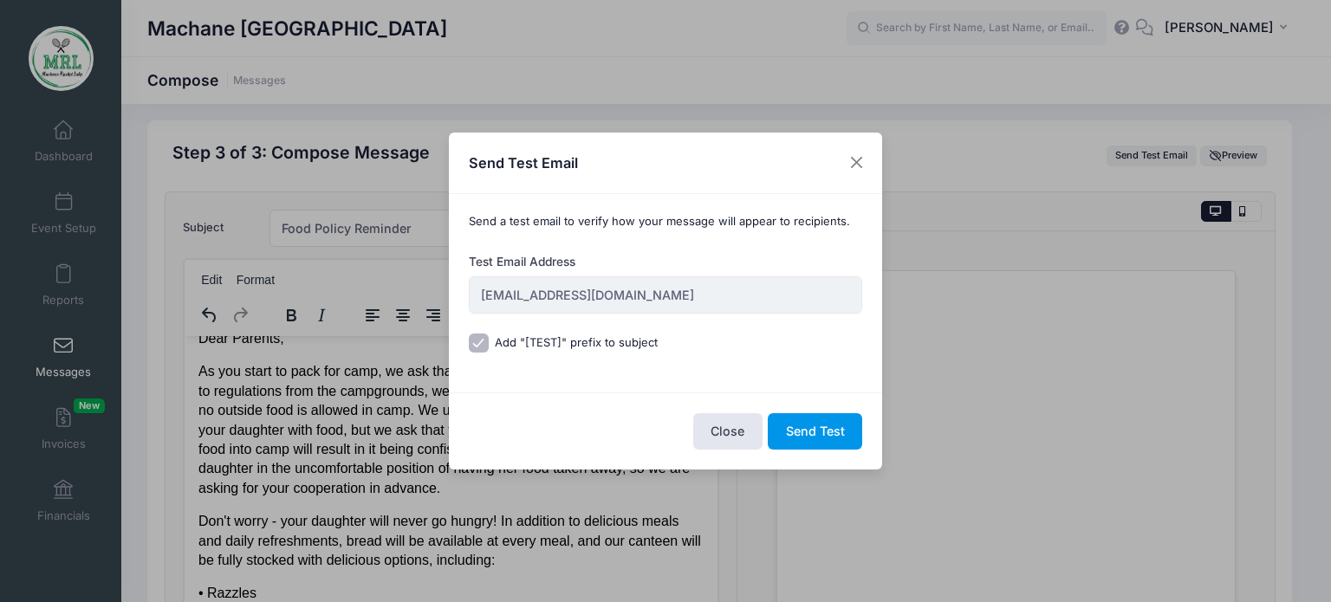
click at [821, 436] on button "Send Test" at bounding box center [815, 431] width 94 height 37
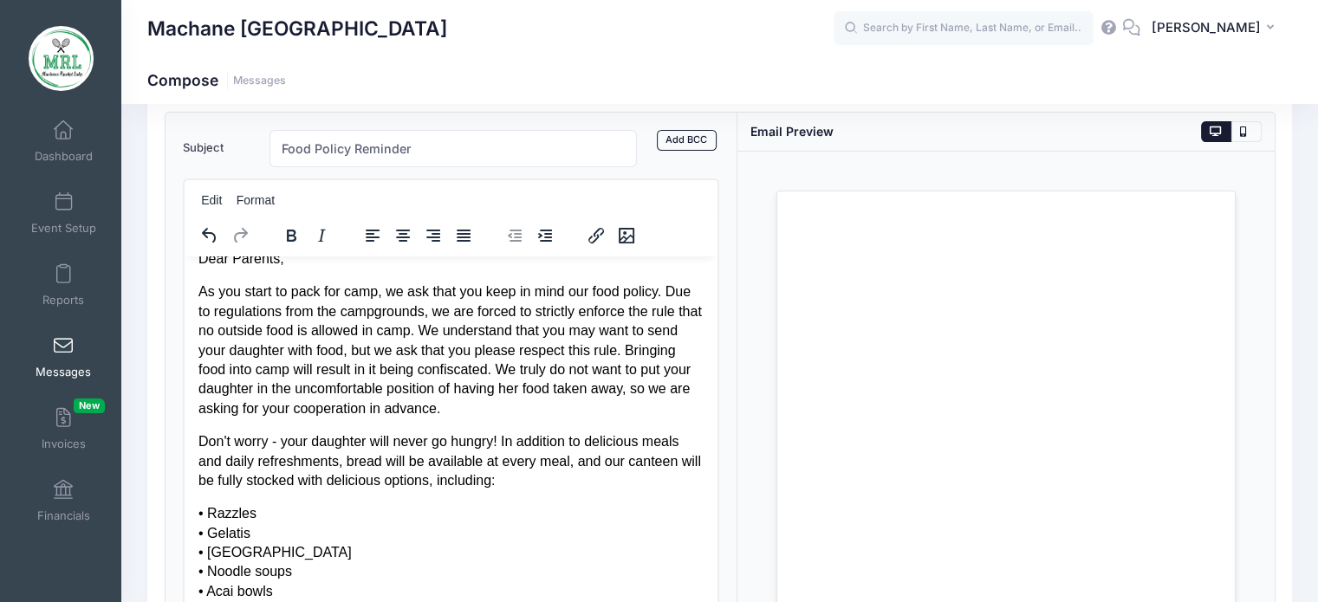
scroll to position [0, 0]
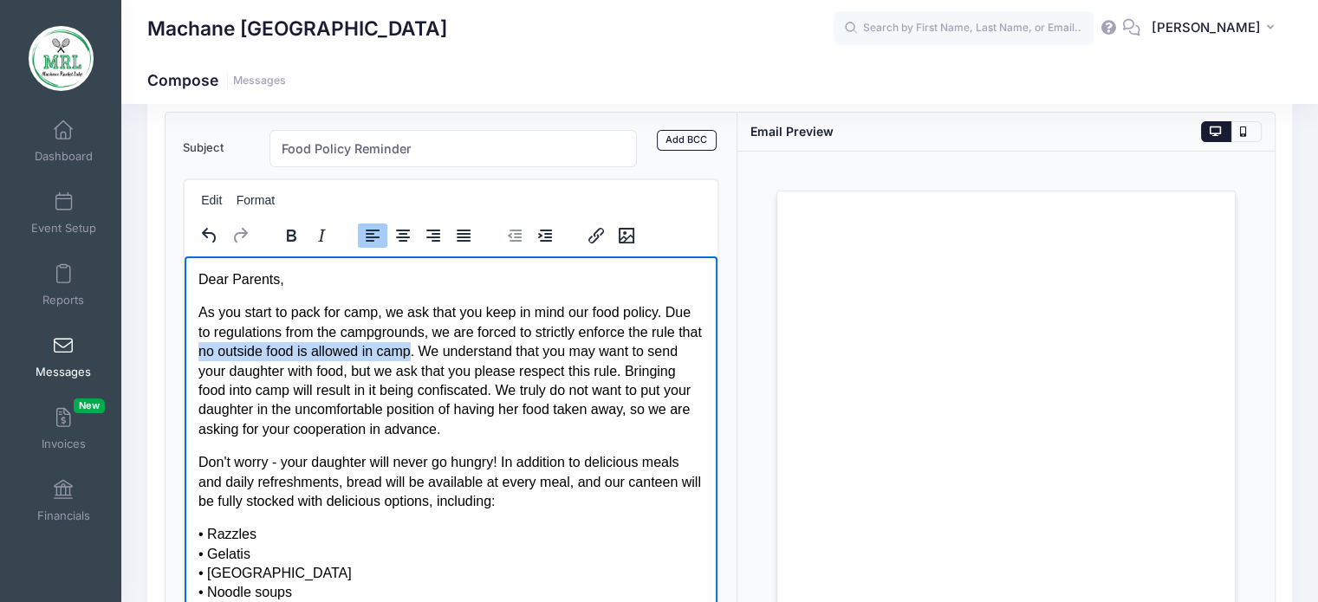
drag, startPoint x: 252, startPoint y: 355, endPoint x: 468, endPoint y: 355, distance: 215.8
click at [468, 355] on p "As you start to pack for camp, we ask that you keep in mind our food policy. Du…" at bounding box center [451, 371] width 506 height 136
click at [292, 234] on icon "Bold" at bounding box center [292, 236] width 10 height 12
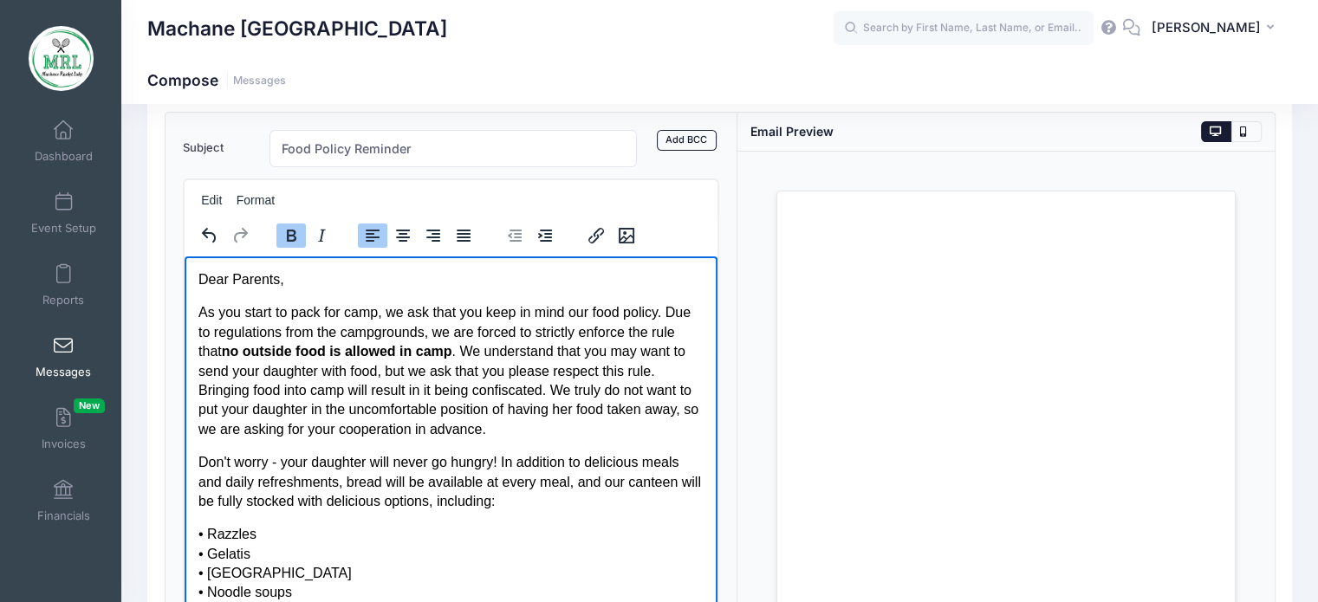
click at [452, 303] on p "As you start to pack for camp, we ask that you keep in mind our food policy. Du…" at bounding box center [451, 371] width 506 height 136
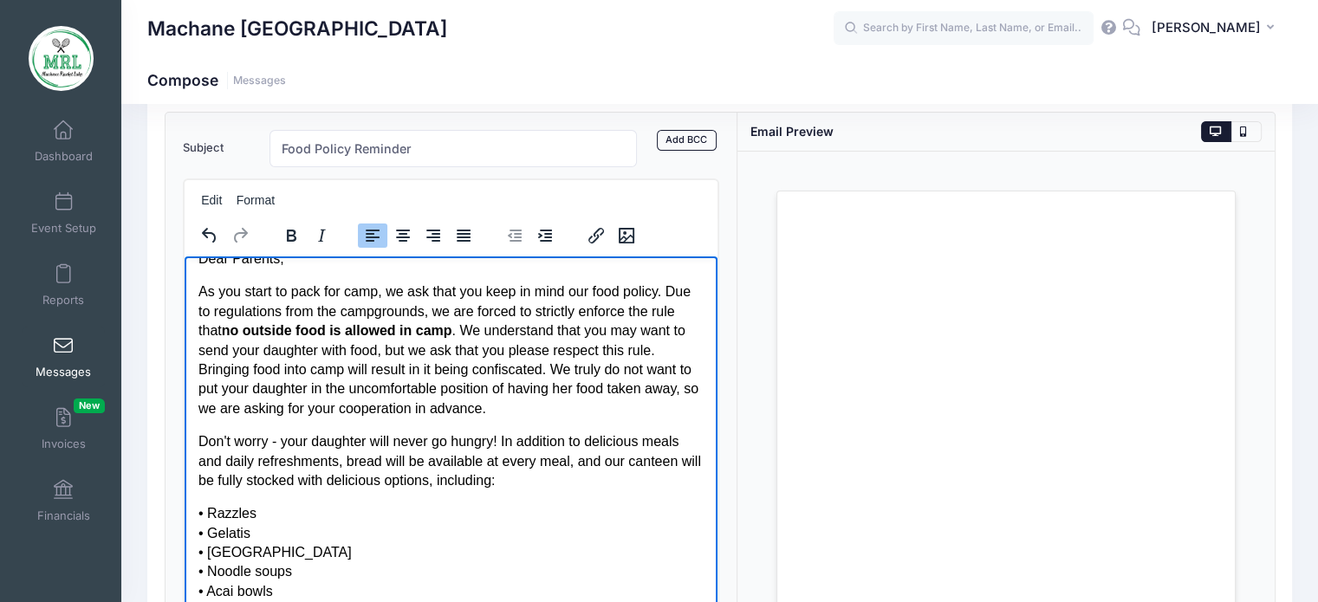
scroll to position [21, 0]
click at [413, 437] on p "Don't worry - your daughter will never go hungry! In addition to delicious meal…" at bounding box center [451, 461] width 506 height 58
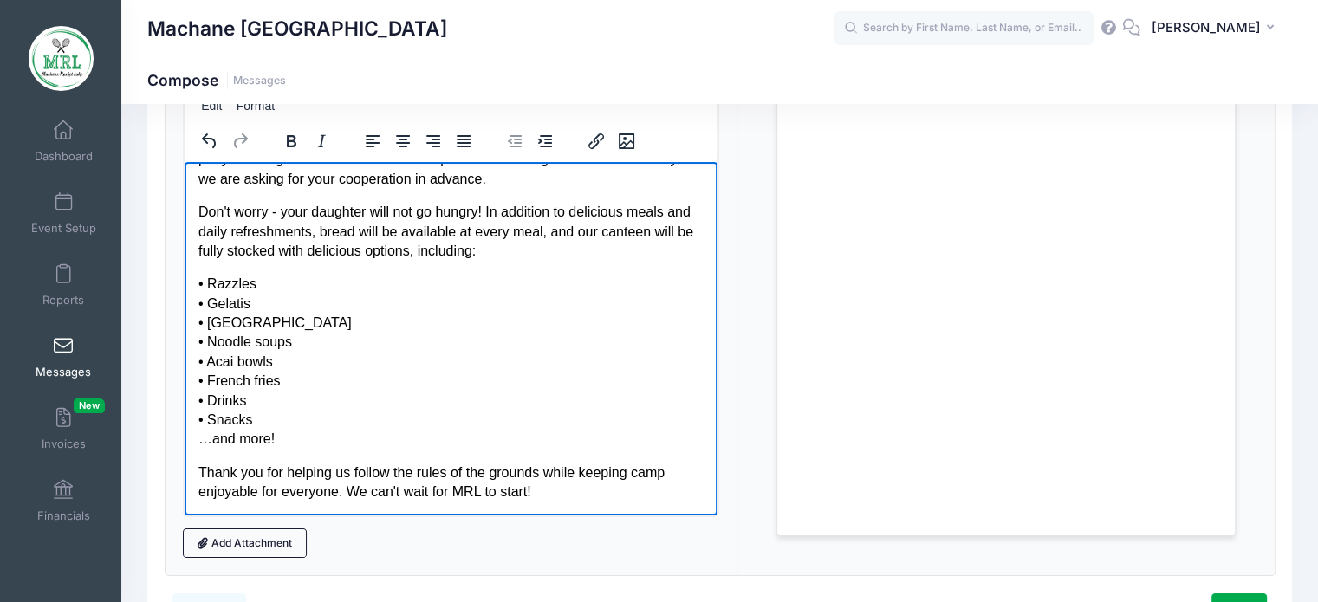
scroll to position [291, 0]
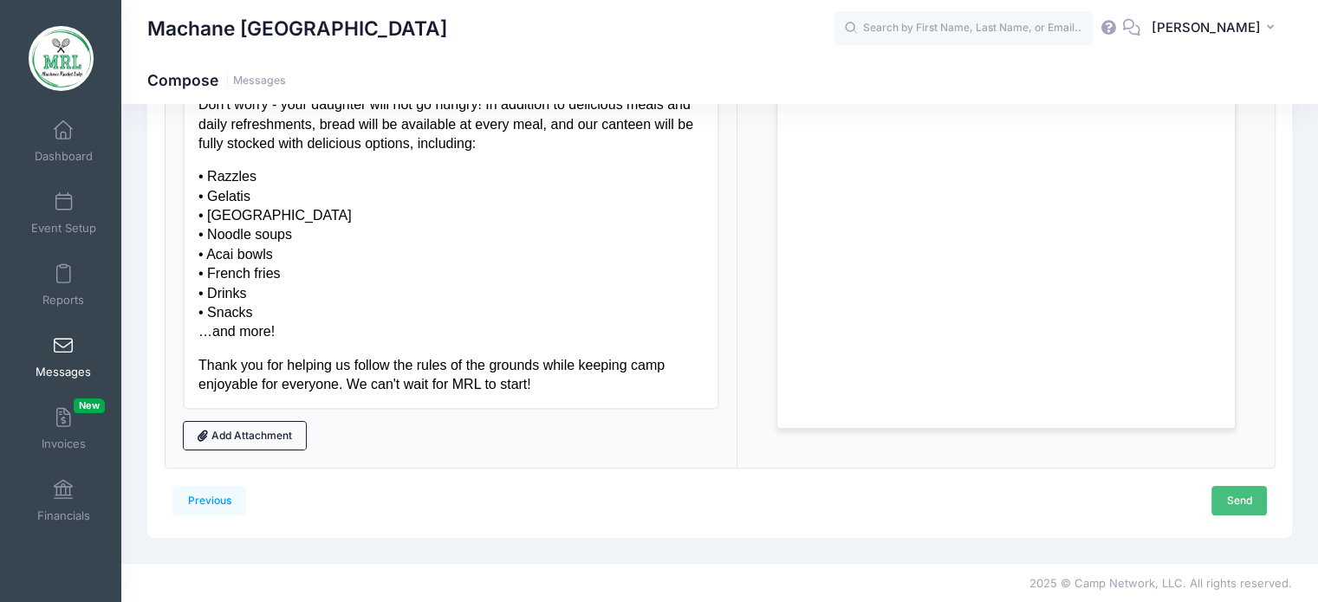
click at [1229, 505] on link "Send" at bounding box center [1239, 500] width 55 height 29
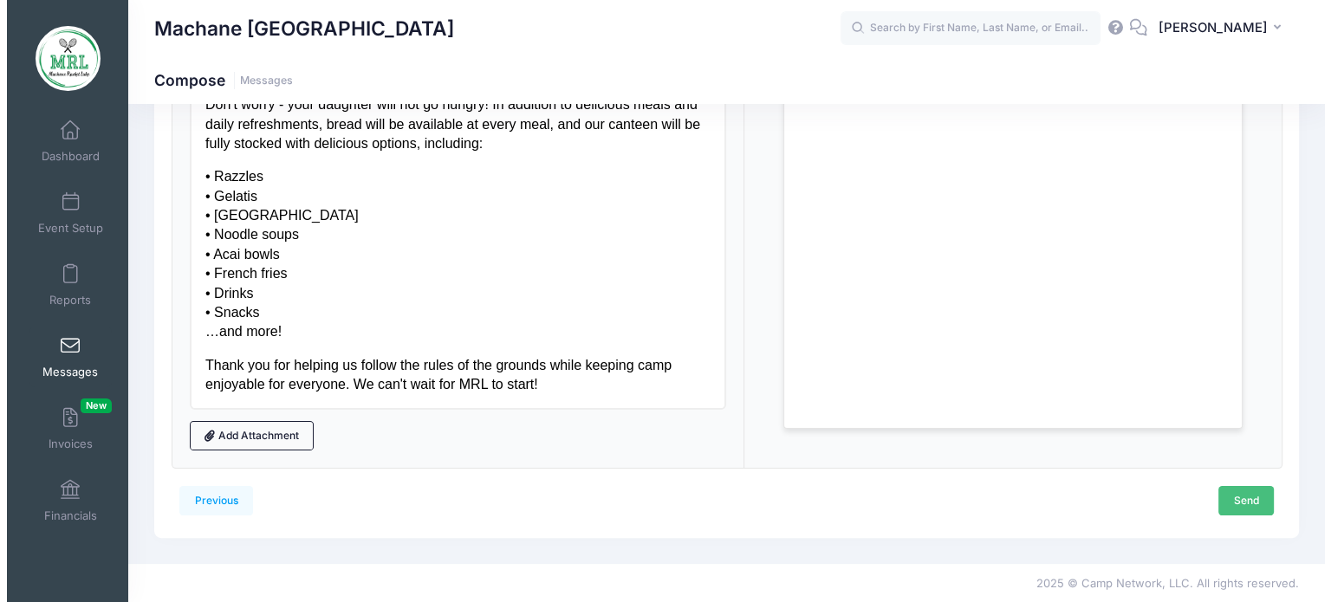
scroll to position [0, 0]
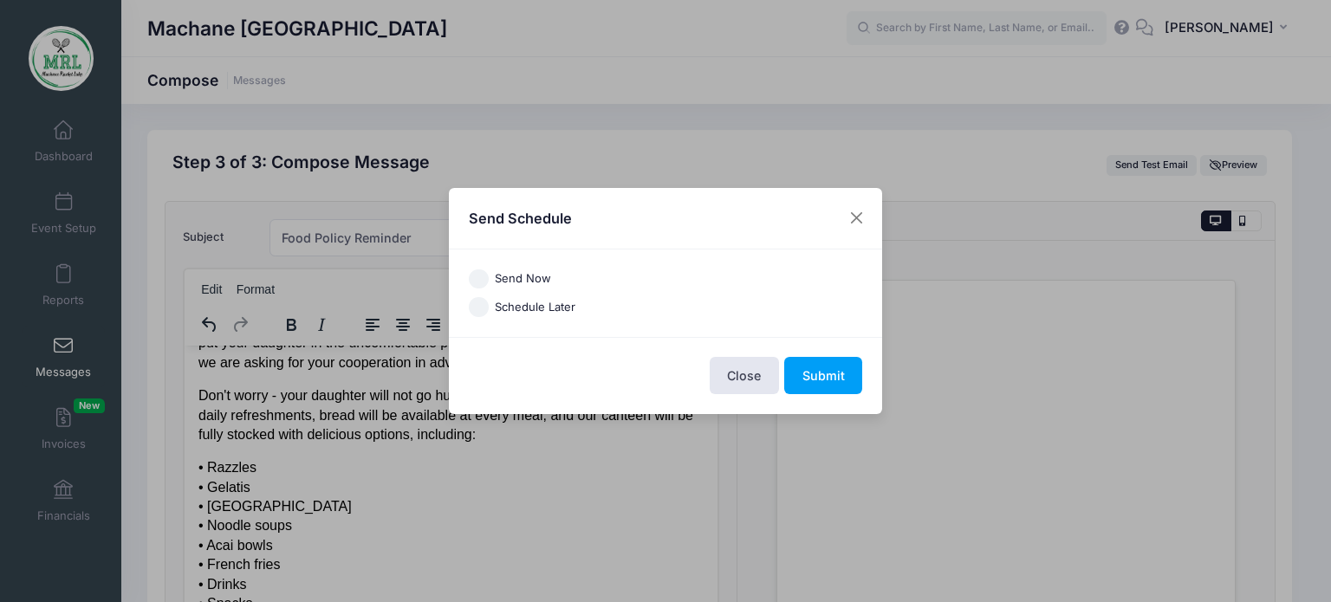
click at [531, 306] on label "Schedule Later" at bounding box center [535, 307] width 81 height 17
click at [489, 306] on input "Schedule Later" at bounding box center [479, 307] width 20 height 20
radio input "true"
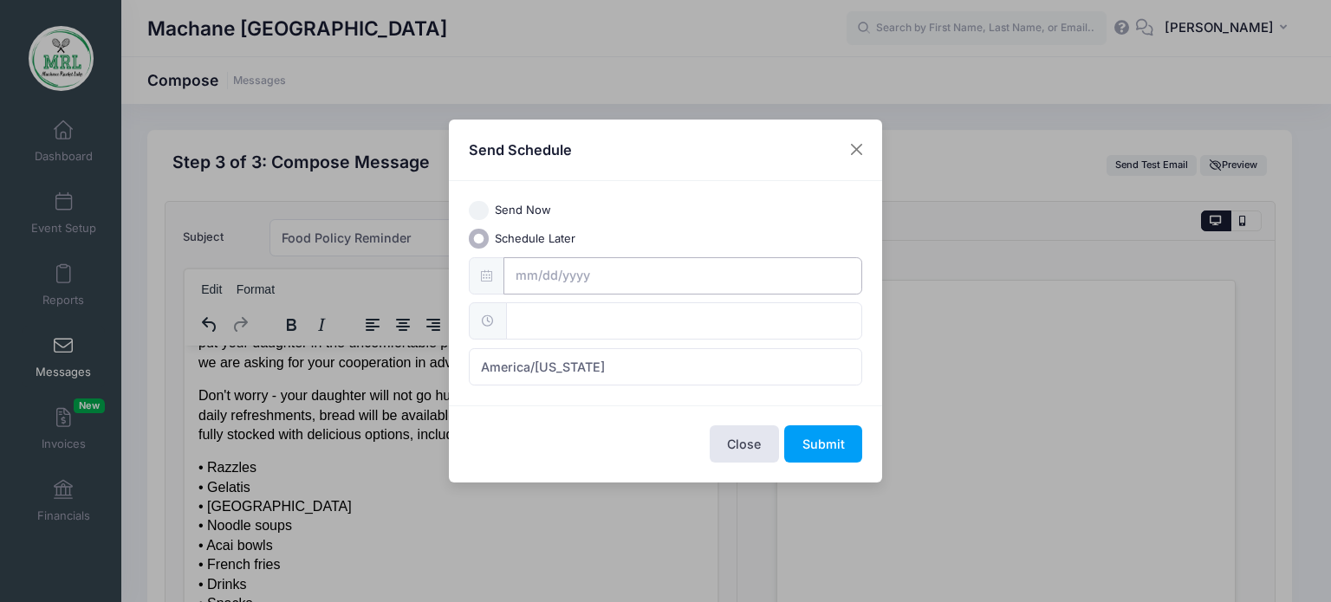
click at [638, 275] on input "text" at bounding box center [684, 275] width 360 height 37
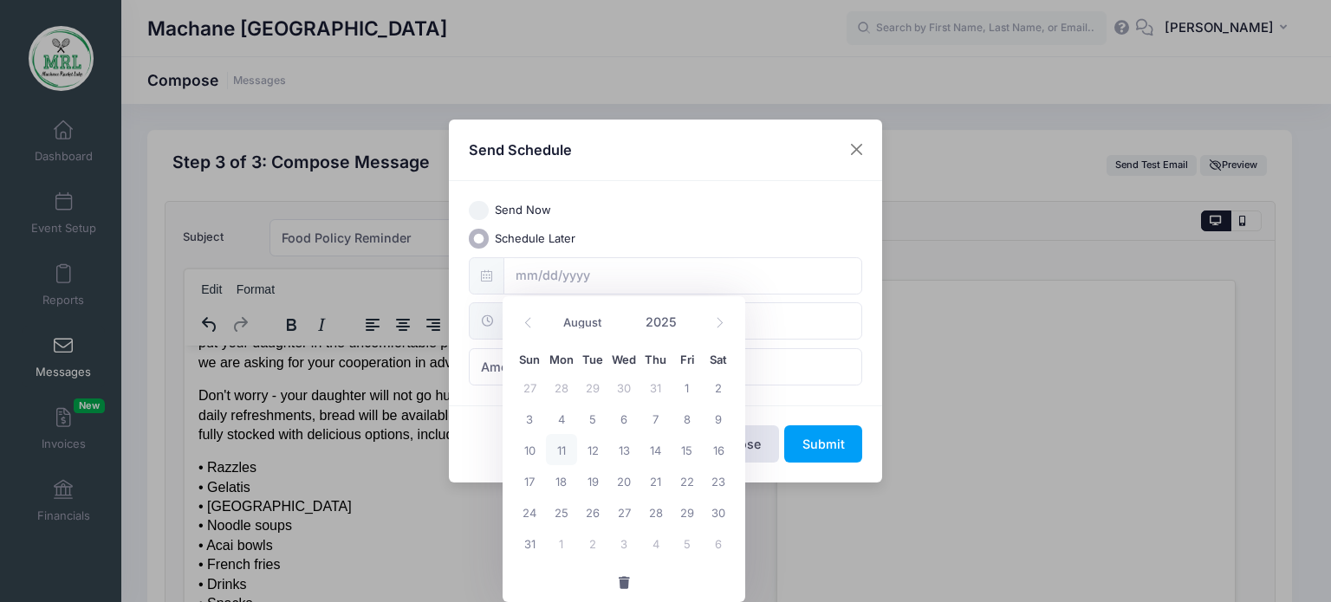
click at [597, 241] on div "Schedule Later" at bounding box center [666, 239] width 394 height 20
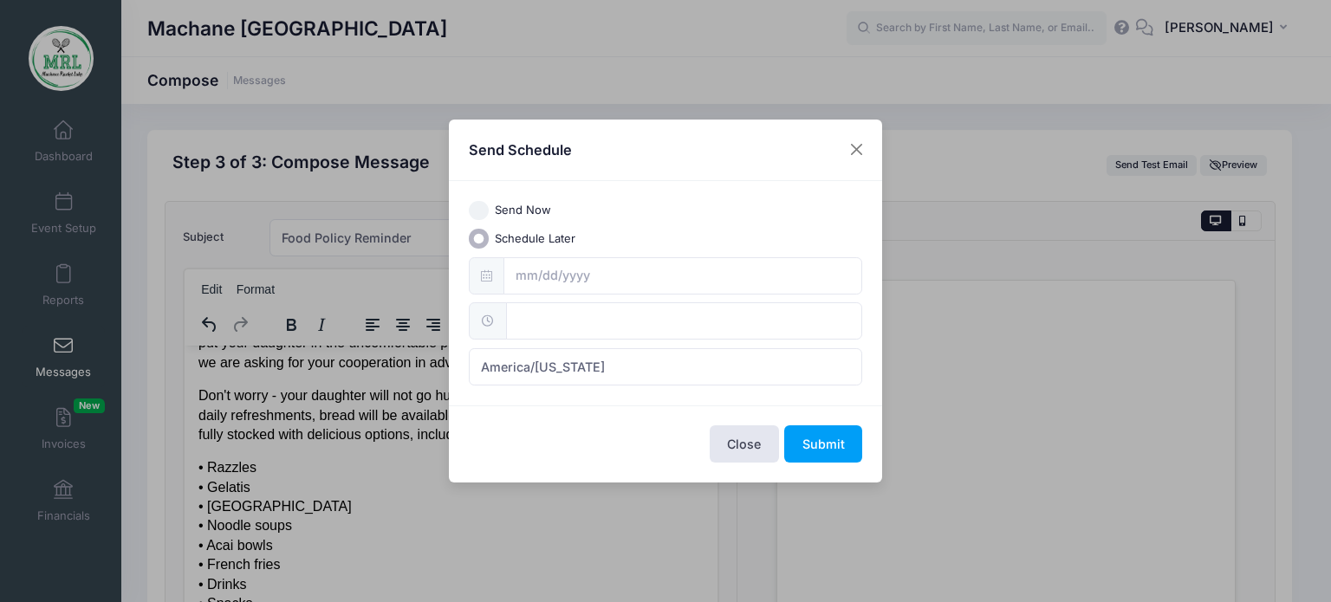
click at [495, 318] on span at bounding box center [488, 321] width 38 height 37
click at [517, 273] on input "text" at bounding box center [684, 275] width 360 height 37
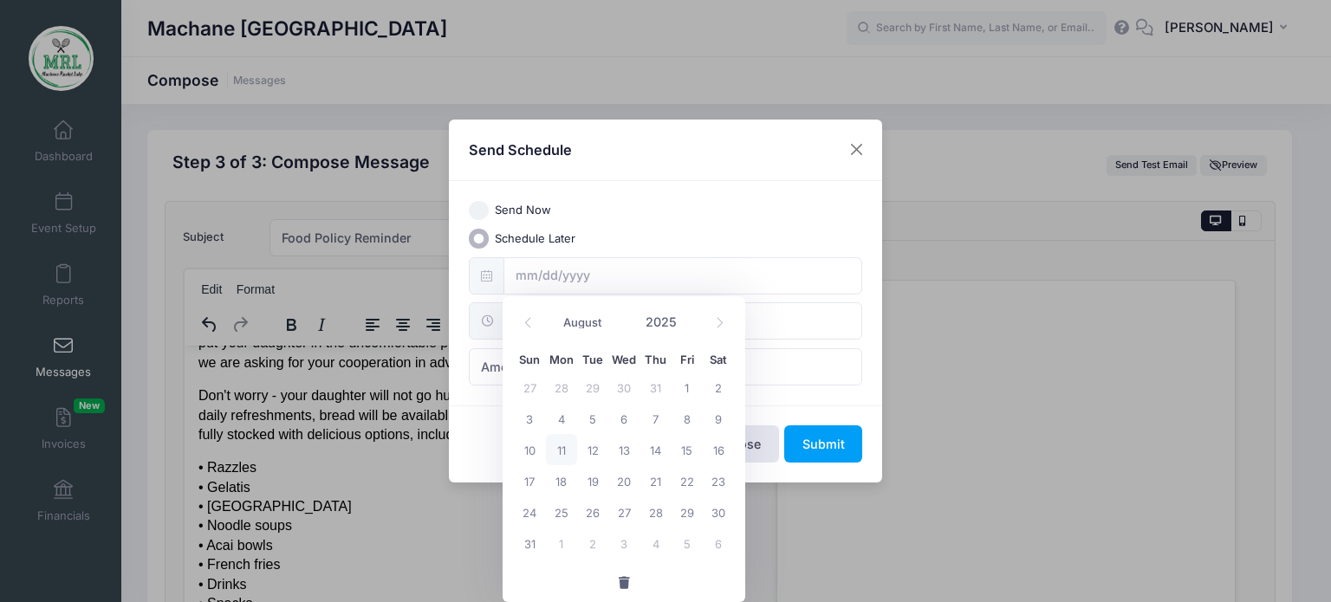
click at [477, 216] on input "Send Now" at bounding box center [479, 211] width 20 height 20
radio input "true"
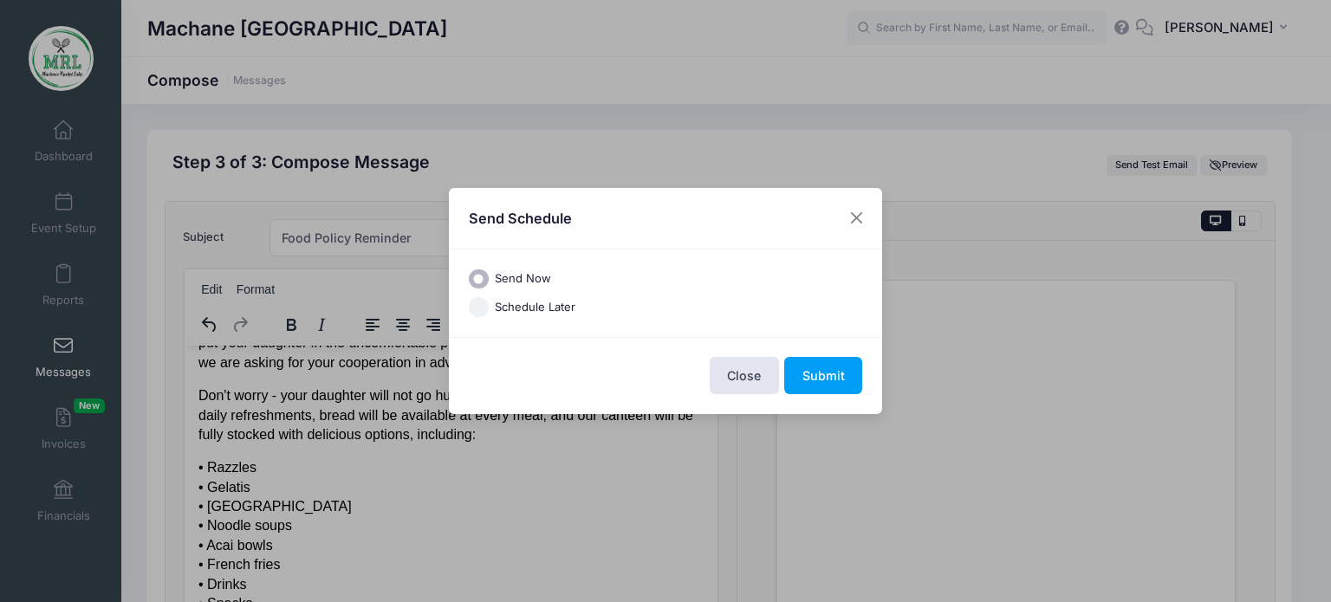
click at [481, 306] on input "Schedule Later" at bounding box center [479, 307] width 20 height 20
radio input "true"
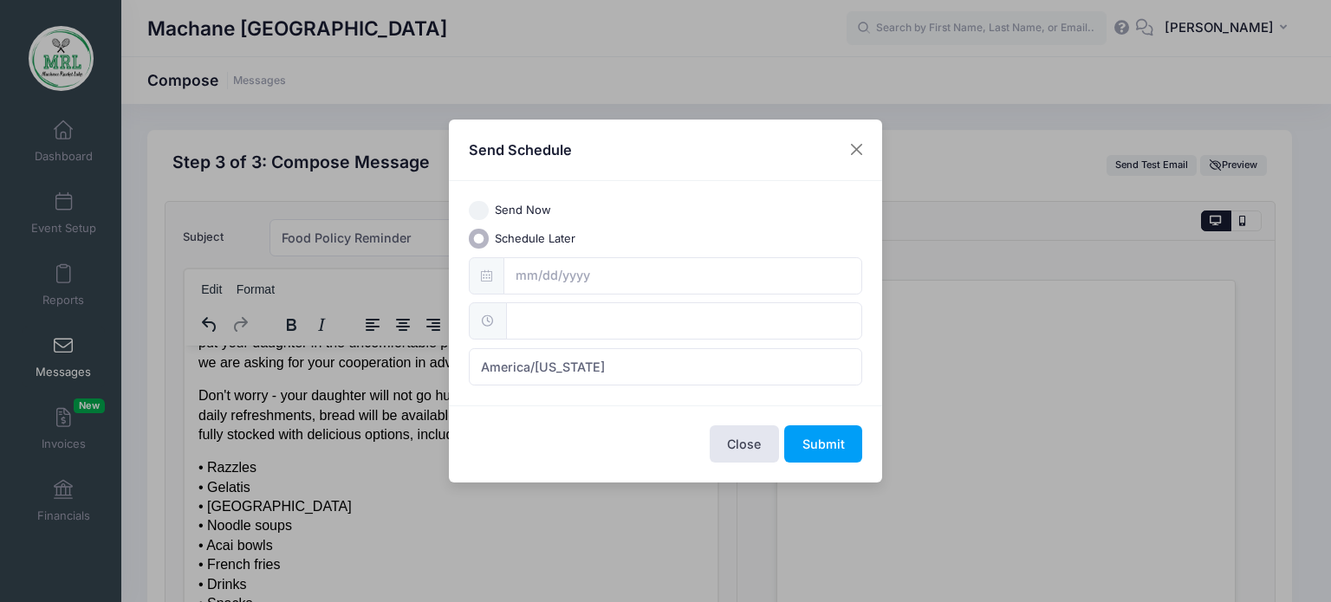
click at [472, 214] on input "Send Now" at bounding box center [479, 211] width 20 height 20
radio input "true"
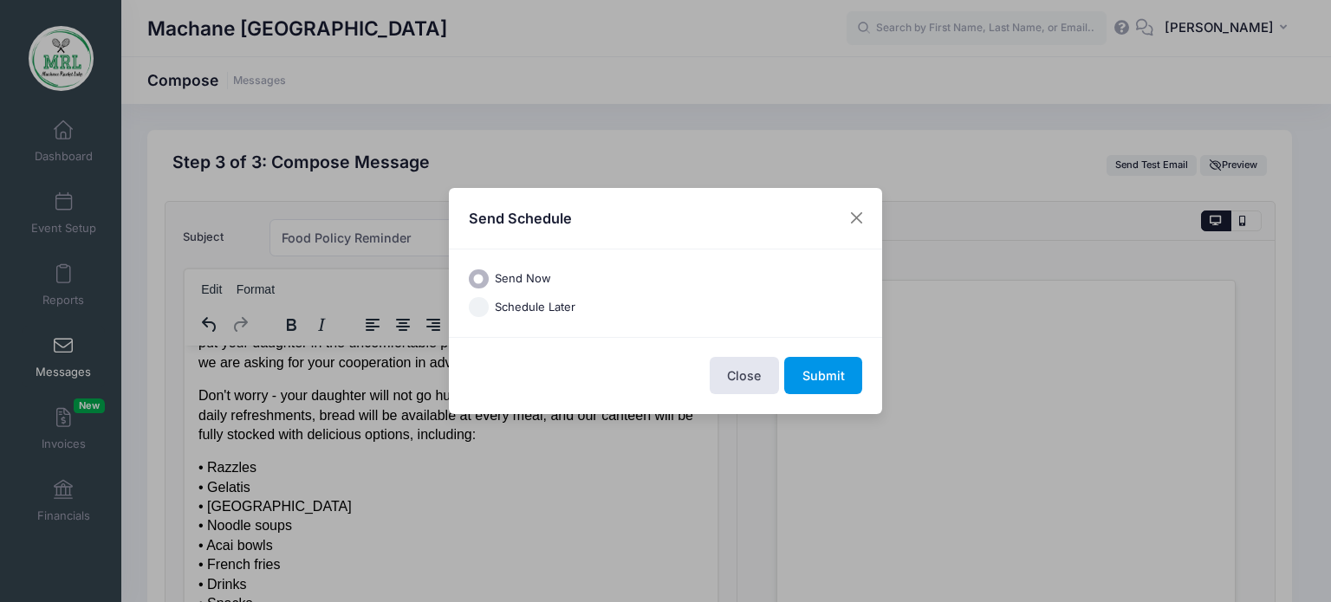
click at [838, 374] on button "Submit" at bounding box center [823, 375] width 78 height 37
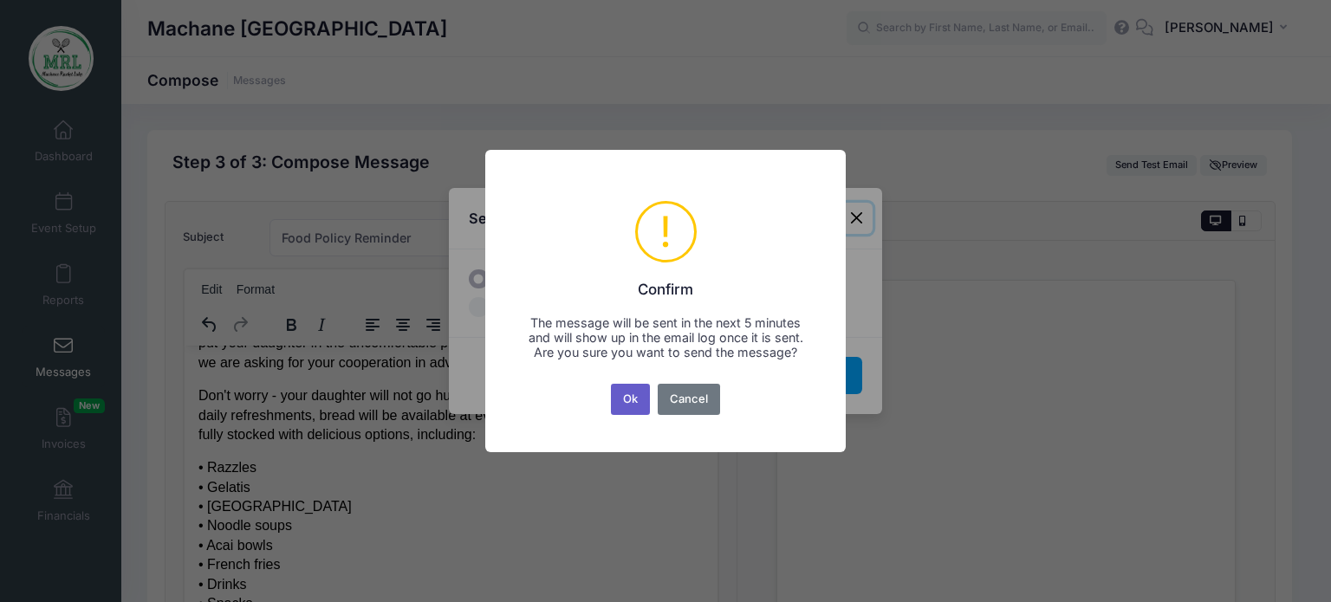
click at [649, 407] on button "Ok" at bounding box center [631, 399] width 40 height 31
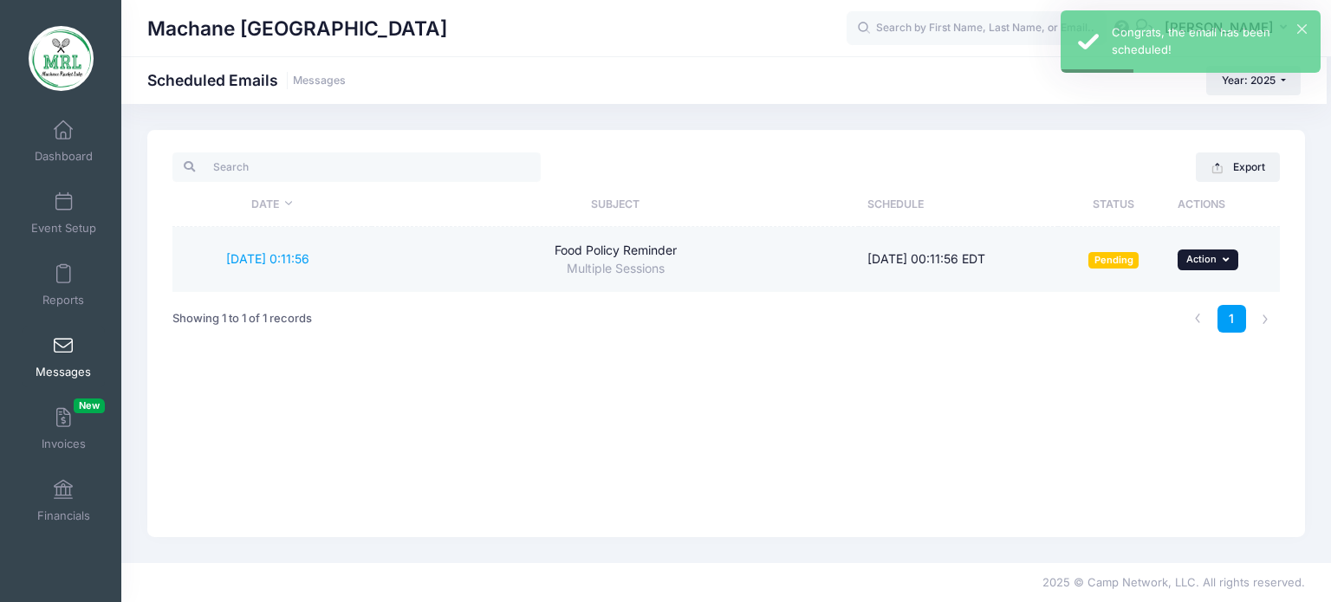
click at [1193, 255] on span "Action" at bounding box center [1202, 259] width 30 height 12
click at [1162, 361] on link "Delete" at bounding box center [1173, 364] width 114 height 33
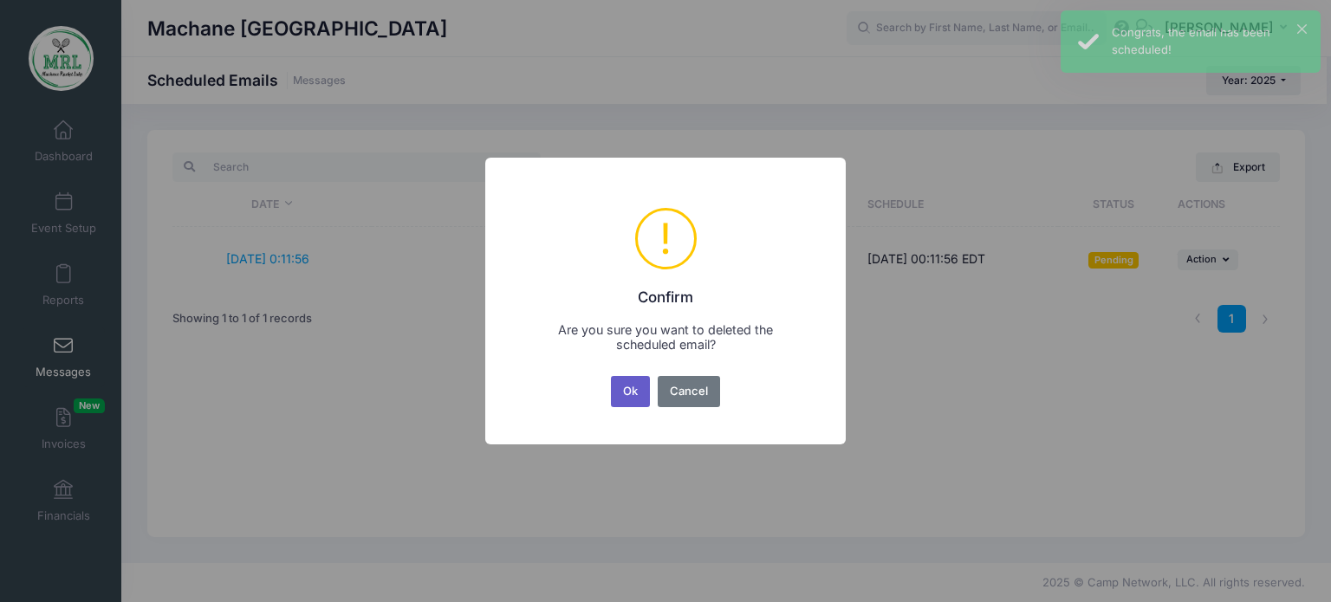
click at [637, 399] on button "Ok" at bounding box center [631, 391] width 40 height 31
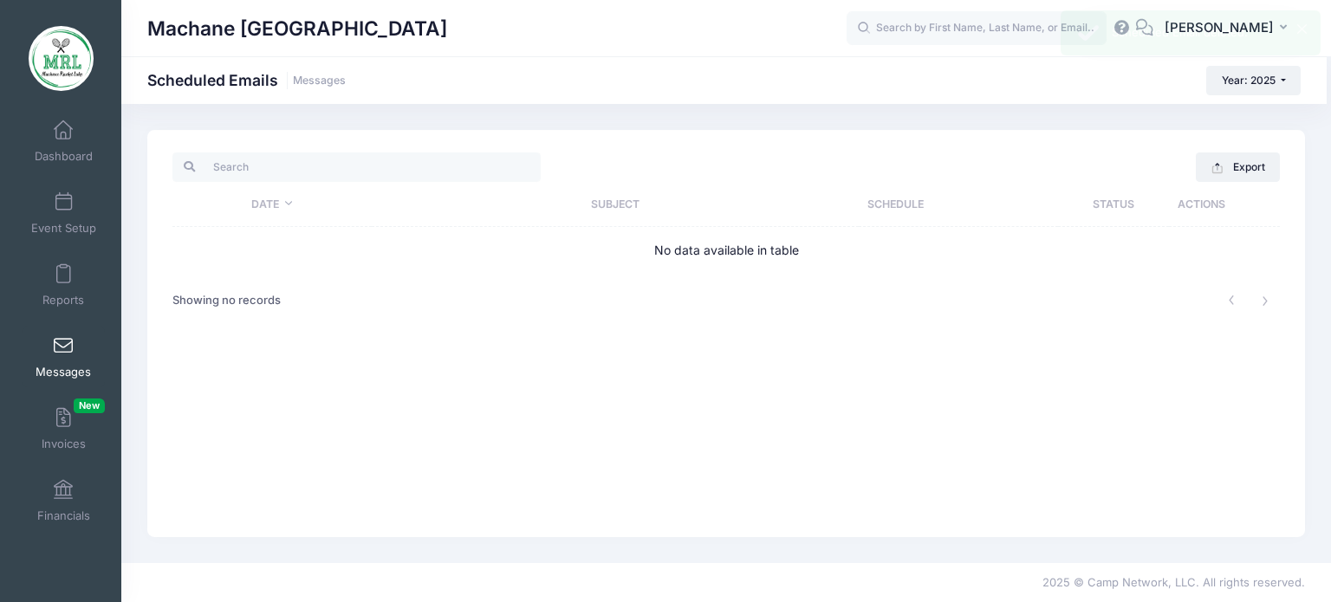
click at [57, 361] on link "Messages" at bounding box center [64, 357] width 82 height 61
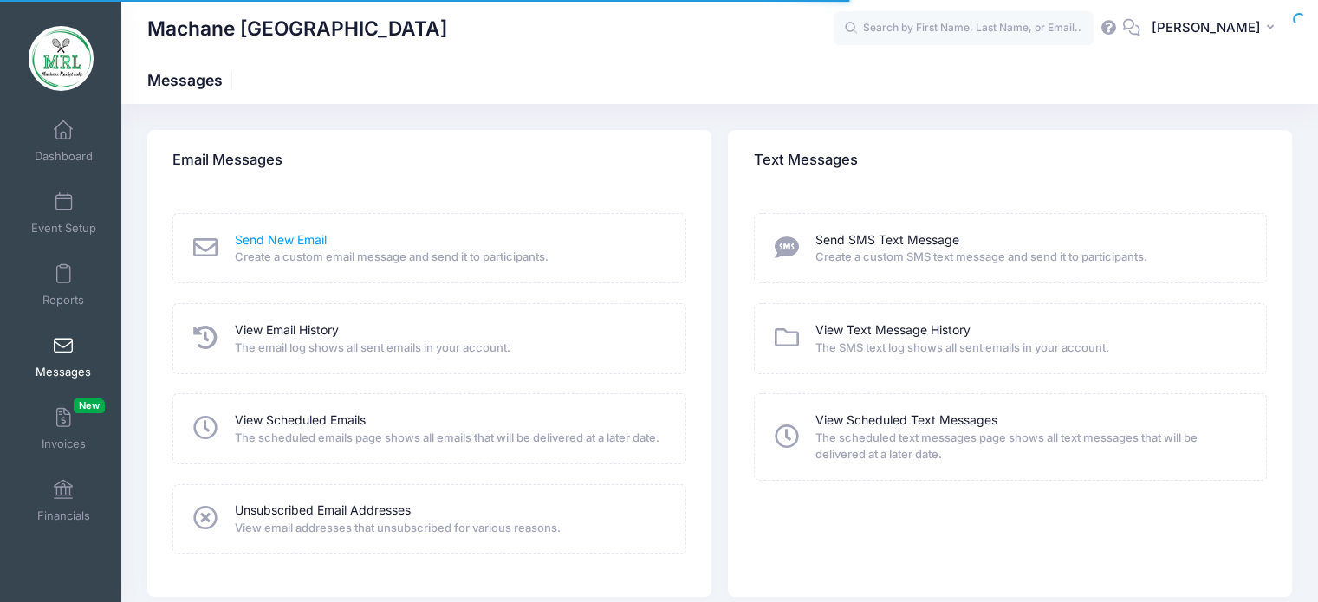
click at [290, 238] on link "Send New Email" at bounding box center [281, 240] width 92 height 18
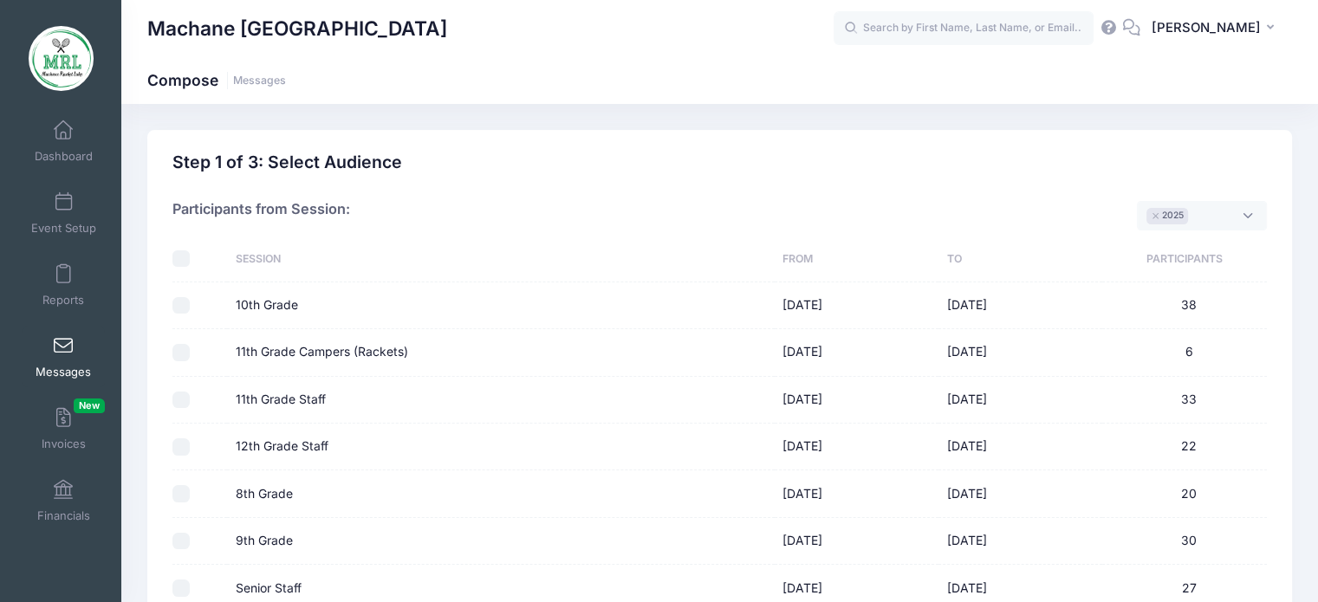
click at [186, 261] on input "checkbox" at bounding box center [180, 259] width 17 height 17
checkbox input "true"
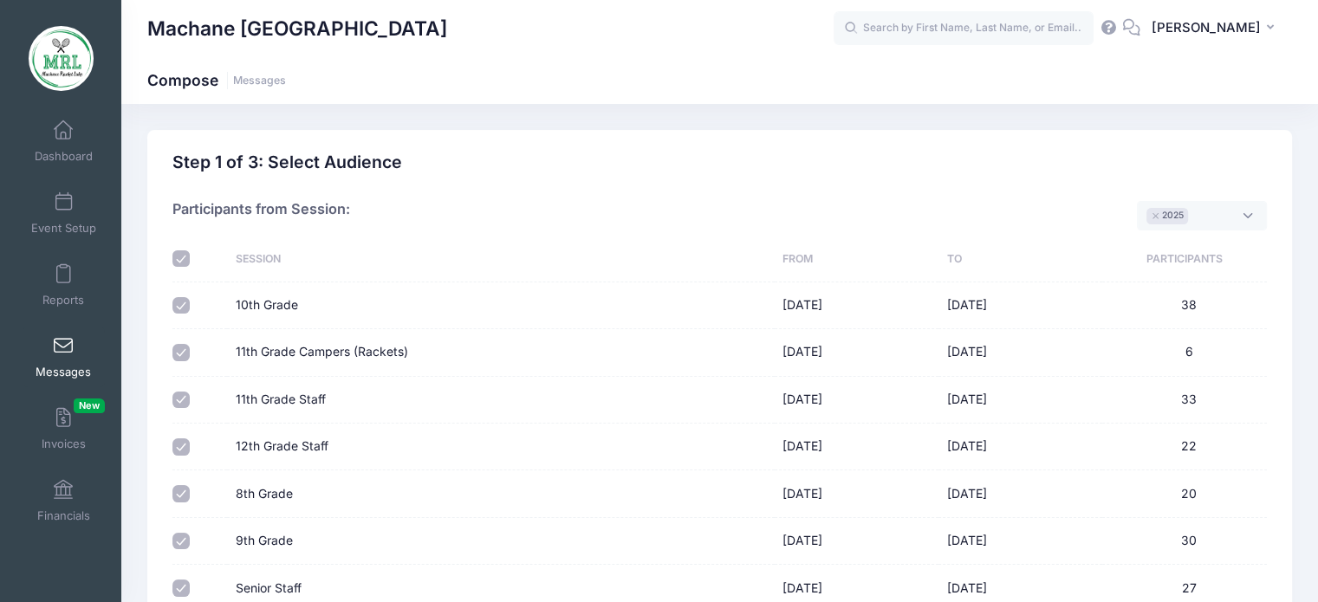
checkbox input "true"
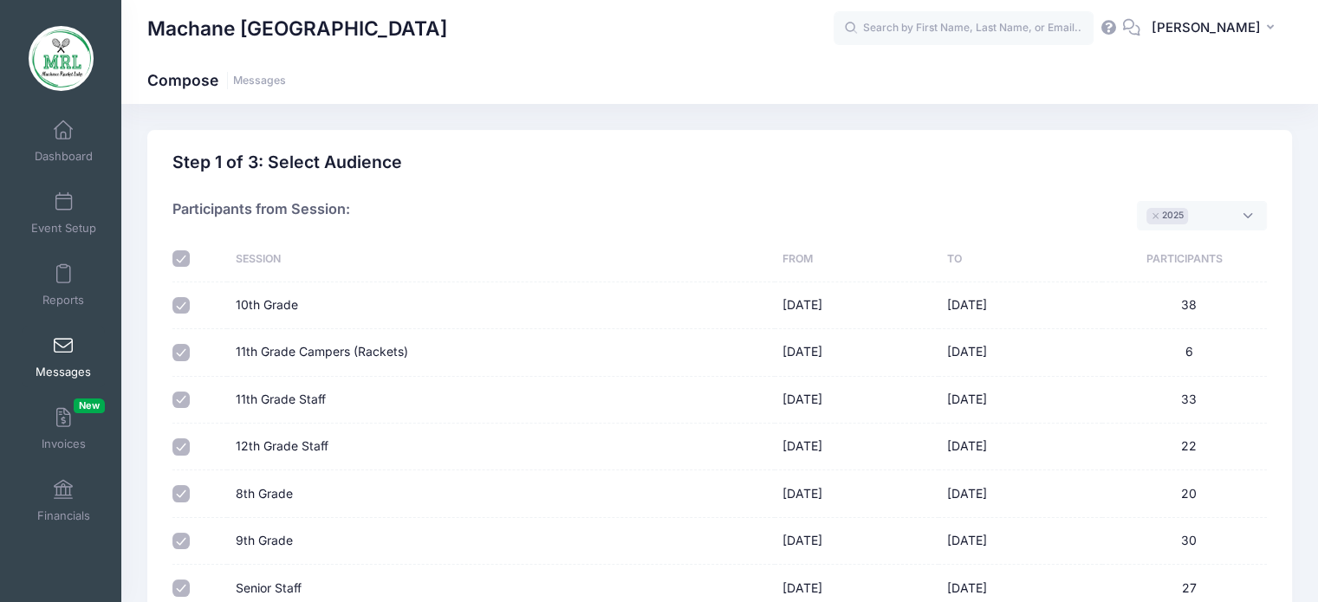
scroll to position [229, 0]
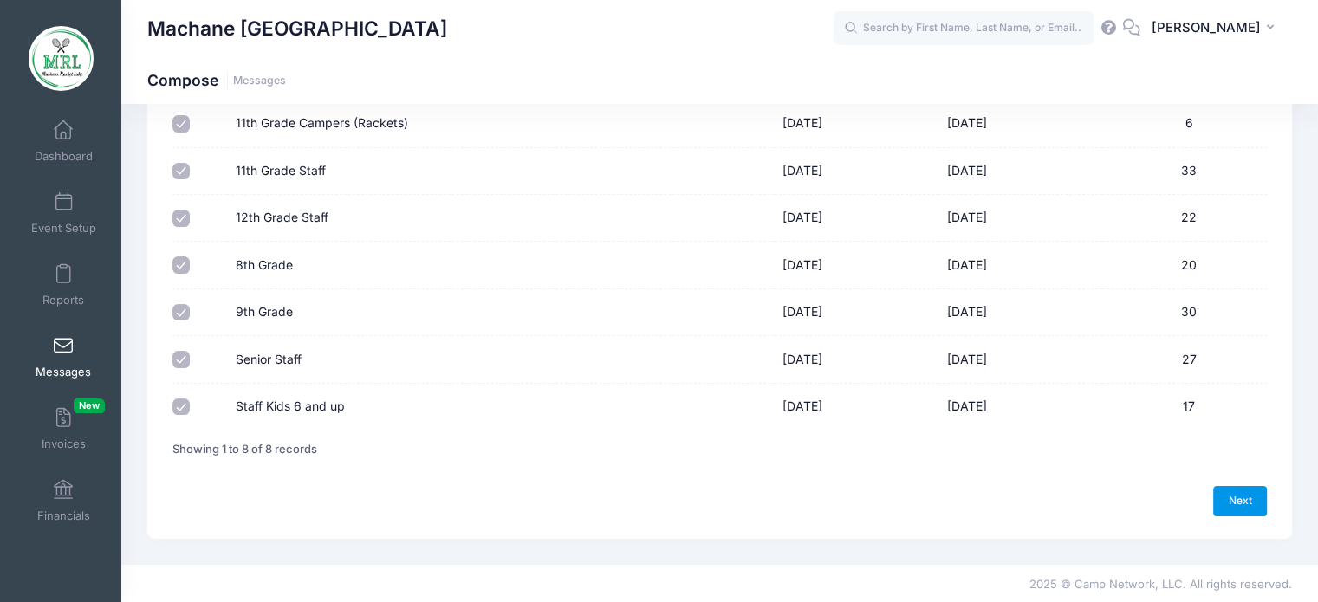
click at [1250, 498] on link "Next" at bounding box center [1241, 500] width 54 height 29
select select "50"
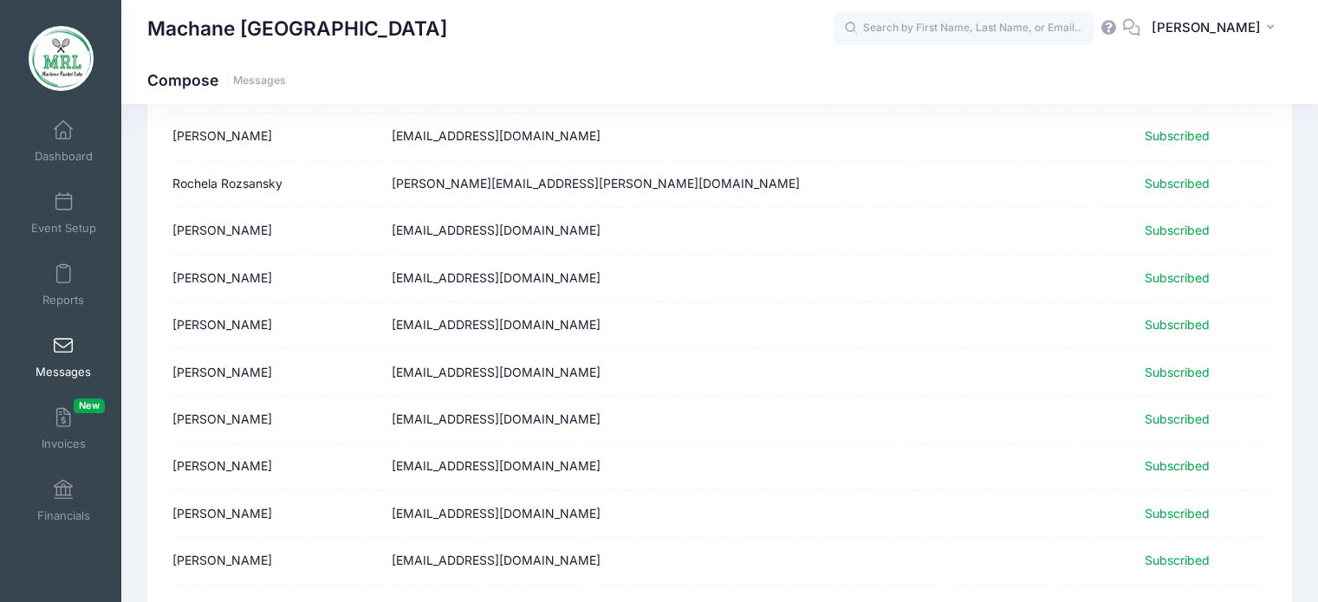
scroll to position [2196, 0]
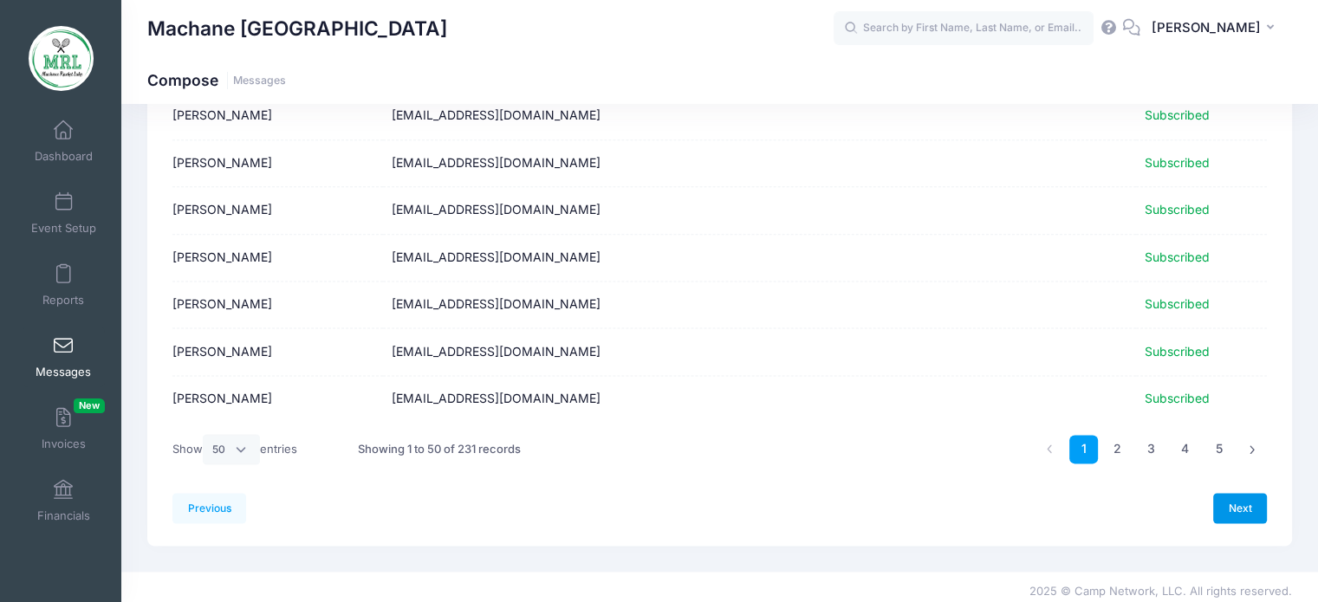
click at [1227, 493] on link "Next" at bounding box center [1241, 507] width 54 height 29
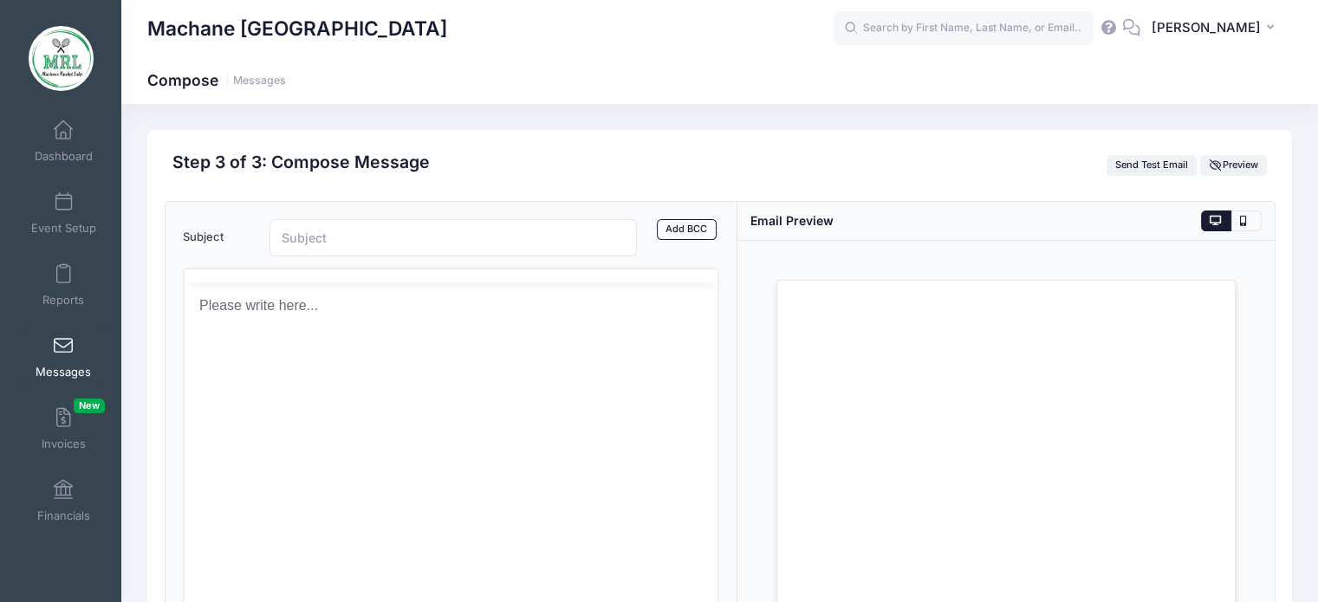
scroll to position [0, 0]
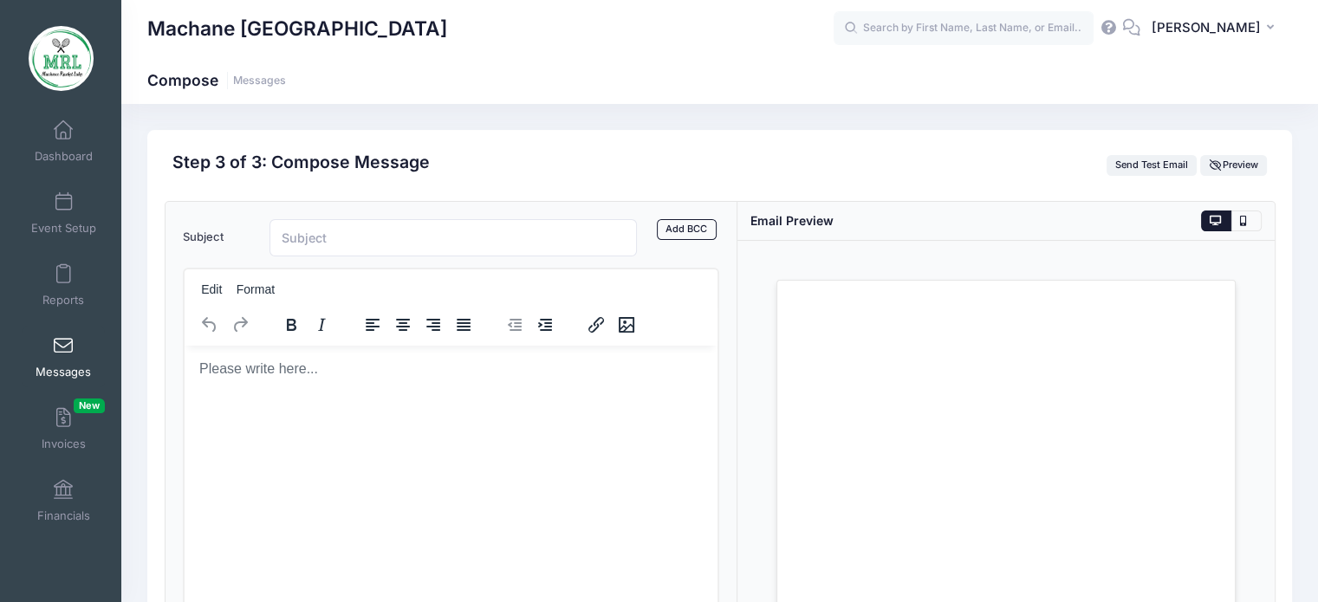
click at [327, 383] on html at bounding box center [451, 368] width 534 height 47
click at [238, 370] on body "Rich Text Area. Press ALT-0 for help." at bounding box center [451, 368] width 506 height 19
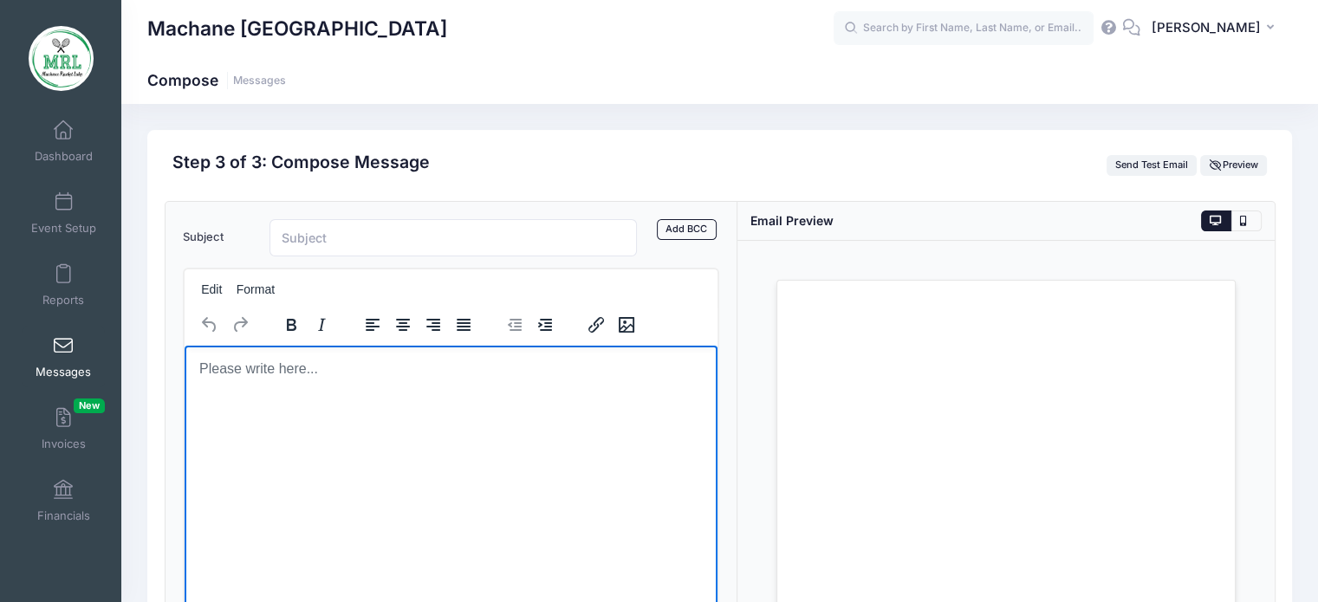
paste body "Rich Text Area. Press ALT-0 for help."
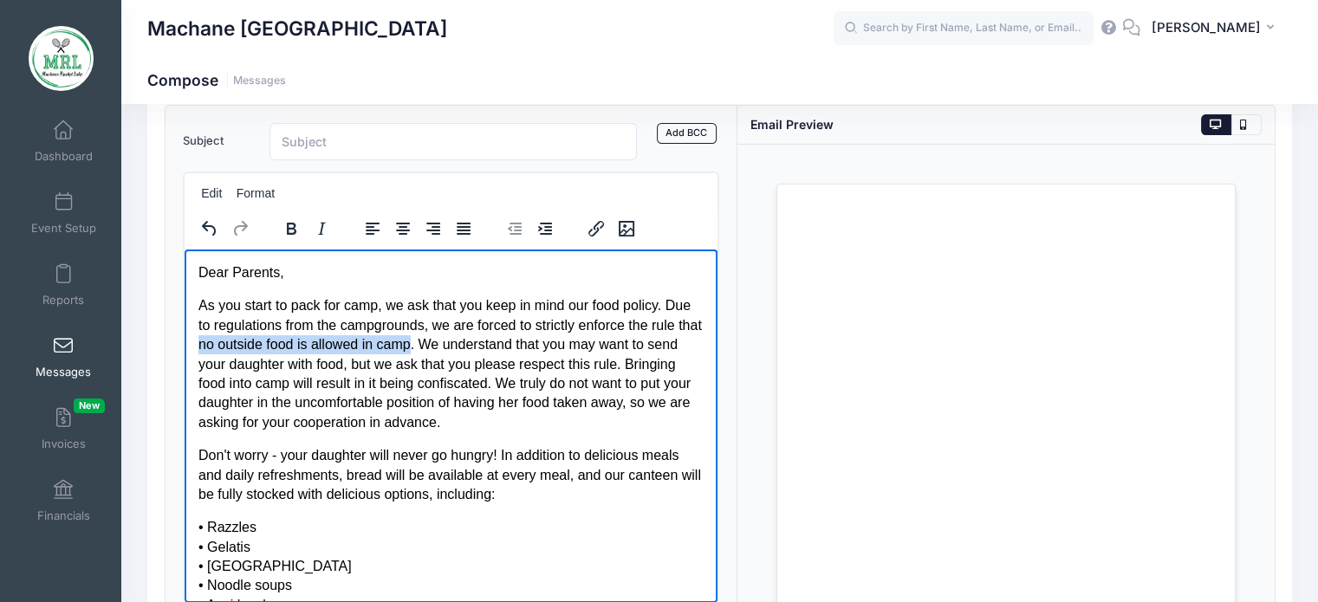
drag, startPoint x: 465, startPoint y: 342, endPoint x: 253, endPoint y: 346, distance: 211.5
click at [253, 346] on p "As you start to pack for camp, we ask that you keep in mind our food policy. Du…" at bounding box center [451, 364] width 506 height 136
click at [296, 222] on icon "Bold" at bounding box center [291, 228] width 21 height 21
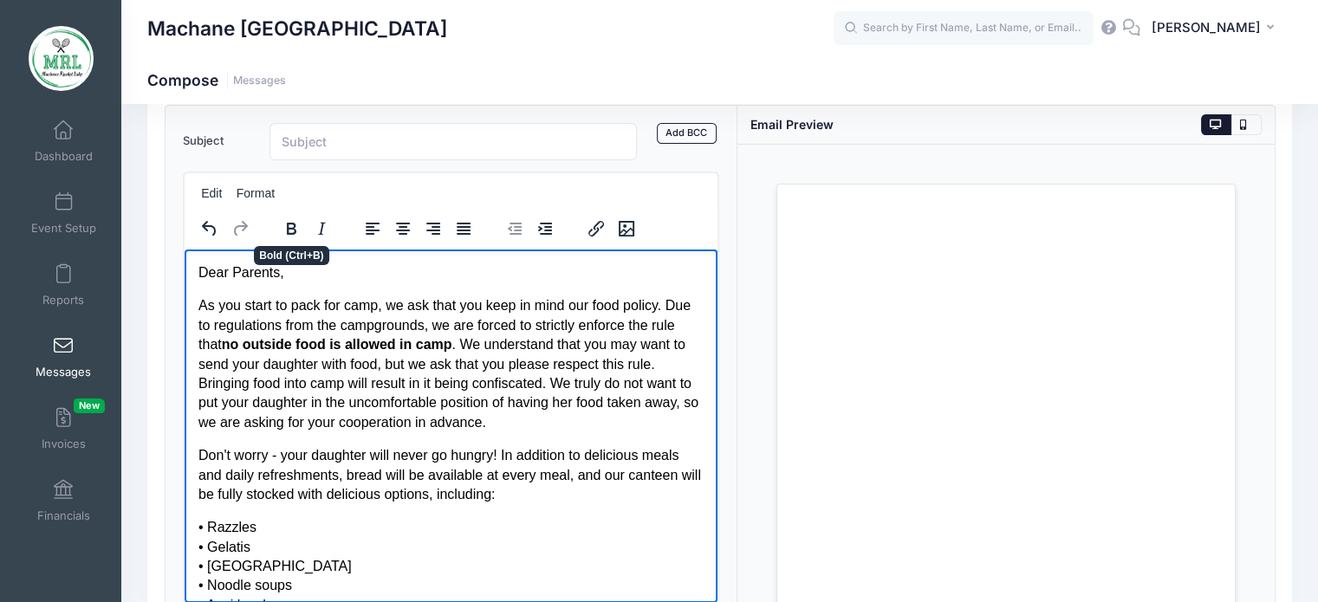
click at [388, 383] on p "As you start to pack for camp, we ask that you keep in mind our food policy. Du…" at bounding box center [451, 364] width 506 height 136
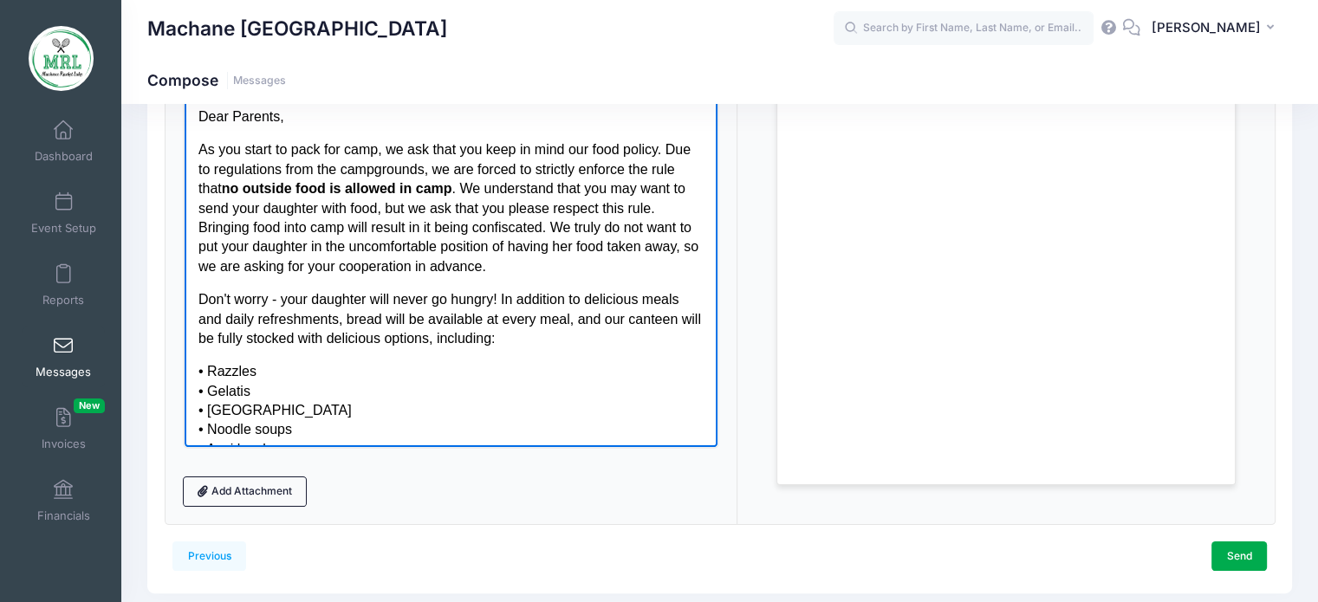
scroll to position [245, 0]
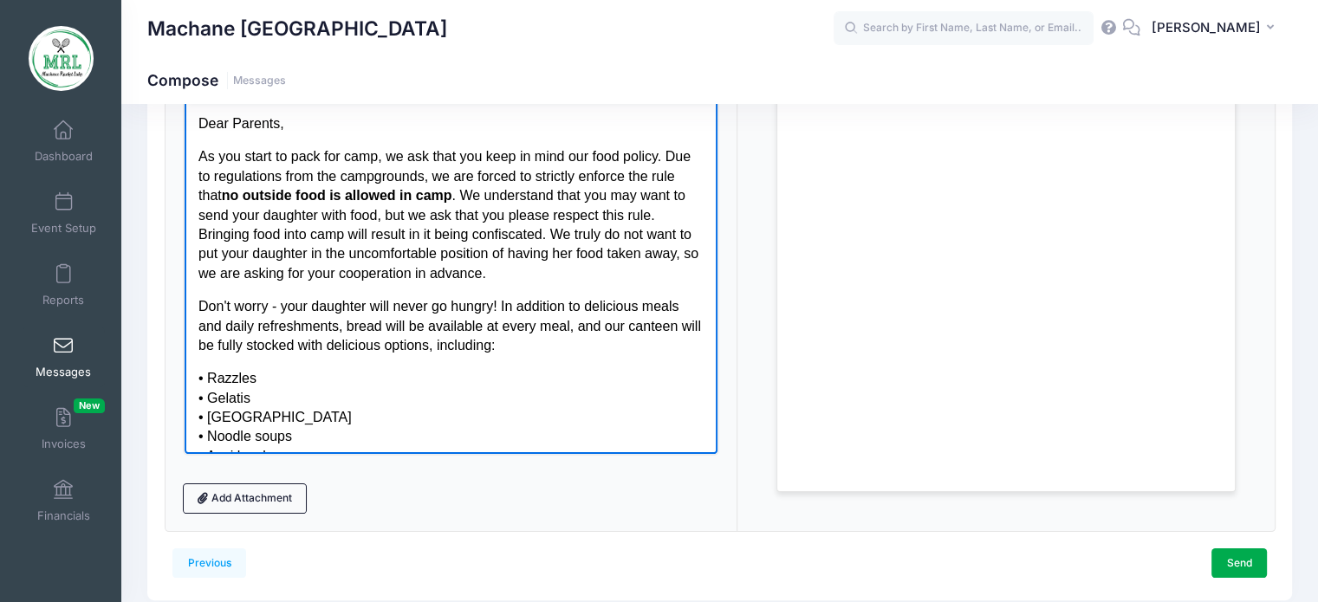
click at [592, 294] on body "Dear Parents, As you start to pack for camp, we ask that you keep in mind our f…" at bounding box center [451, 355] width 506 height 483
click at [590, 283] on body "Dear Parents, As you start to pack for camp, we ask that you keep in mind our f…" at bounding box center [451, 355] width 506 height 483
click at [596, 269] on p "As you start to pack for camp, we ask that you keep in mind our food policy. Du…" at bounding box center [451, 214] width 506 height 136
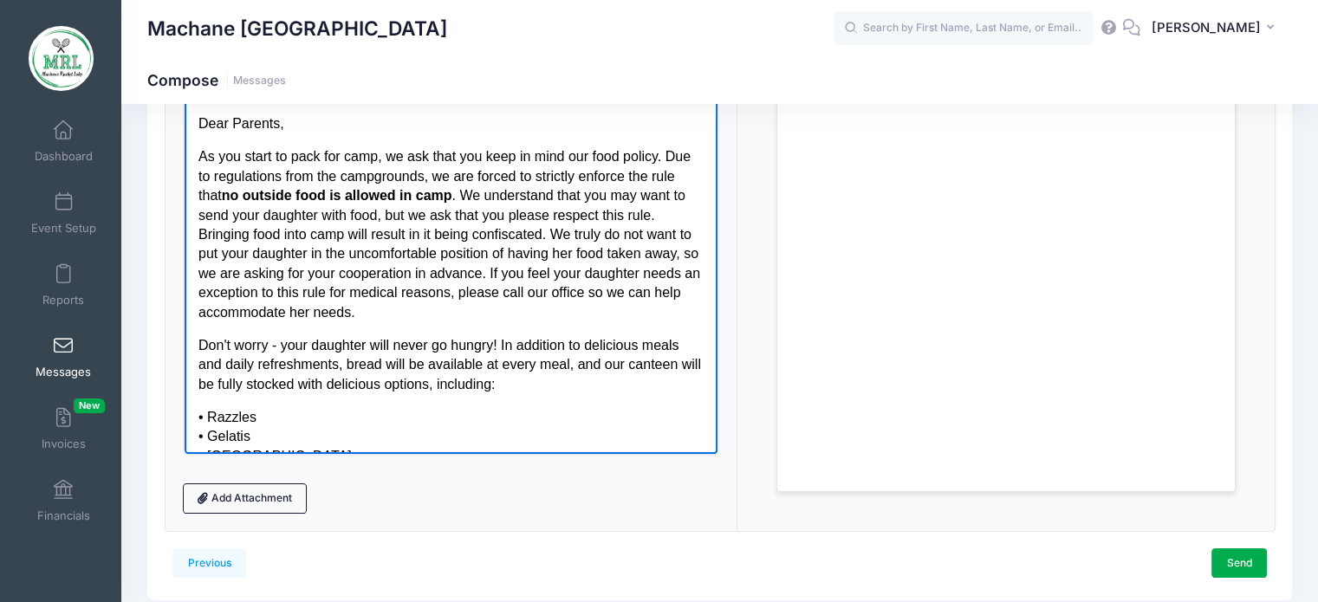
click at [579, 271] on p "As you start to pack for camp, we ask that you keep in mind our food policy. Du…" at bounding box center [451, 233] width 506 height 175
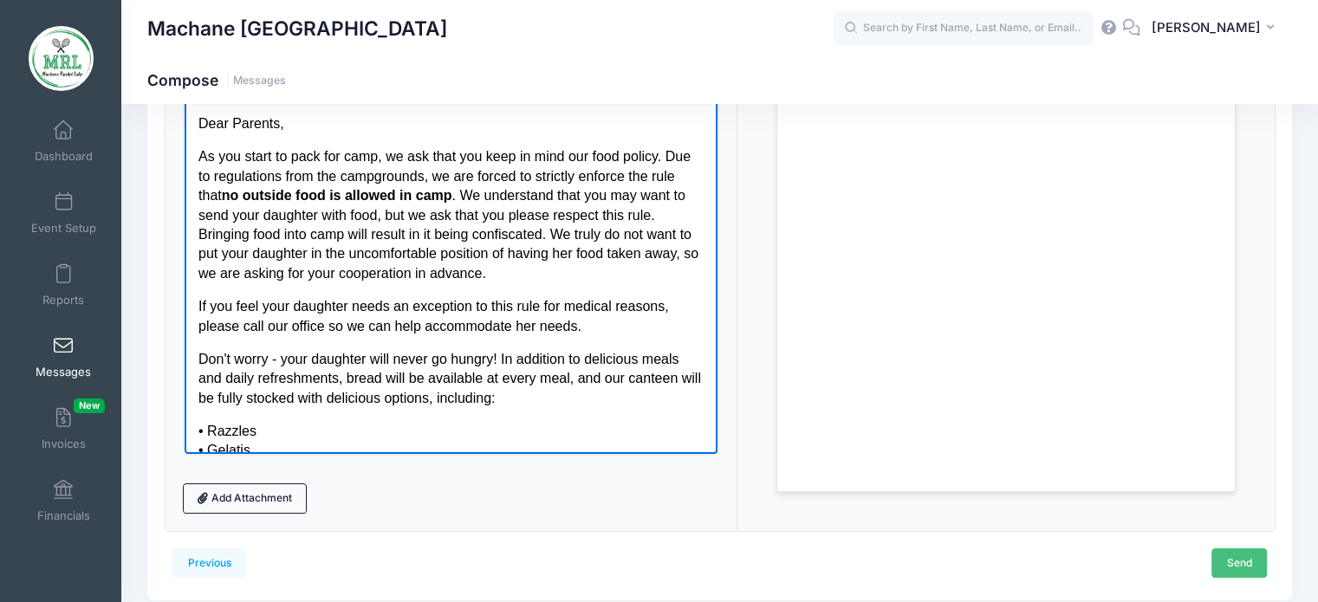
click at [1233, 552] on link "Send" at bounding box center [1239, 563] width 55 height 29
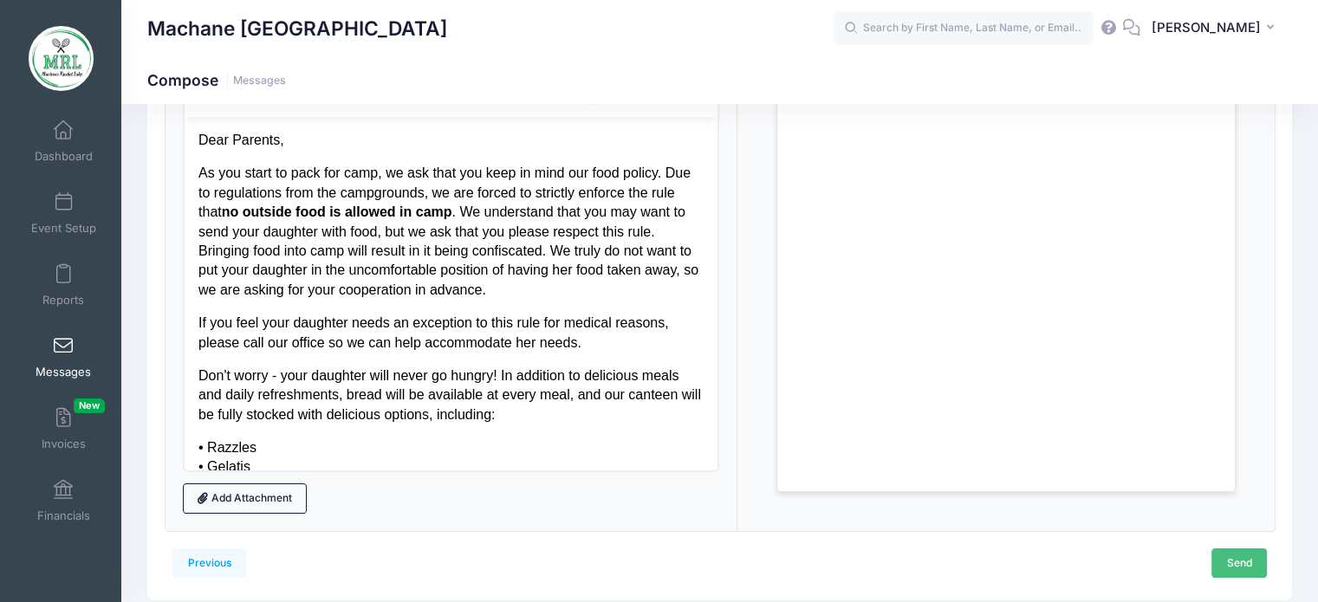
scroll to position [0, 0]
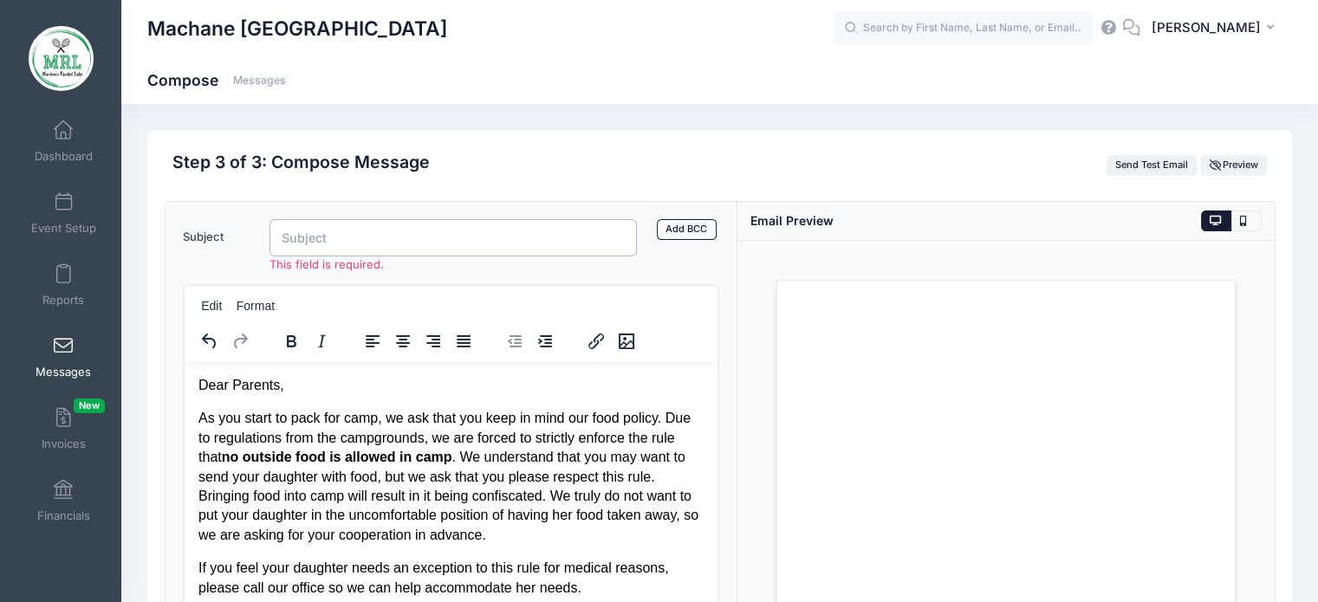
click at [378, 254] on input "Subject" at bounding box center [454, 237] width 368 height 37
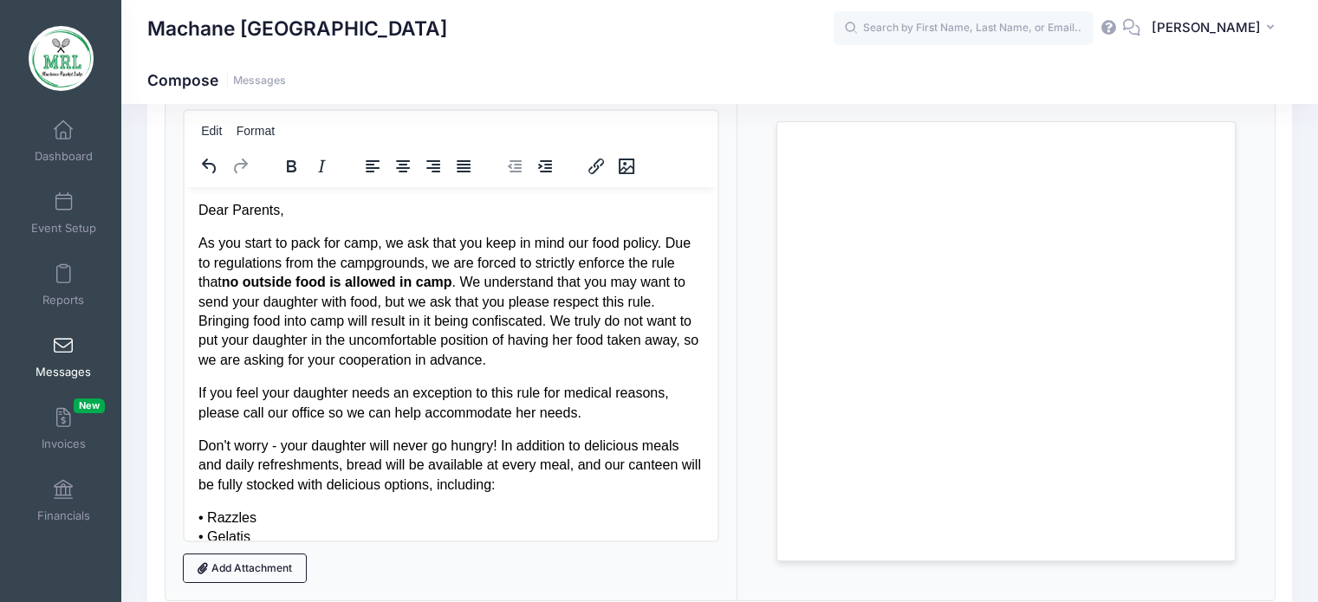
scroll to position [291, 0]
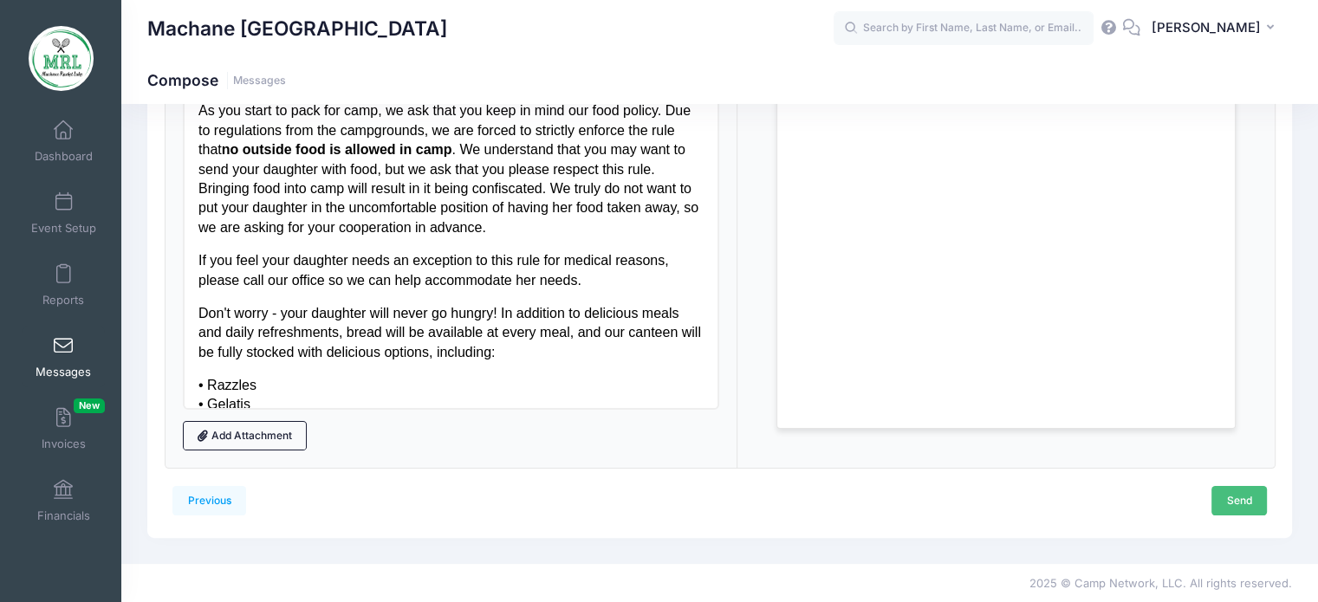
type input "Food Policy Reminder"
click at [1234, 502] on link "Send" at bounding box center [1239, 500] width 55 height 29
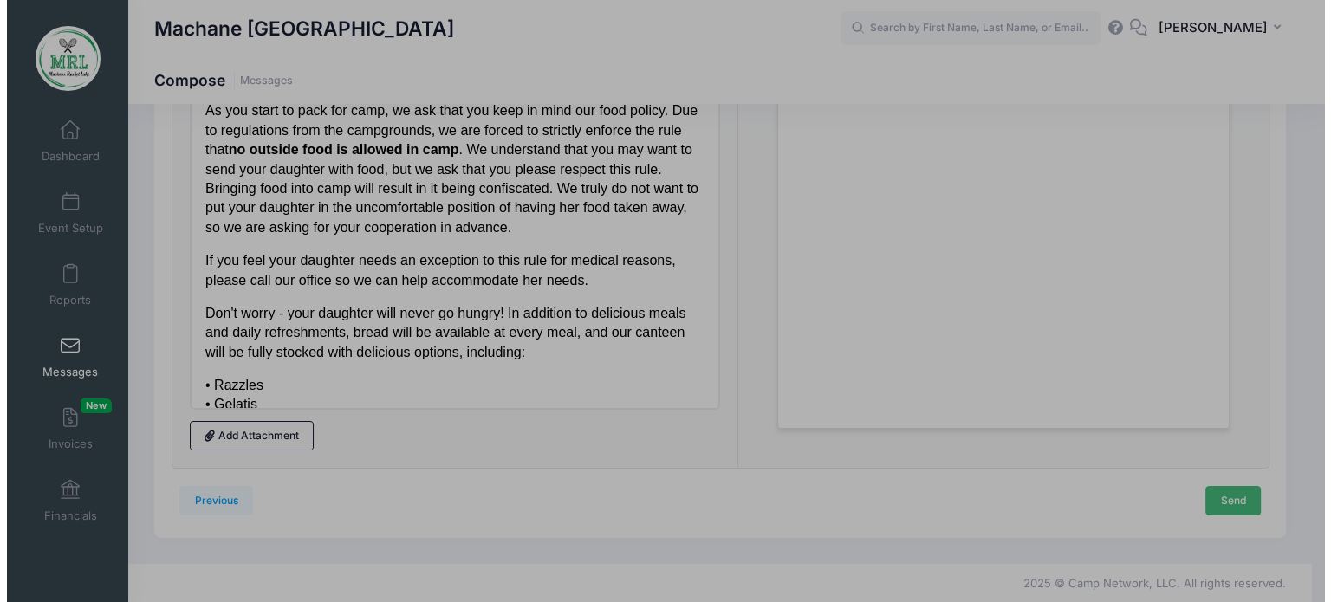
scroll to position [0, 0]
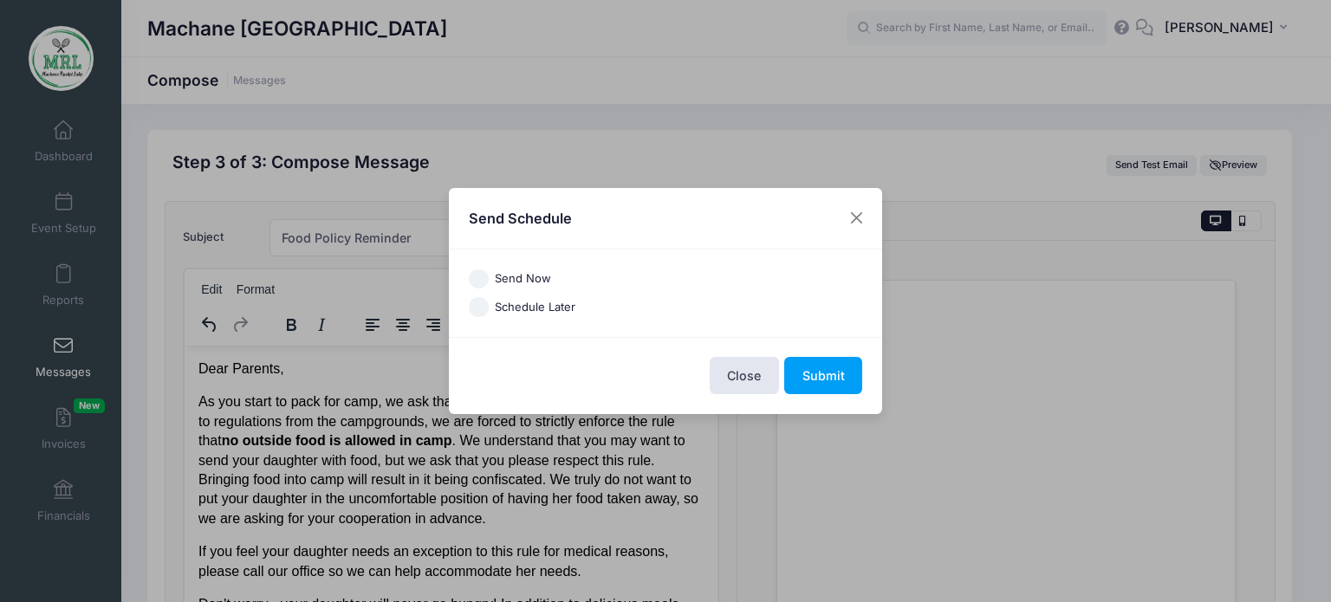
click at [517, 281] on label "Send Now" at bounding box center [523, 278] width 56 height 17
click at [489, 281] on input "Send Now" at bounding box center [479, 280] width 20 height 20
radio input "true"
click at [838, 390] on button "Submit" at bounding box center [823, 375] width 78 height 37
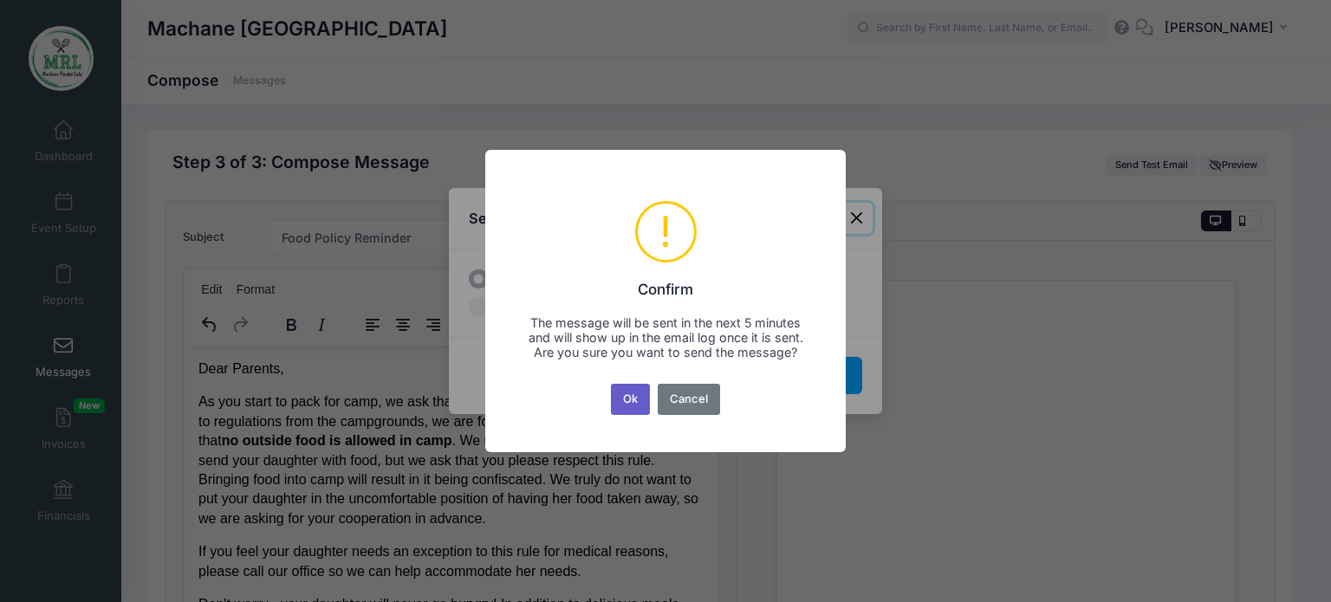
click at [628, 407] on button "Ok" at bounding box center [631, 399] width 40 height 31
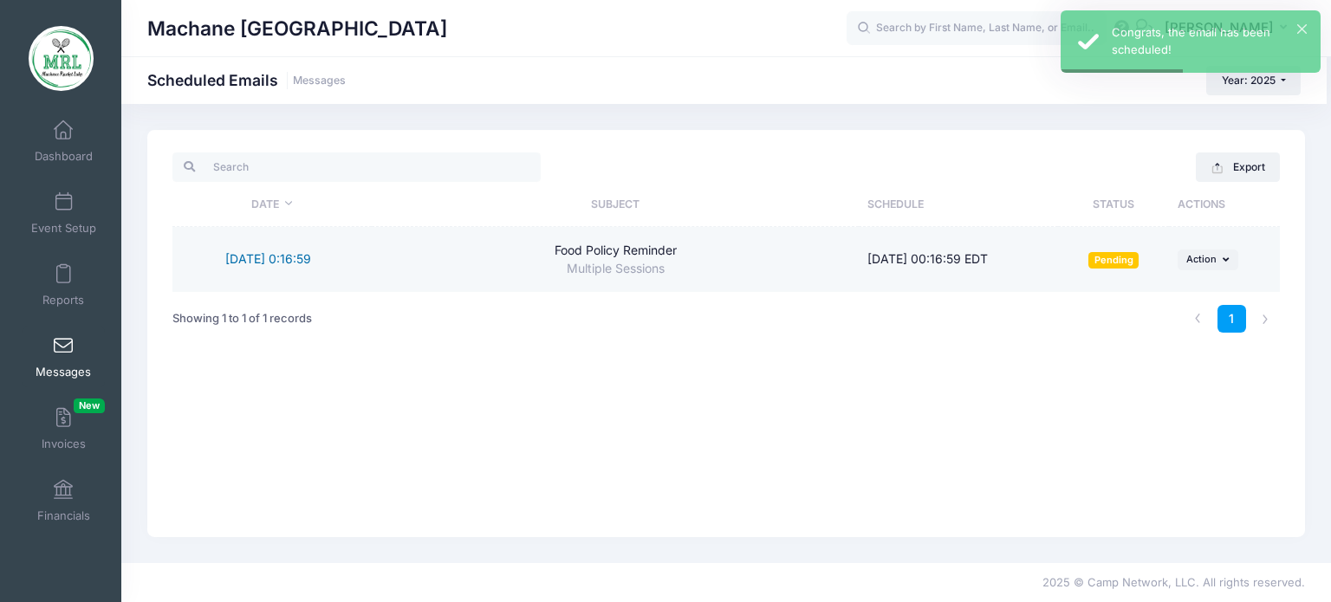
click at [262, 261] on link "[DATE] 0:16:59" at bounding box center [268, 258] width 86 height 15
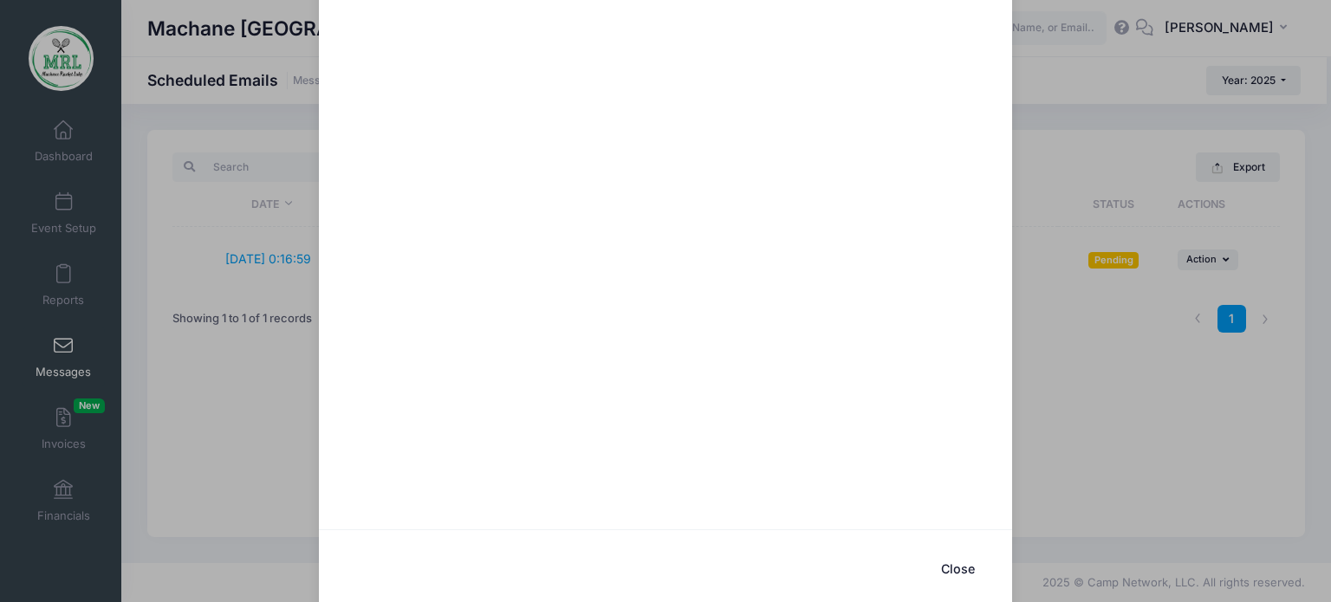
scroll to position [974, 0]
